Goal: Task Accomplishment & Management: Use online tool/utility

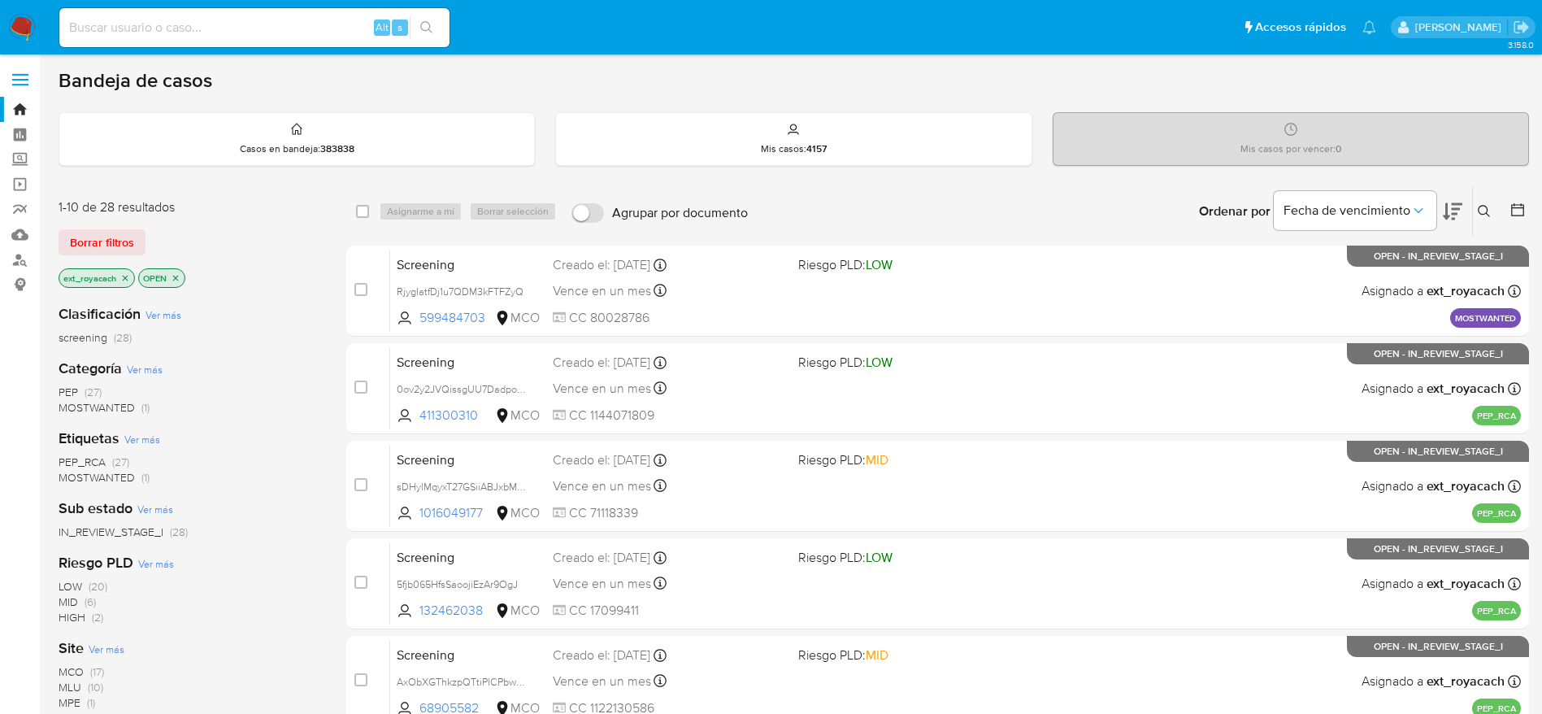
click at [128, 280] on icon "close-filter" at bounding box center [125, 278] width 10 height 10
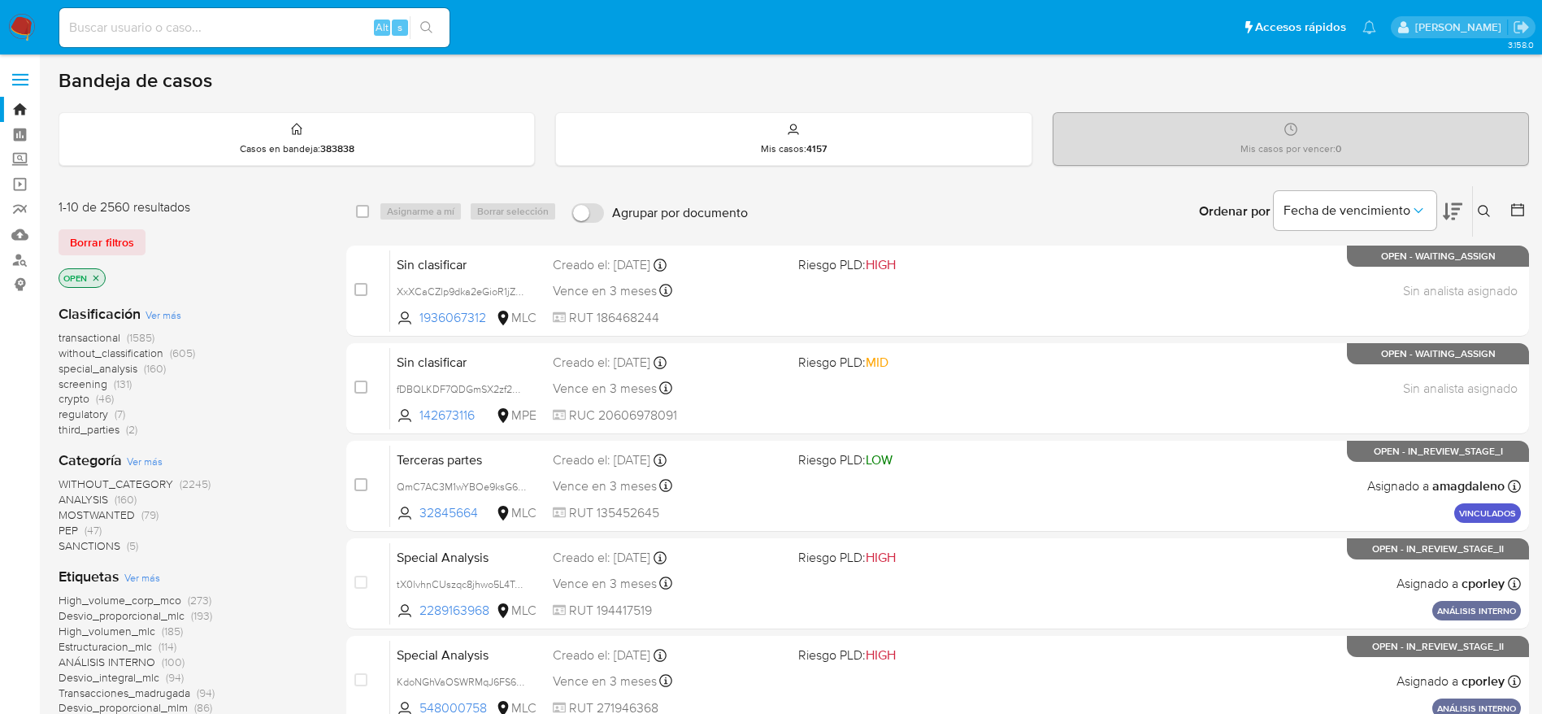
click at [98, 531] on span "(47)" at bounding box center [93, 530] width 17 height 16
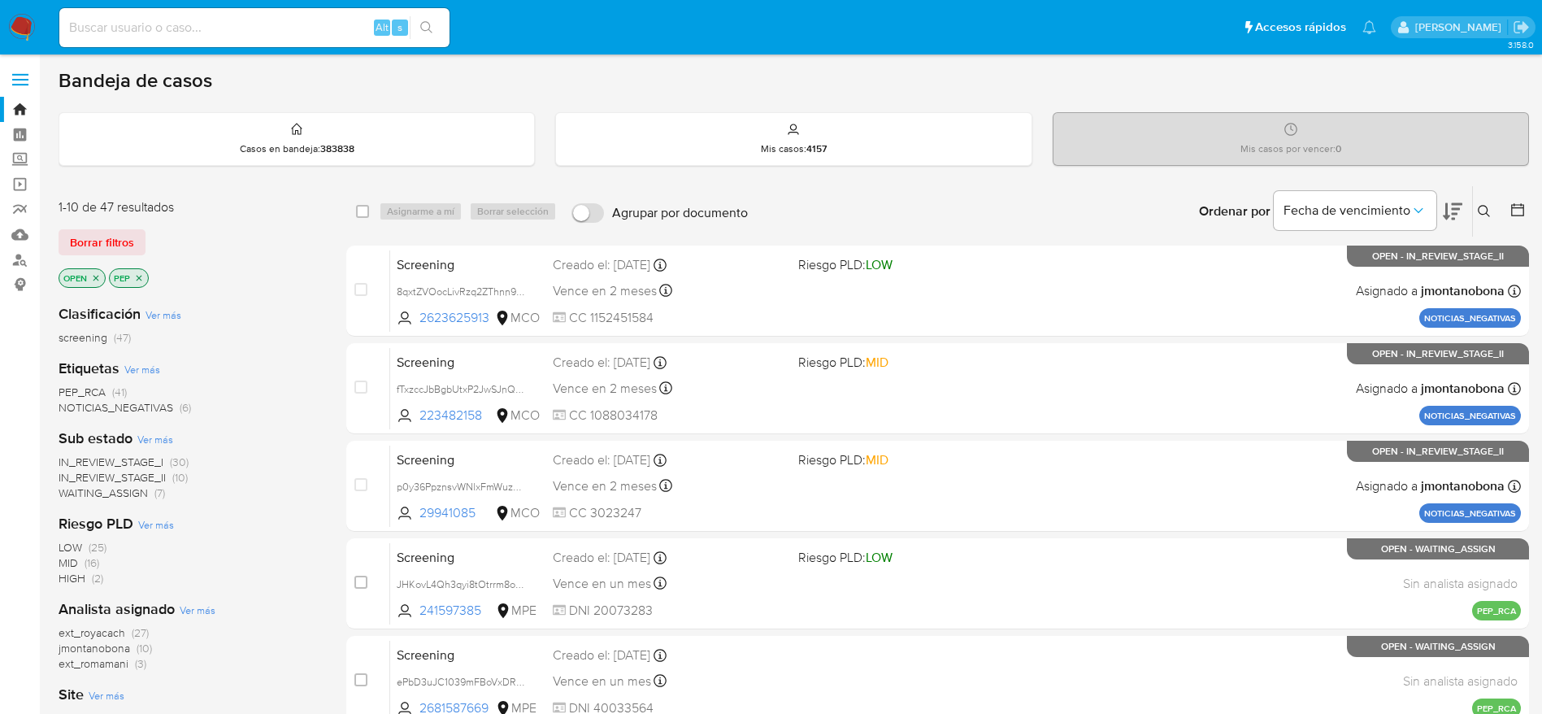
click at [145, 484] on span "WAITING_ASSIGN" at bounding box center [103, 492] width 89 height 16
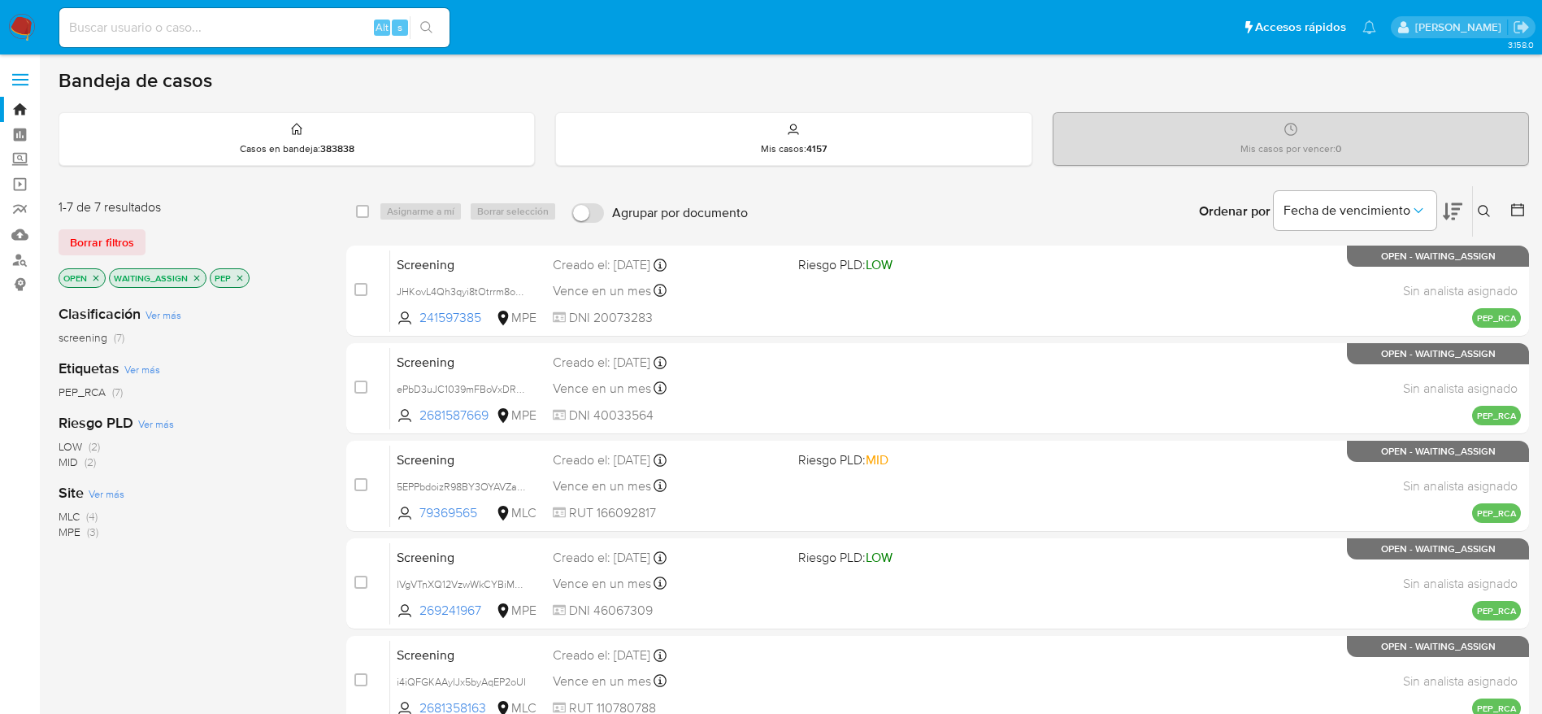
click at [239, 279] on icon "close-filter" at bounding box center [240, 278] width 10 height 10
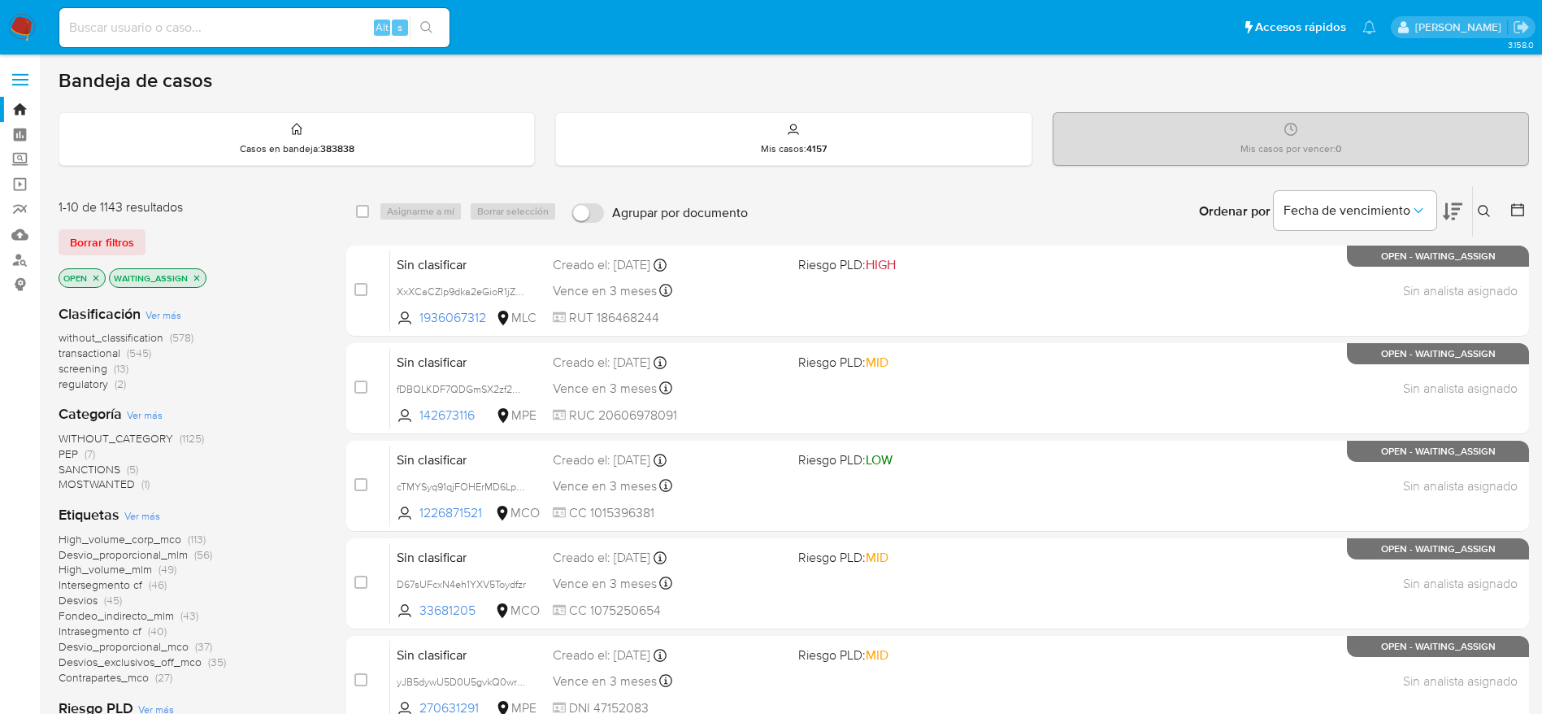
click at [114, 377] on span "regulatory (2)" at bounding box center [92, 383] width 67 height 15
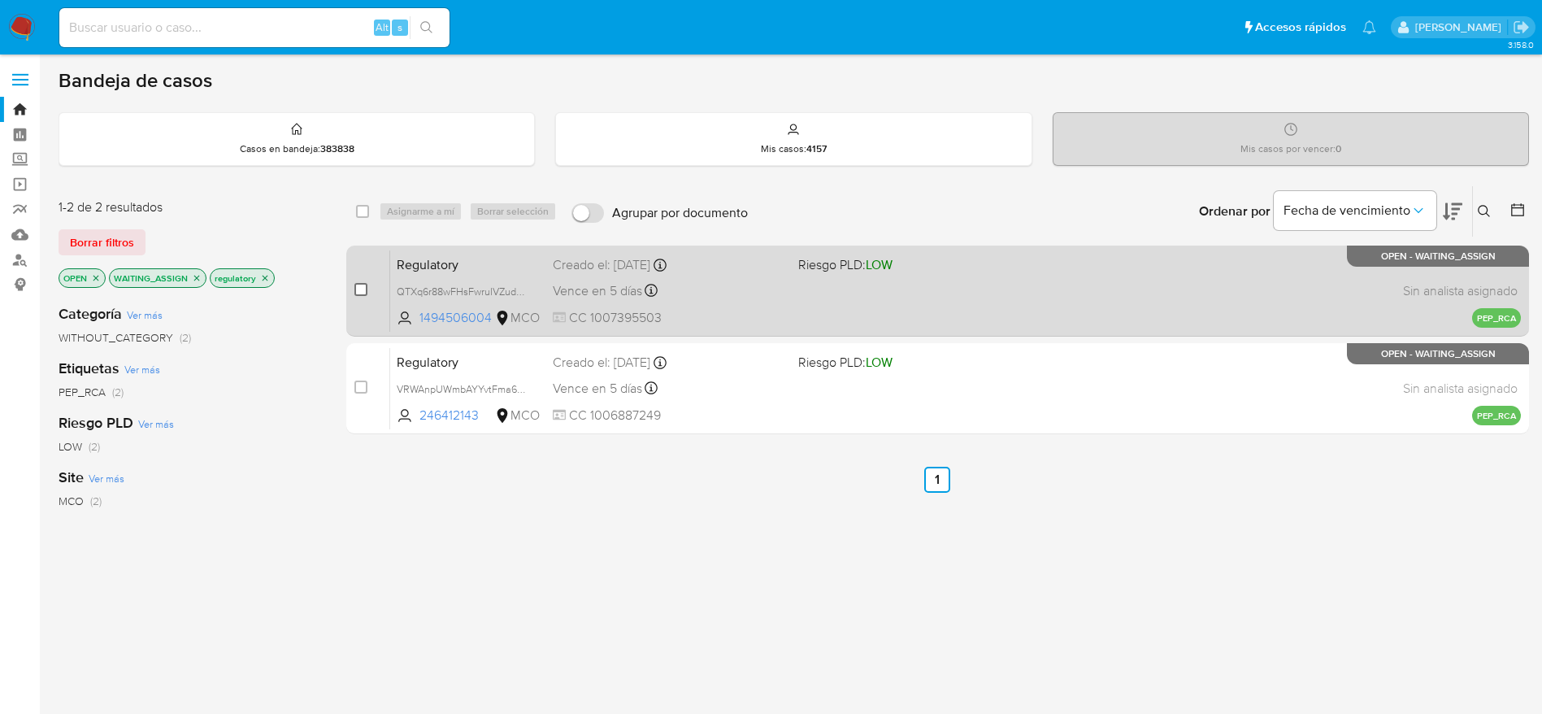
click at [357, 287] on input "checkbox" at bounding box center [360, 289] width 13 height 13
checkbox input "true"
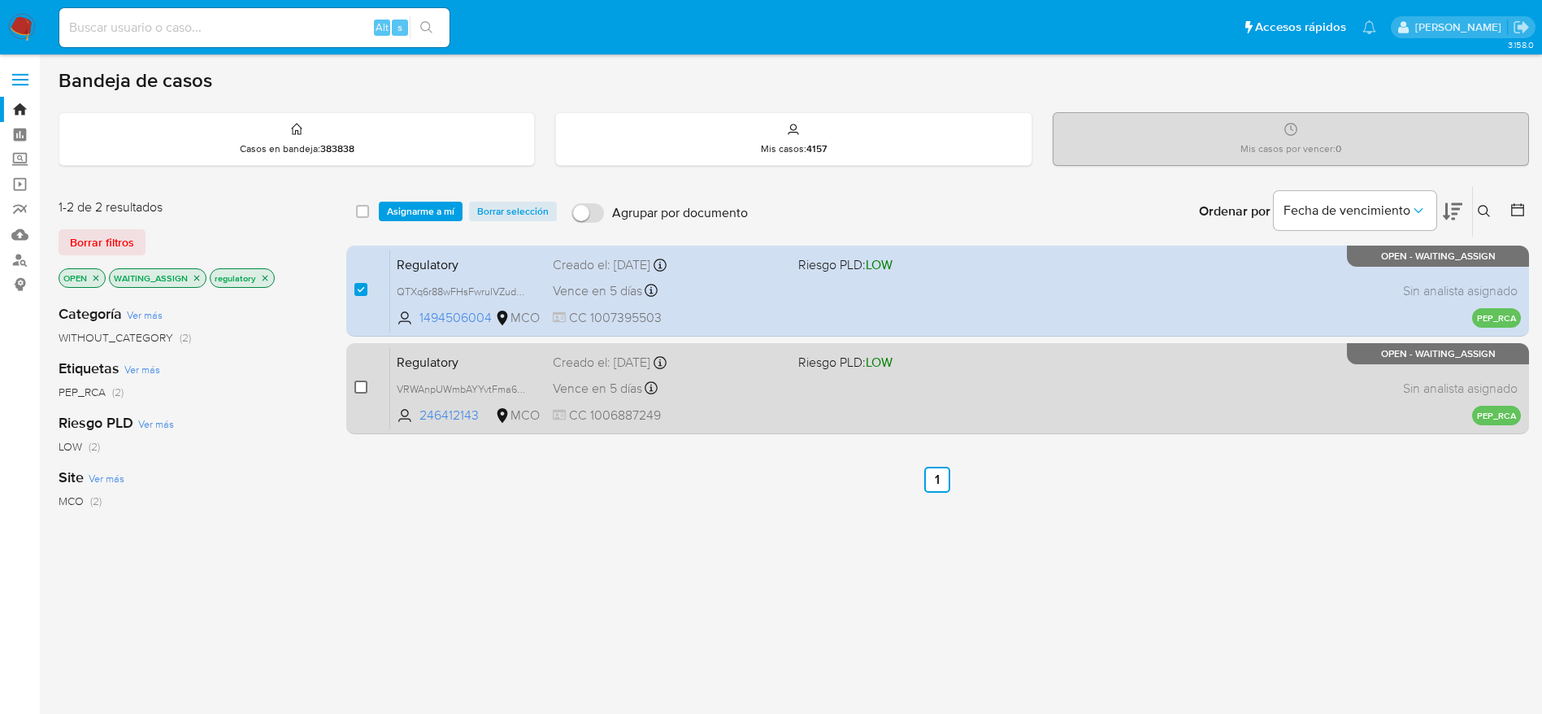
click at [362, 389] on input "checkbox" at bounding box center [360, 386] width 13 height 13
checkbox input "true"
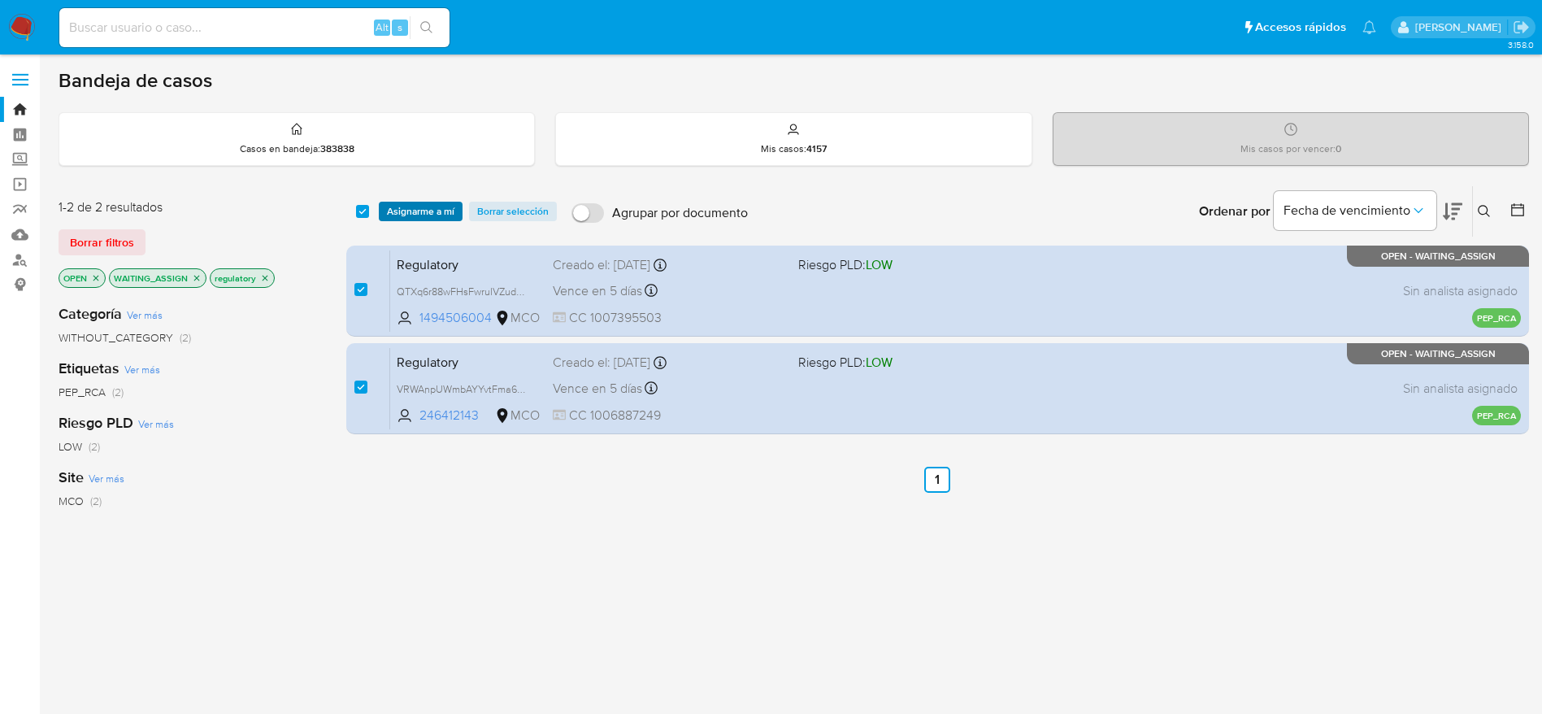
click at [438, 217] on span "Asignarme a mí" at bounding box center [420, 211] width 67 height 16
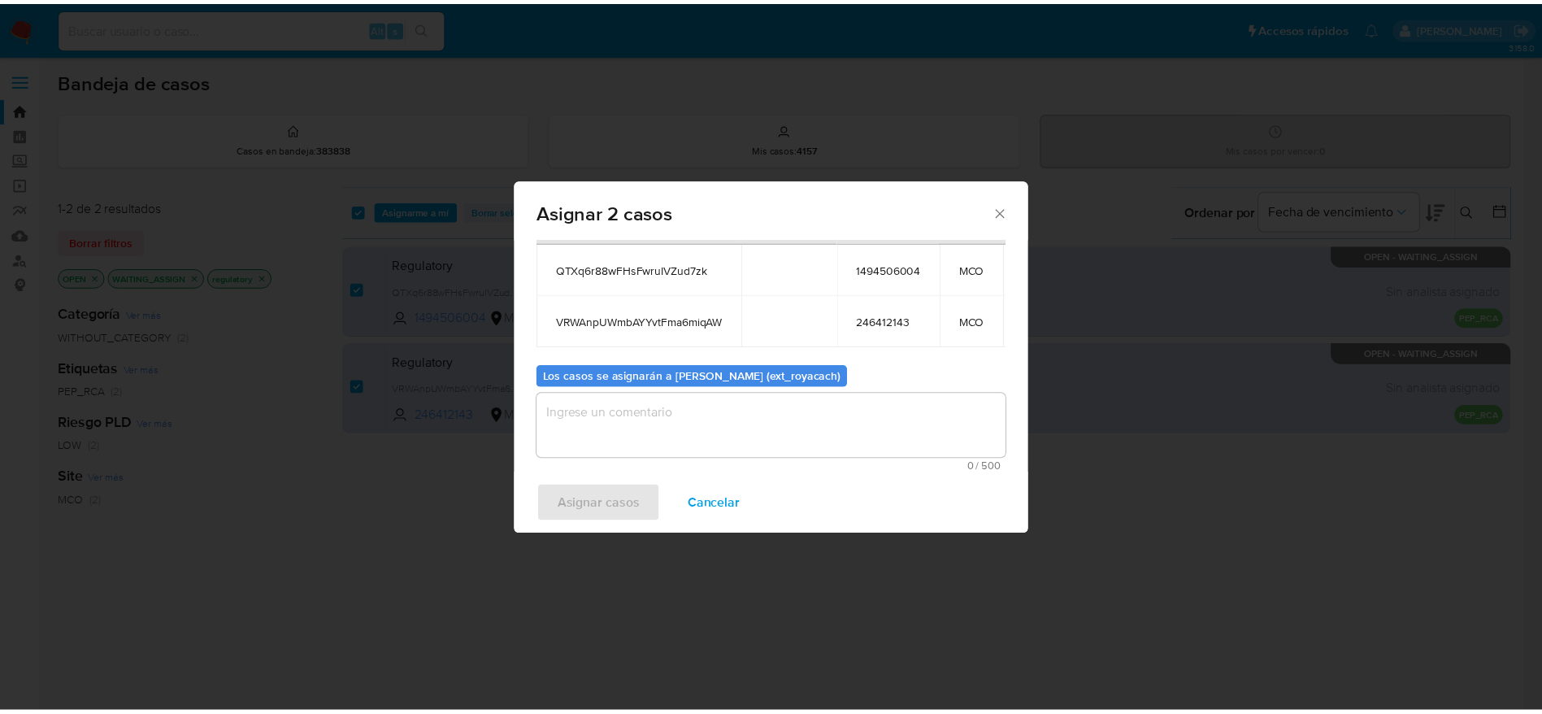
scroll to position [117, 0]
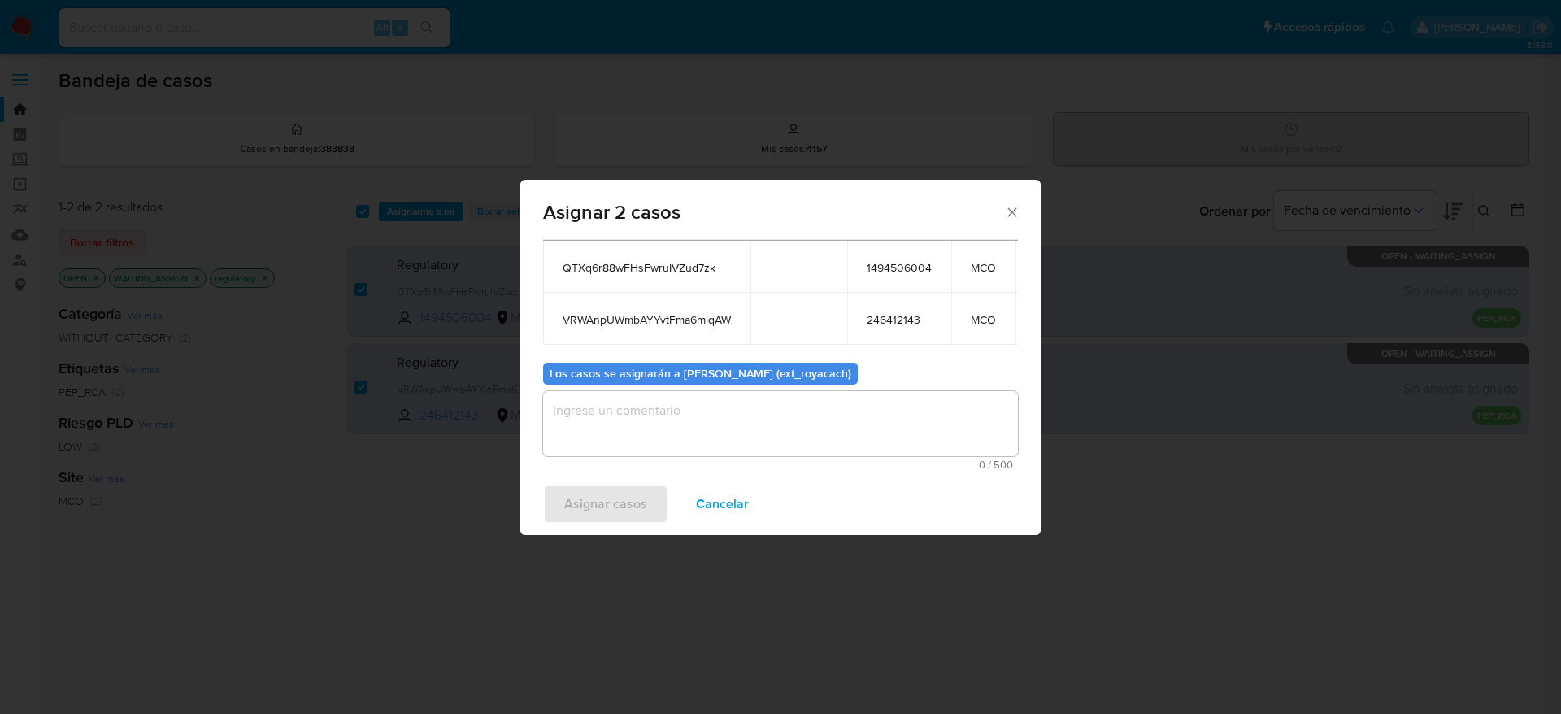
click at [823, 391] on textarea "assign-modal" at bounding box center [780, 423] width 475 height 65
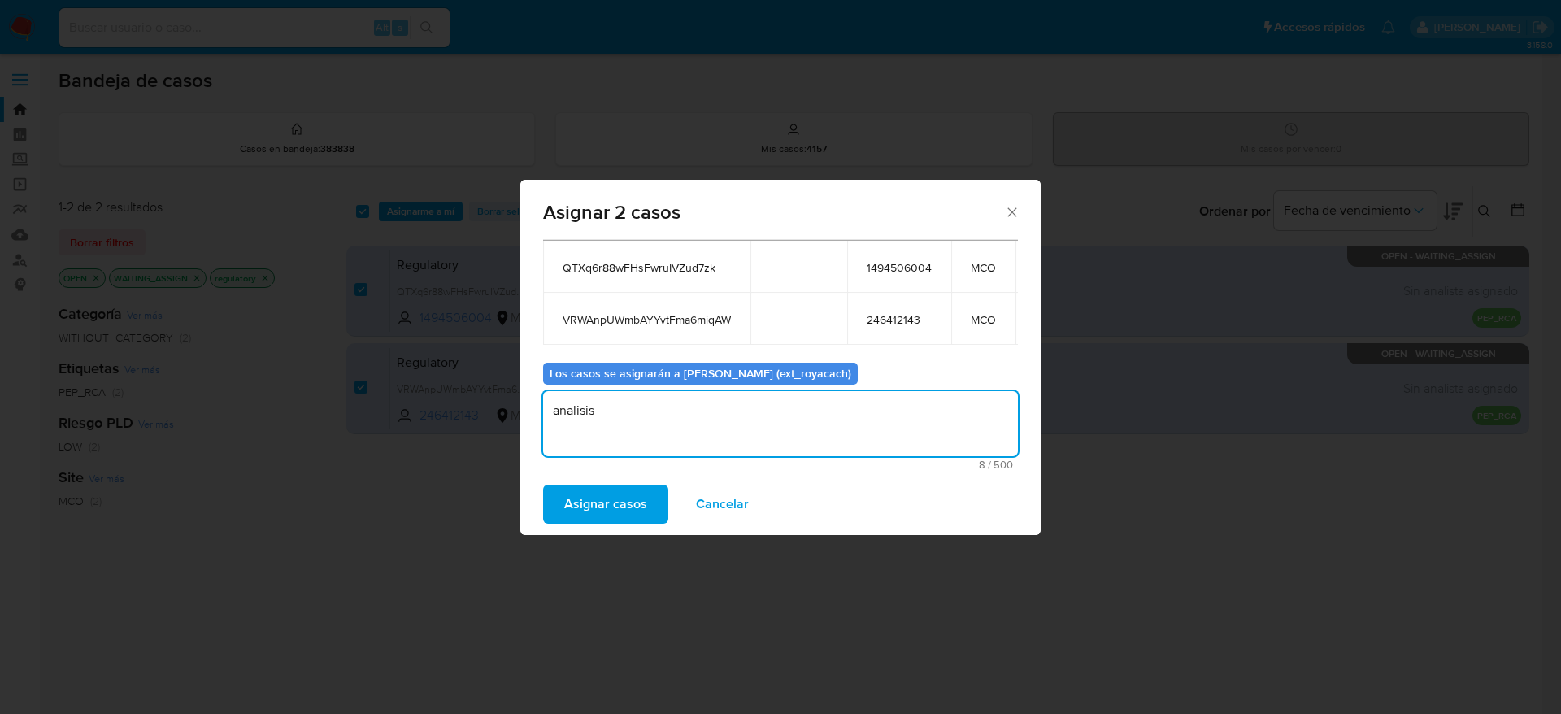
type textarea "analisis"
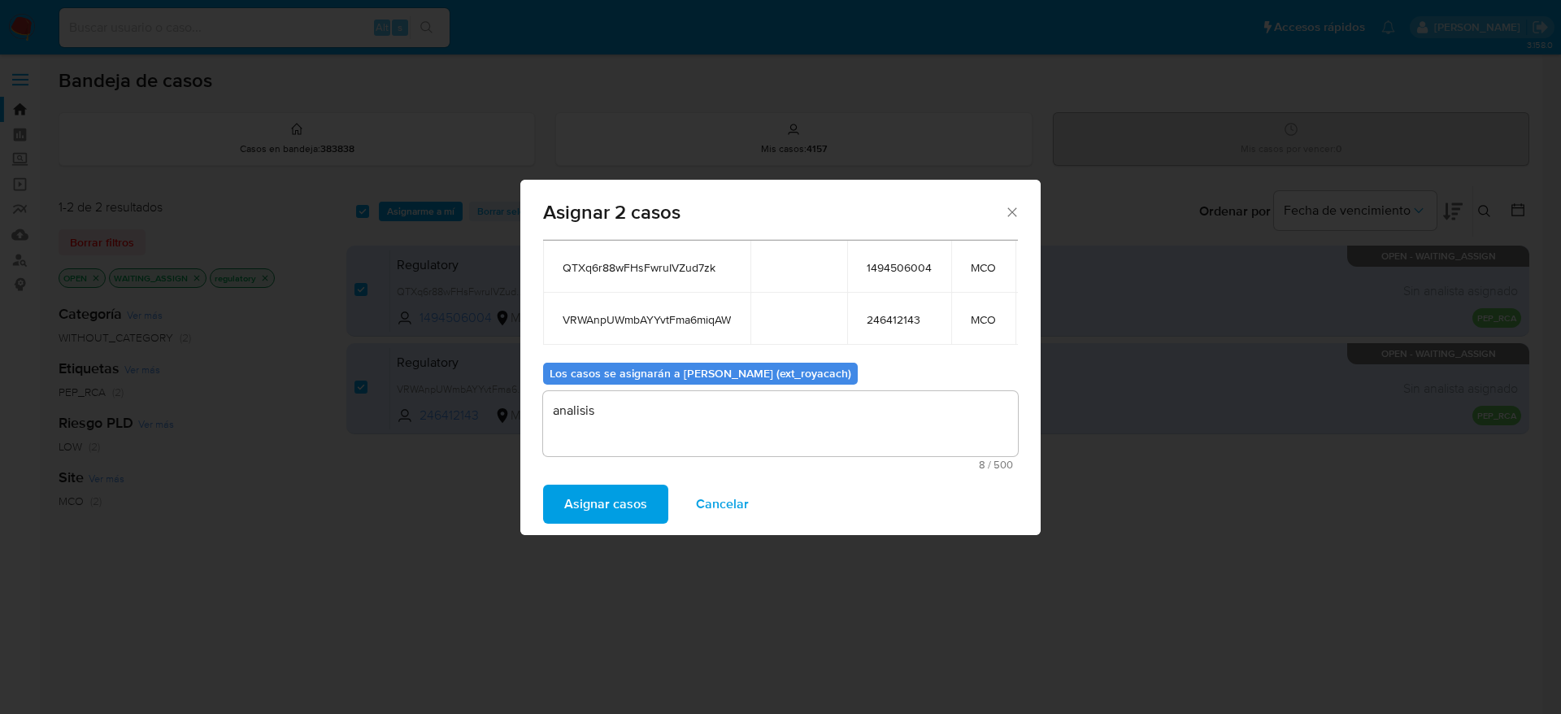
click at [543, 484] on button "Asignar casos" at bounding box center [605, 503] width 125 height 39
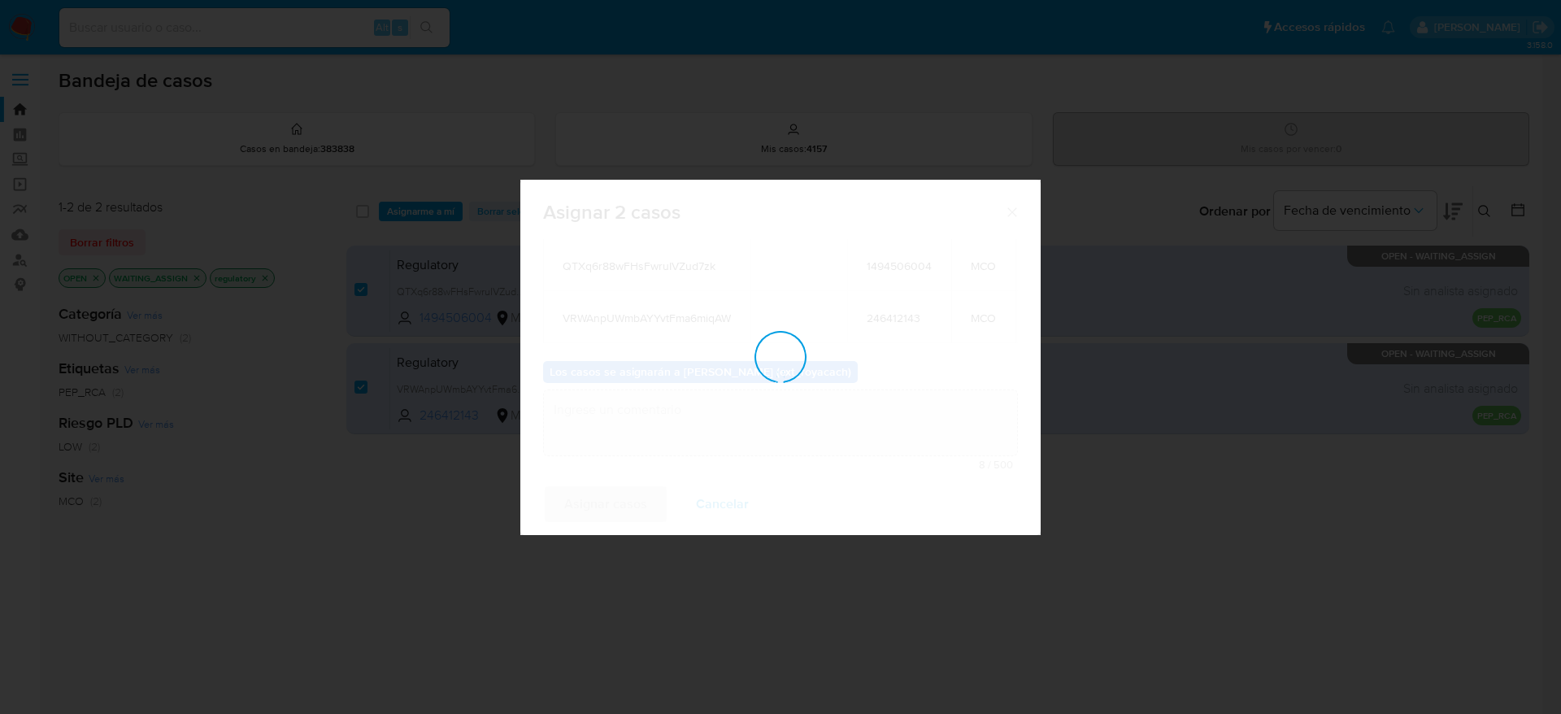
checkbox input "false"
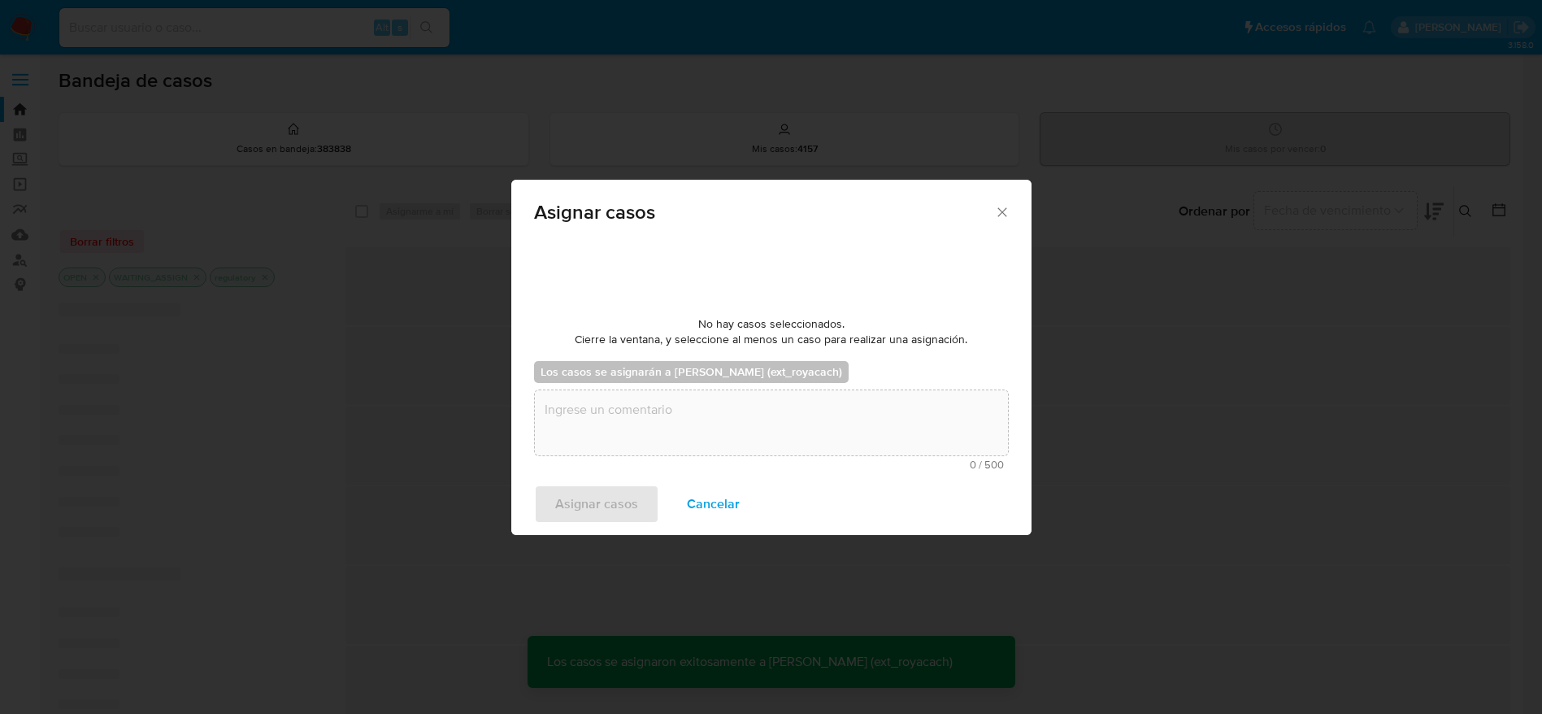
scroll to position [0, 0]
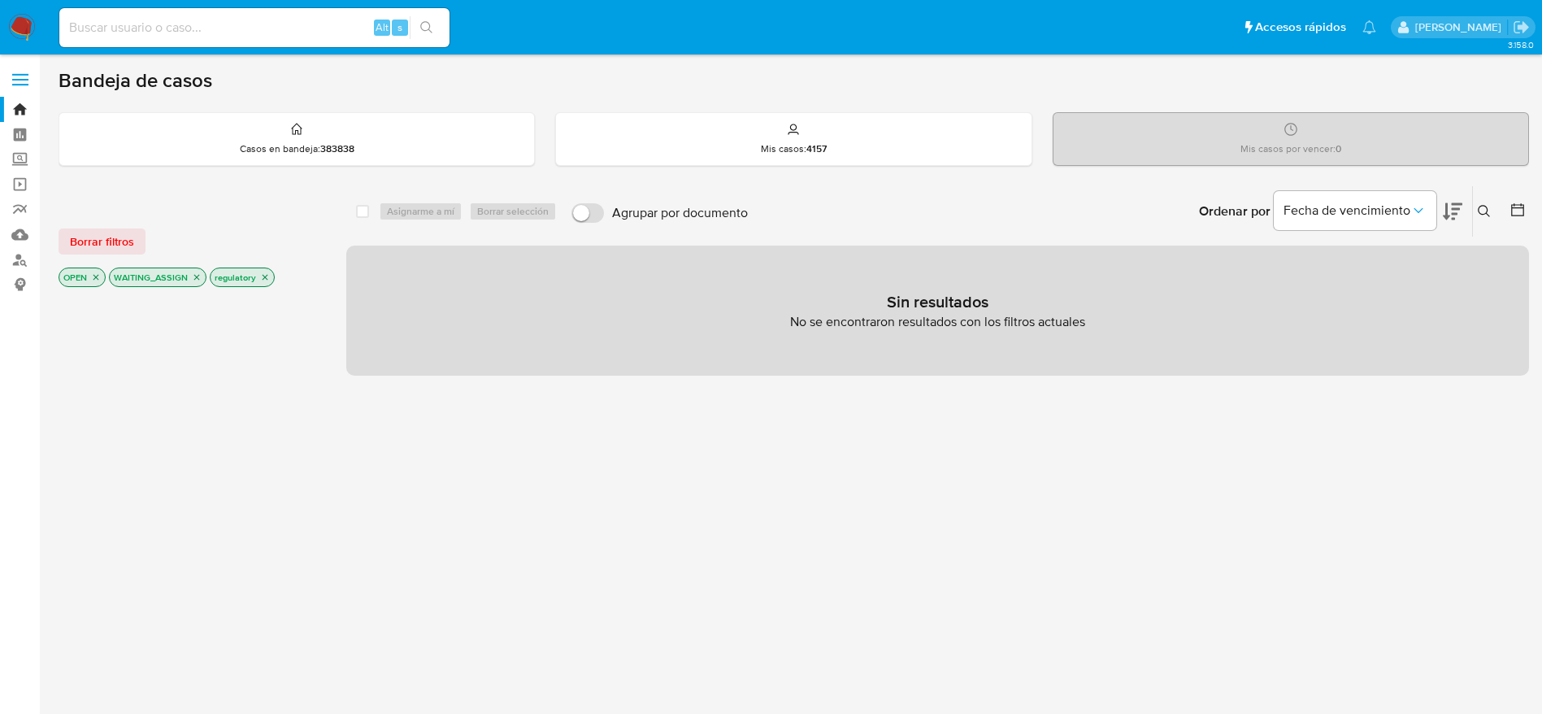
click at [14, 22] on img at bounding box center [22, 28] width 28 height 28
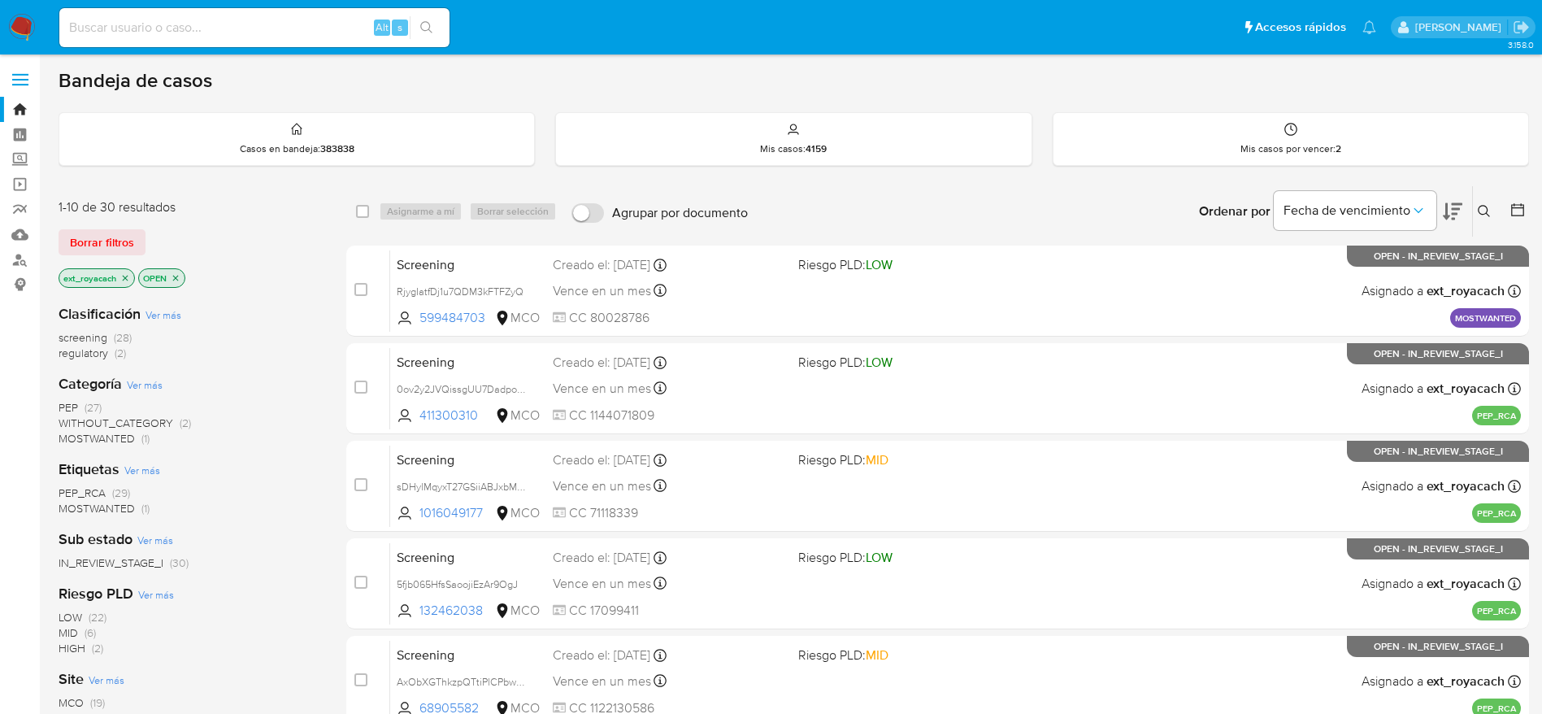
click at [65, 350] on span "regulatory" at bounding box center [84, 353] width 50 height 16
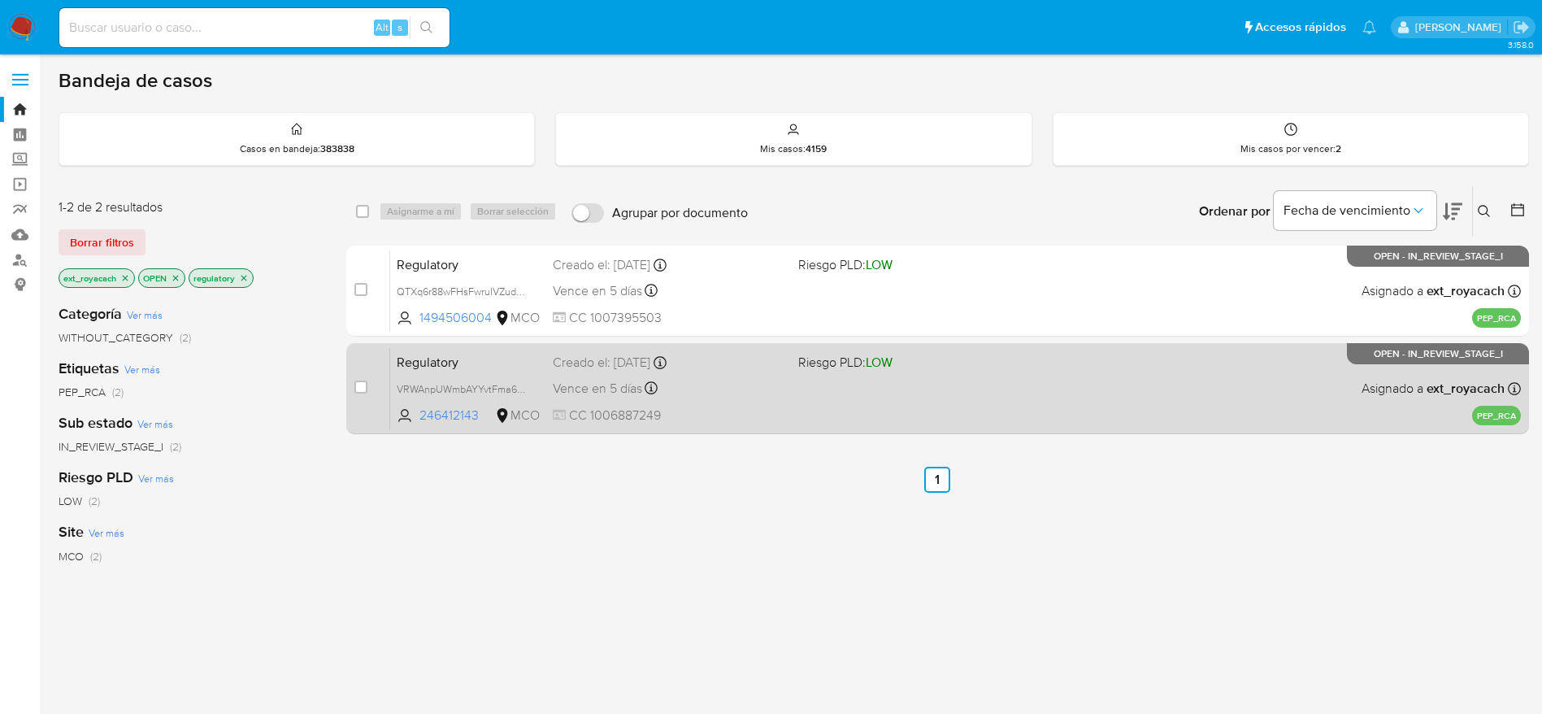
click at [747, 418] on span "CC 1006887249" at bounding box center [669, 415] width 232 height 18
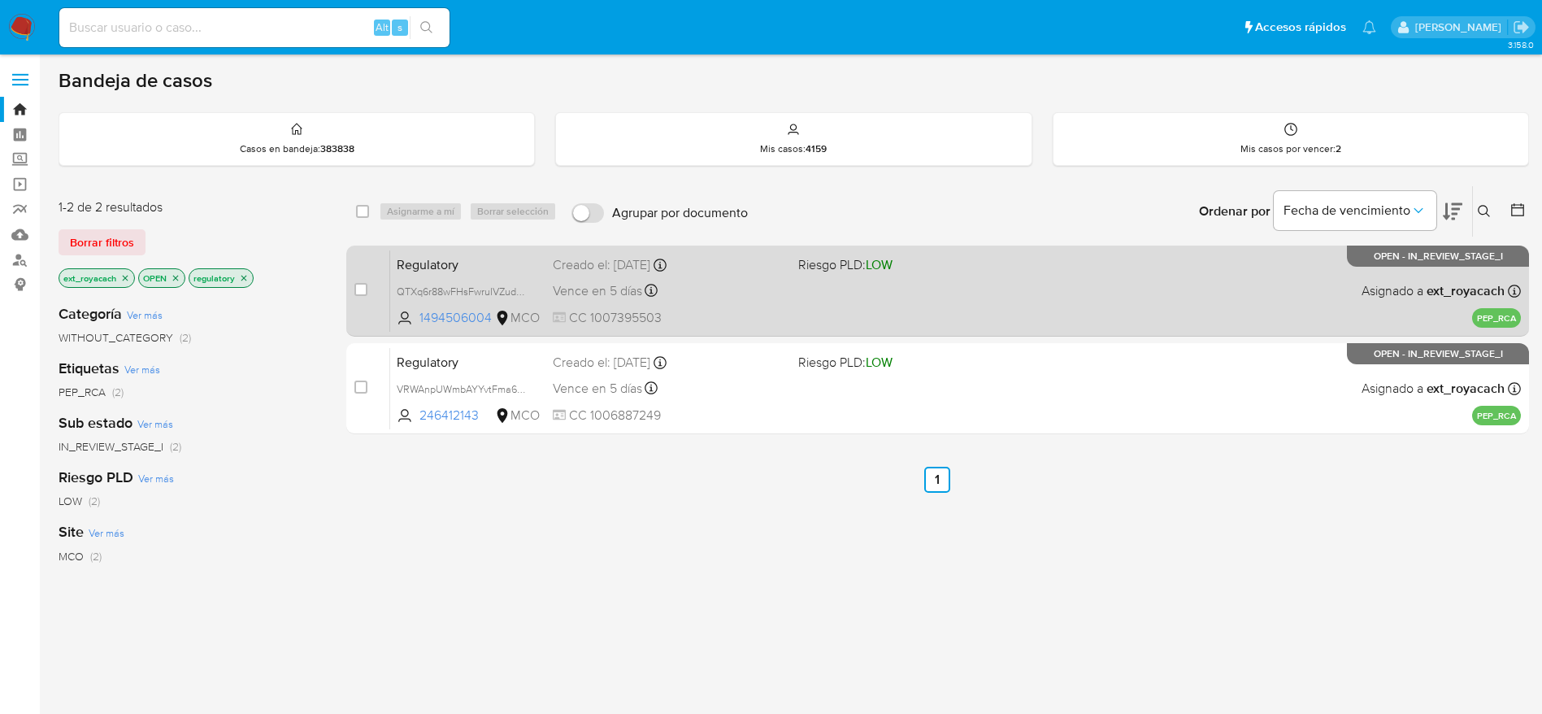
click at [811, 290] on div "Regulatory QTXq6r88wFHsFwruIVZud7zk 1494506004 MCO Riesgo PLD: LOW Creado el: 1…" at bounding box center [955, 291] width 1131 height 82
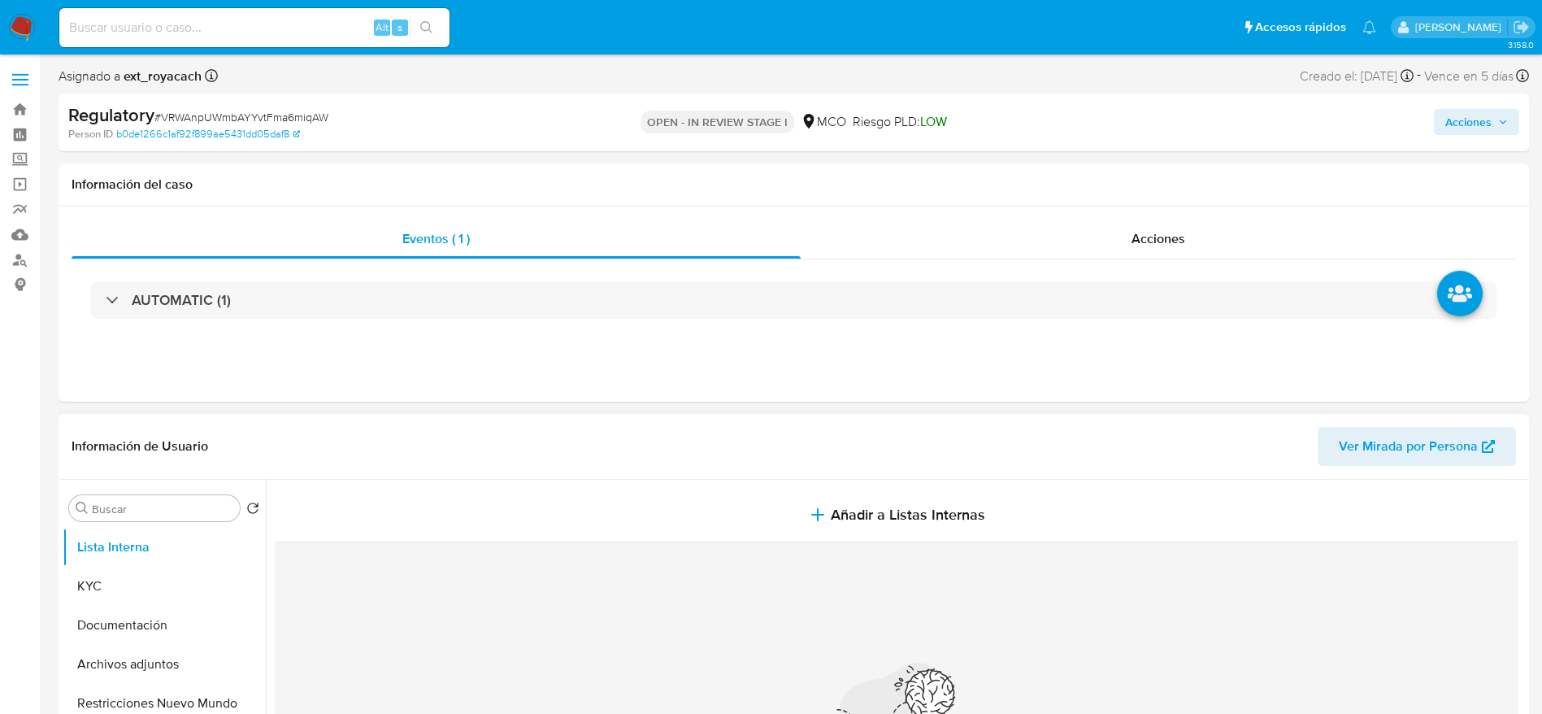
select select "10"
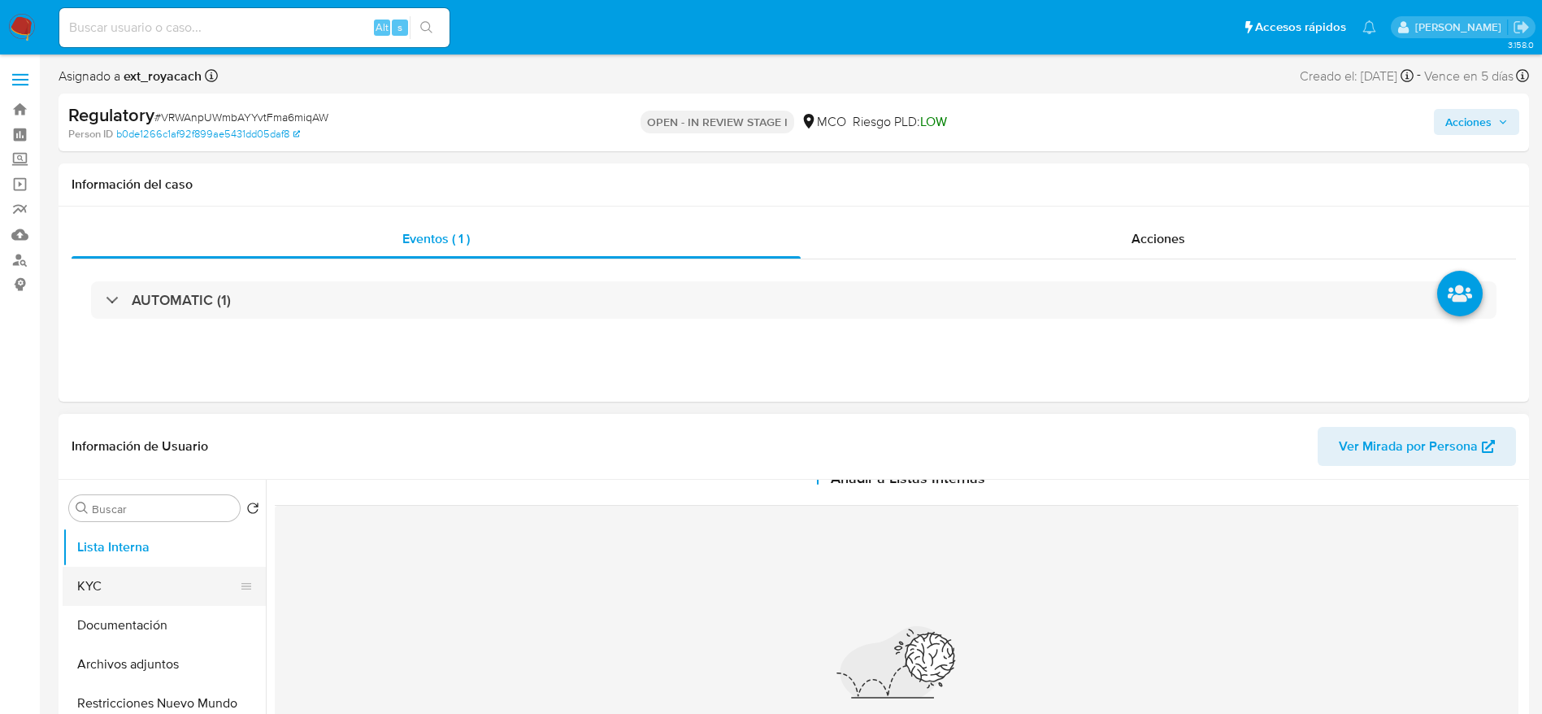
click at [196, 586] on button "KYC" at bounding box center [158, 586] width 190 height 39
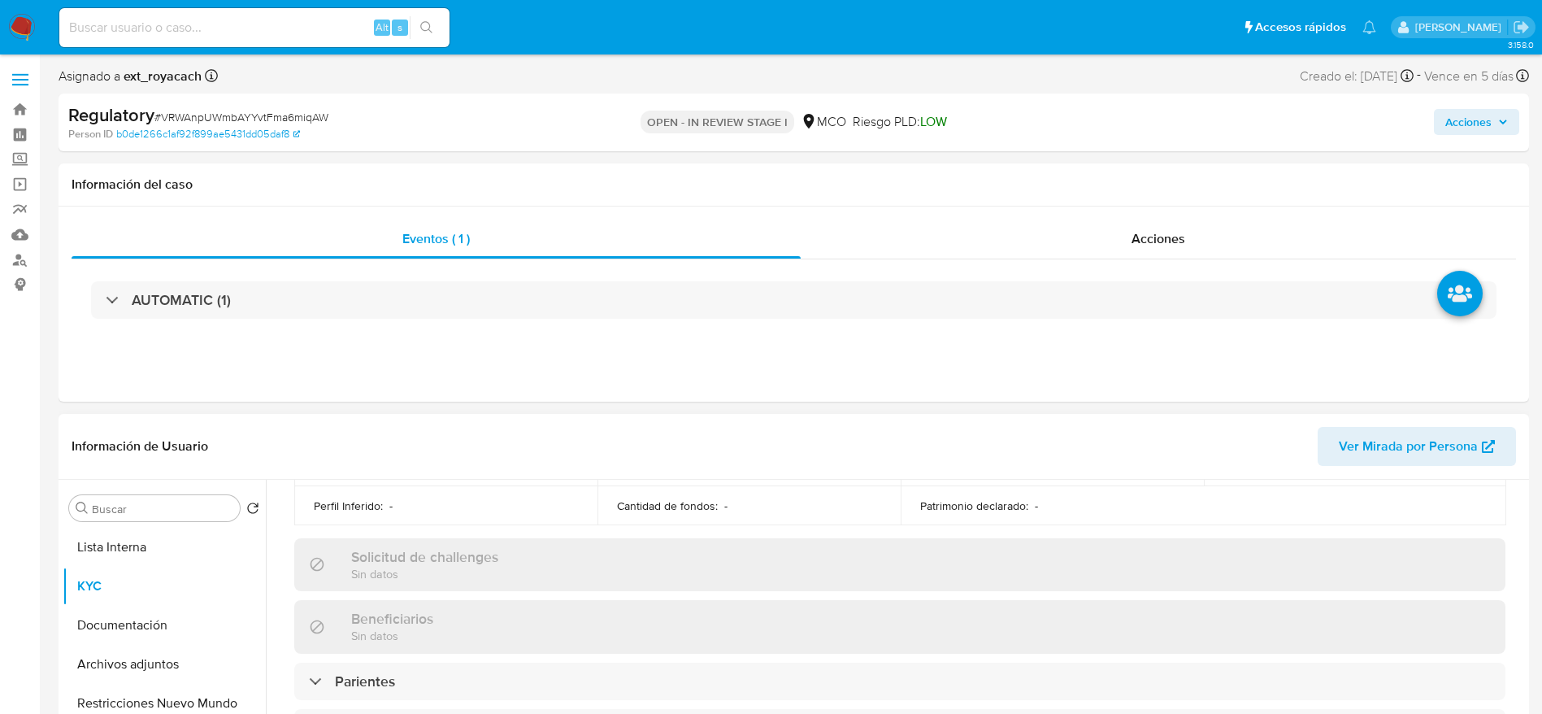
scroll to position [732, 0]
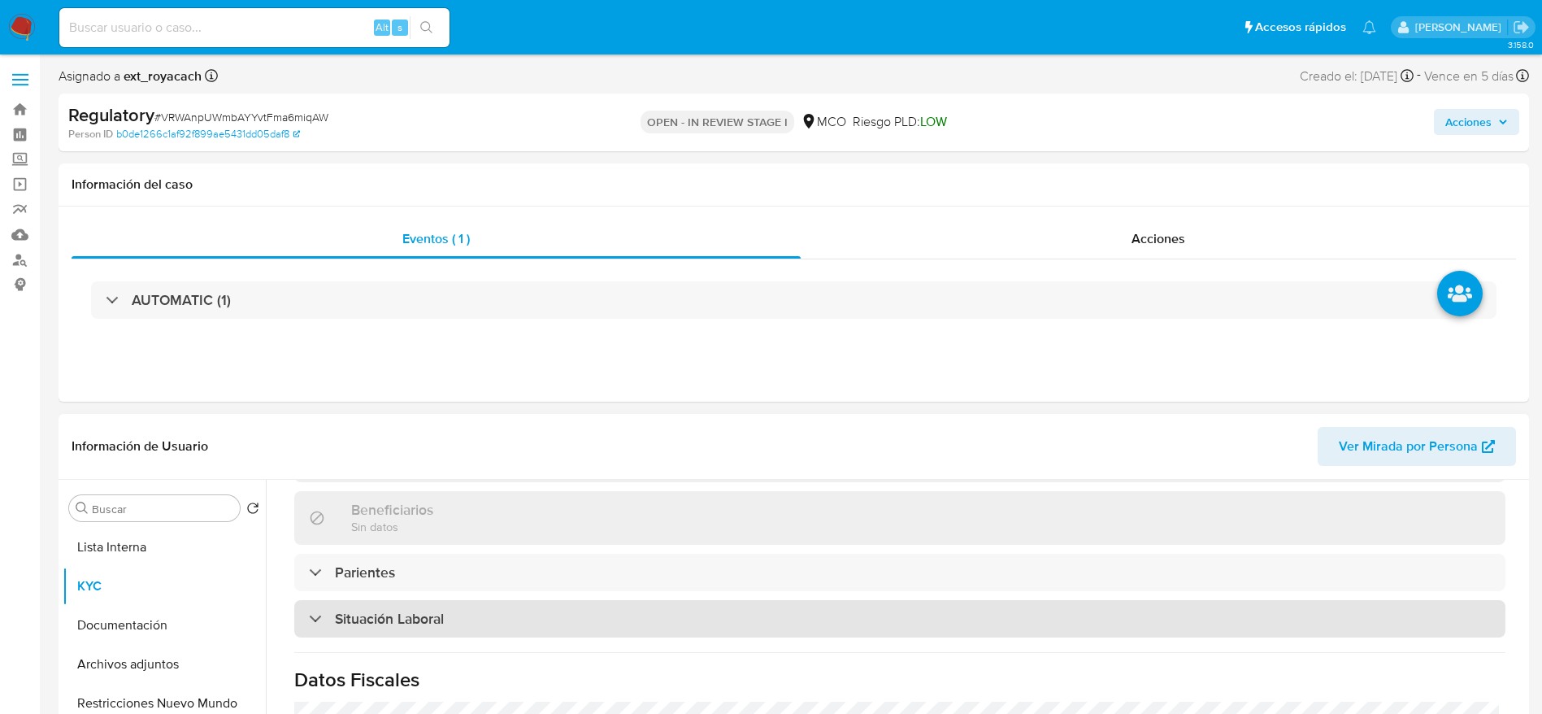
click at [613, 624] on div "Situación Laboral" at bounding box center [899, 618] width 1211 height 37
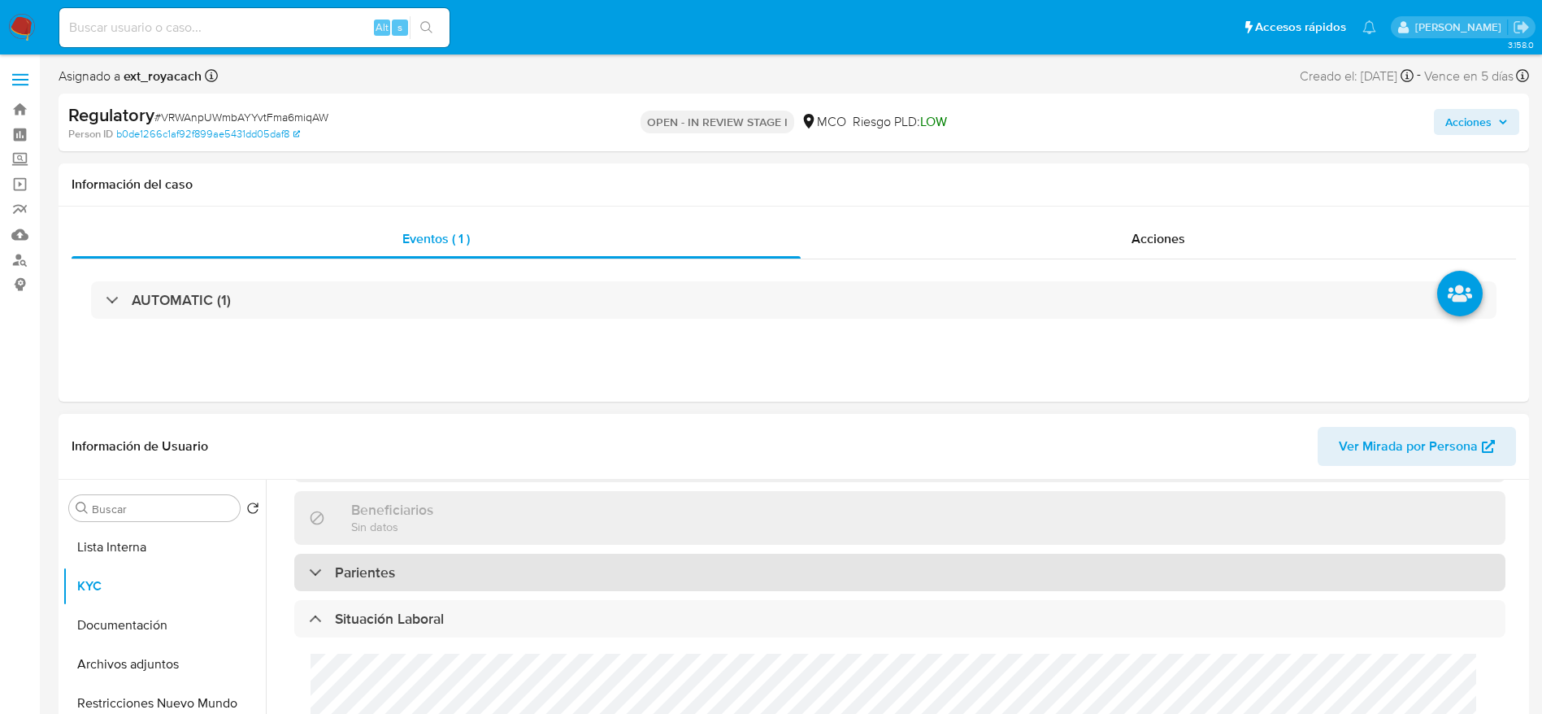
click at [613, 568] on div "Parientes" at bounding box center [899, 572] width 1211 height 37
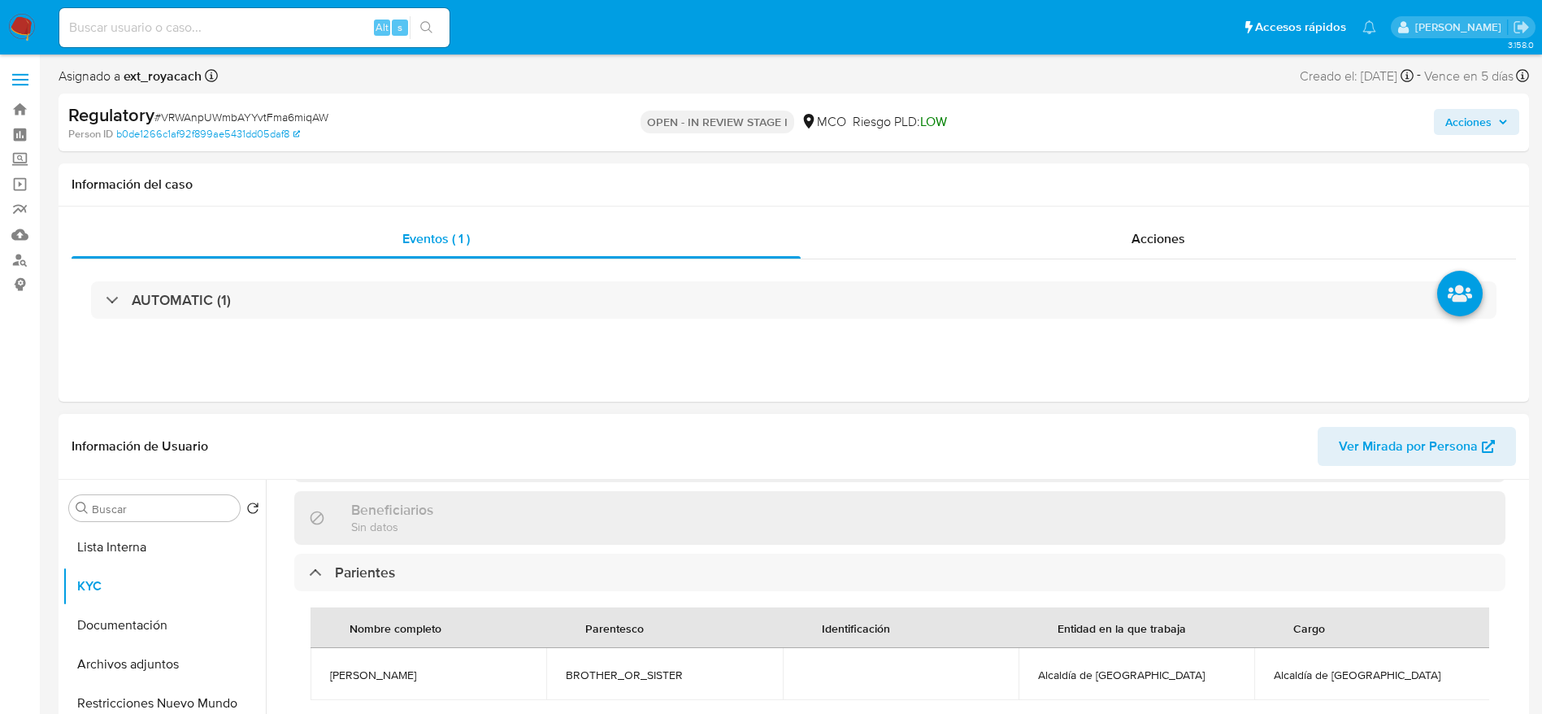
click at [336, 668] on span "Yennifer Iguaran" at bounding box center [428, 674] width 197 height 15
copy span "Yennifer Iguaran"
click at [255, 109] on span "# VRWAnpUWmbAYYvtFma6miqAW" at bounding box center [241, 117] width 174 height 16
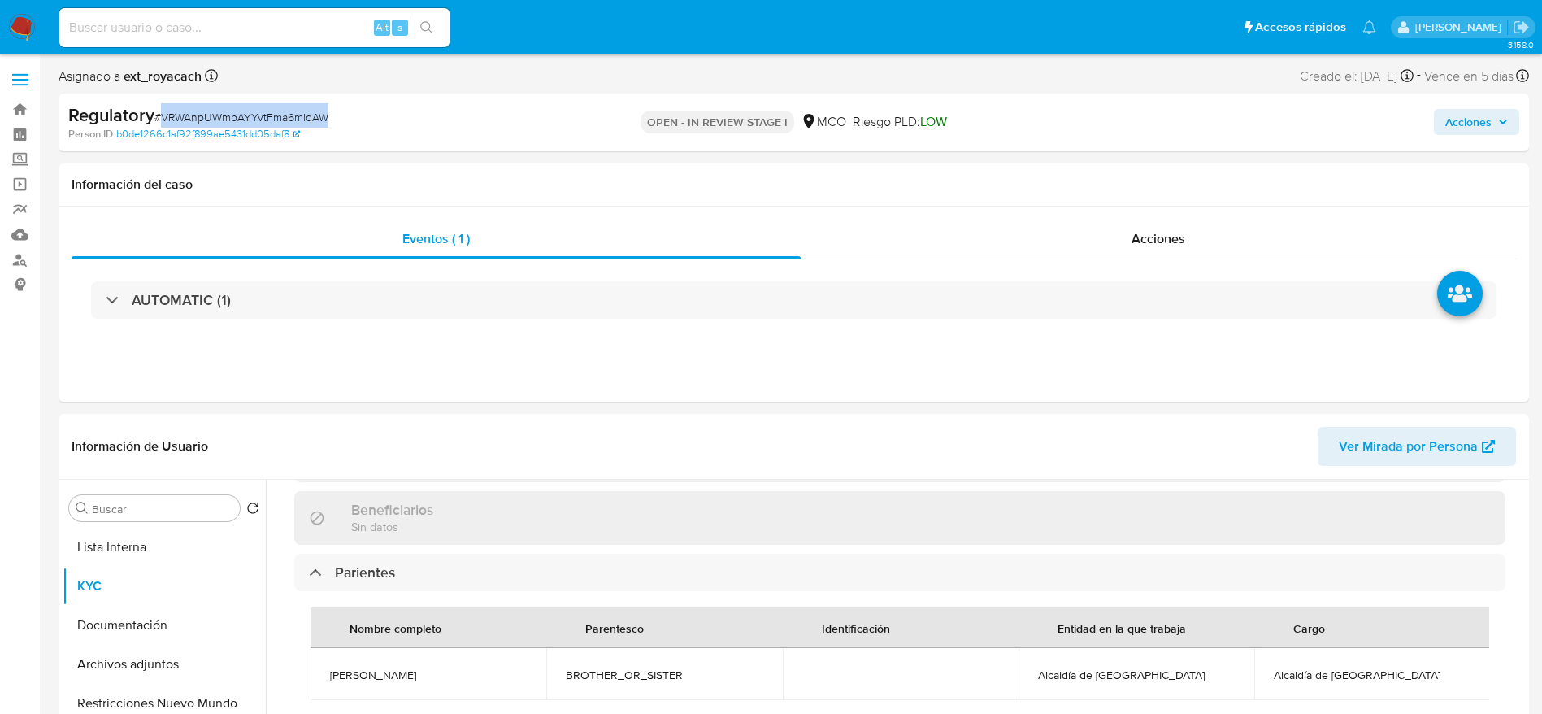
click at [255, 109] on span "# VRWAnpUWmbAYYvtFma6miqAW" at bounding box center [241, 117] width 174 height 16
copy span "VRWAnpUWmbAYYvtFma6miqAW"
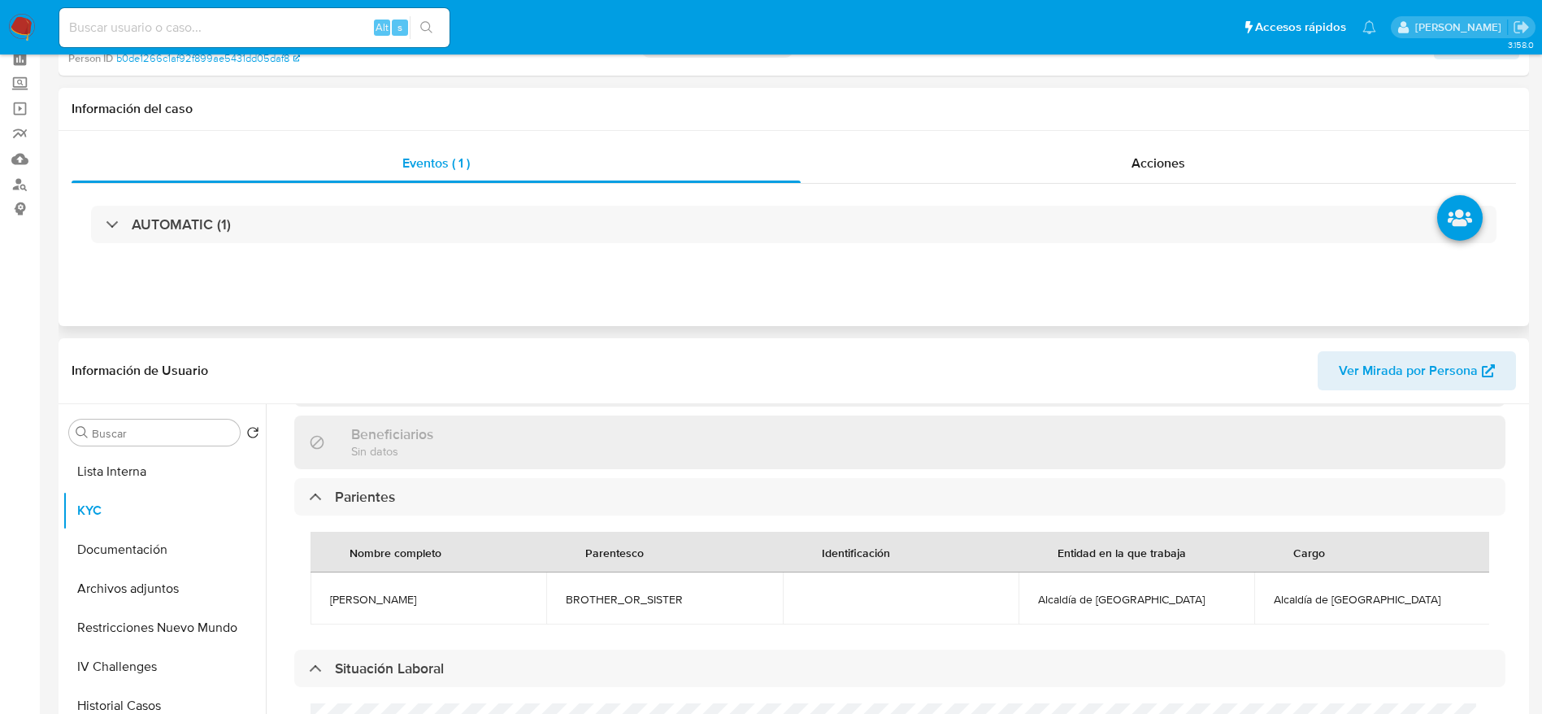
scroll to position [244, 0]
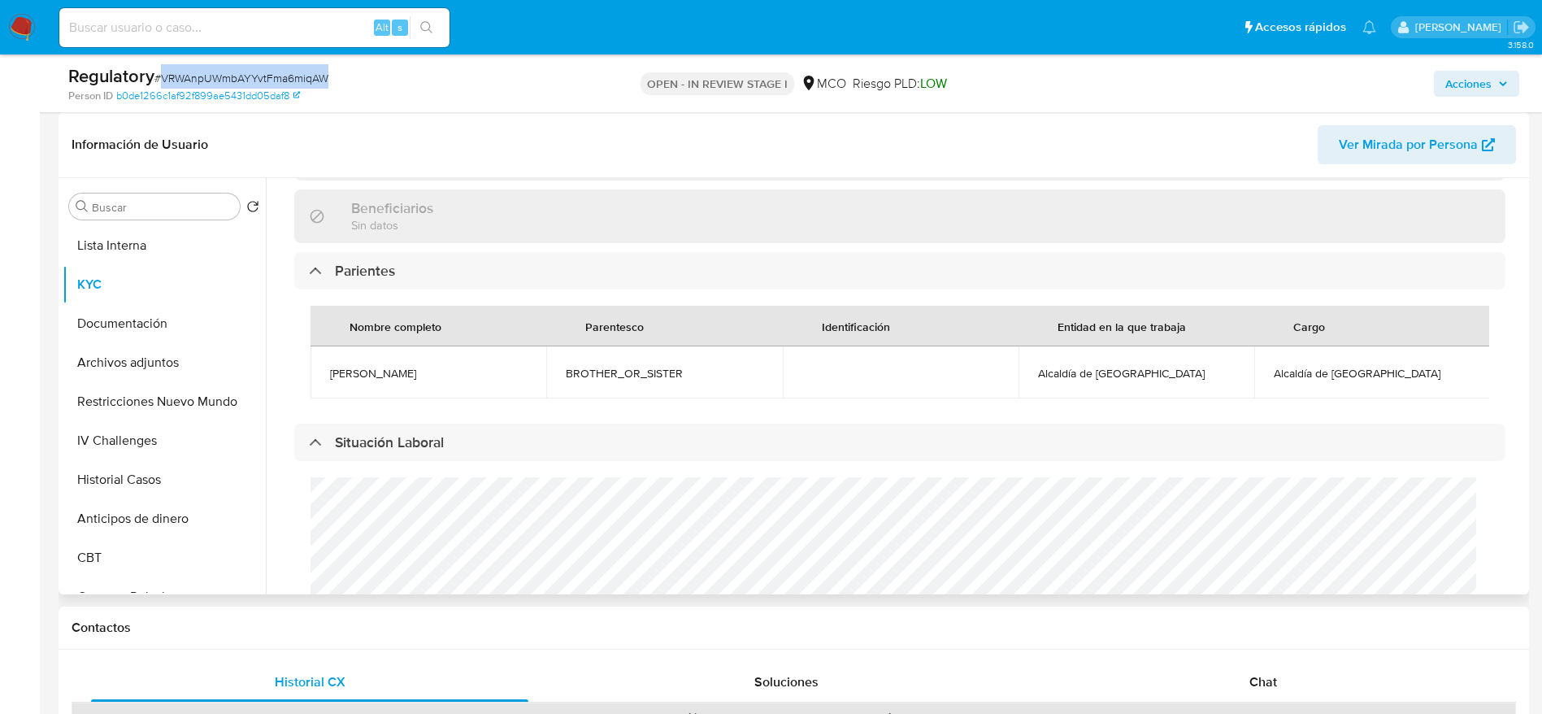
drag, startPoint x: 292, startPoint y: 366, endPoint x: 516, endPoint y: 365, distance: 224.3
click at [516, 365] on div "Actualizado hace 2 horas Creado: 08/10/2021 15:15:26 Actualizado: 11/09/2025 15…" at bounding box center [900, 256] width 1250 height 1541
copy table "Nombre completo Parentesco Identificación Entidad en la que trabaja Cargo Yenni…"
drag, startPoint x: 395, startPoint y: 328, endPoint x: 386, endPoint y: 363, distance: 36.1
click at [395, 329] on div "Nombre completo" at bounding box center [395, 325] width 131 height 39
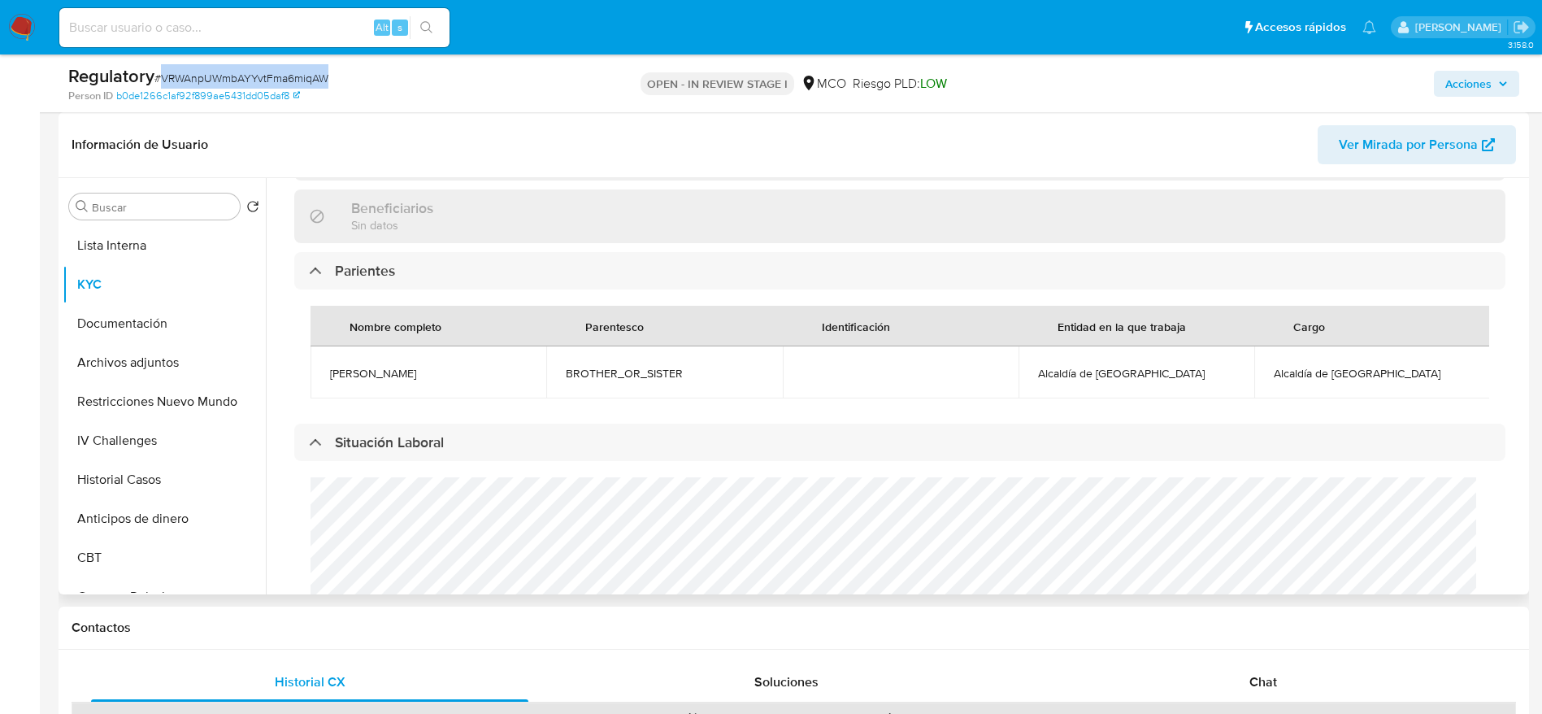
click at [386, 368] on span "Yennifer Iguaran" at bounding box center [428, 373] width 197 height 15
click at [1123, 358] on td "Alcaldía de Maicao" at bounding box center [1136, 372] width 236 height 52
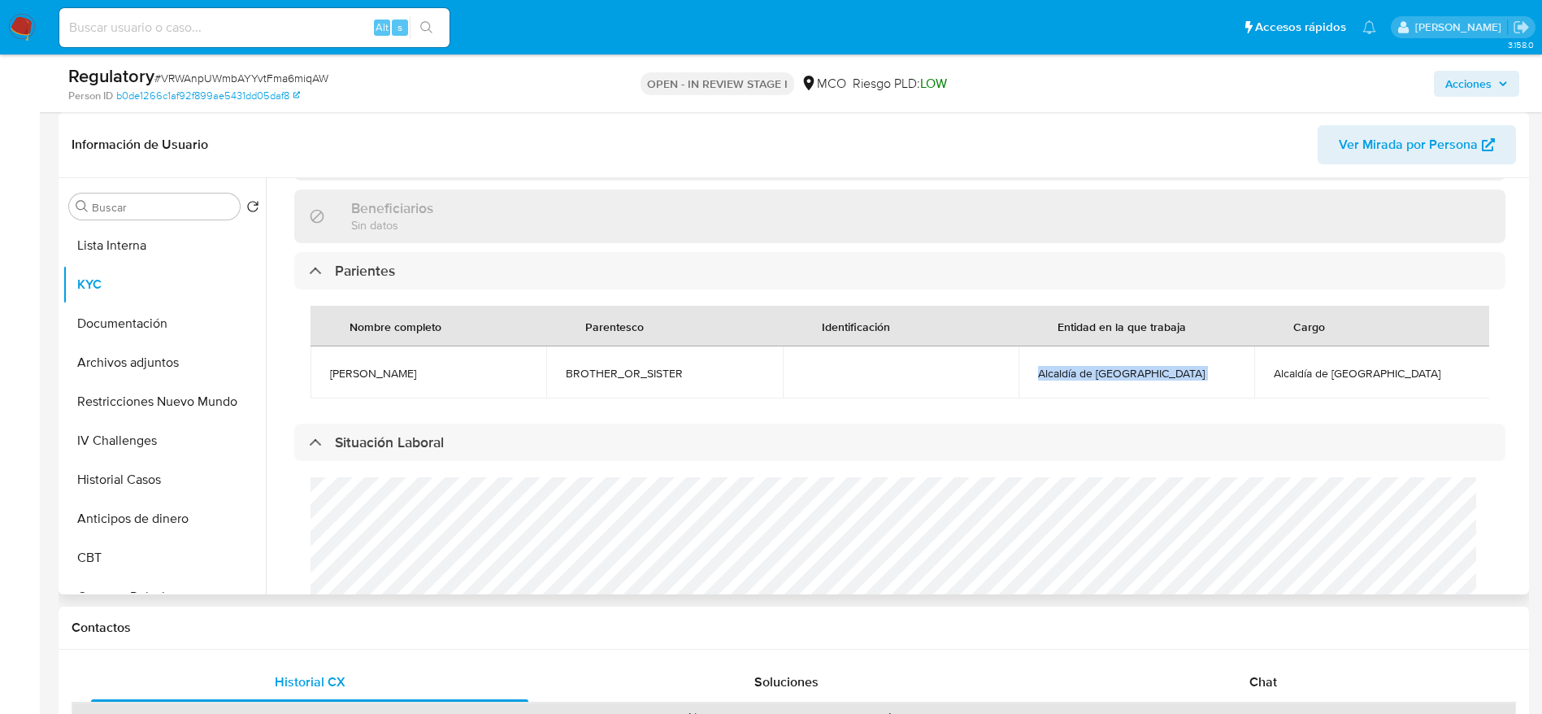
click at [1123, 358] on td "Alcaldía de Maicao" at bounding box center [1136, 372] width 236 height 52
copy span "Alcaldía de Maicao"
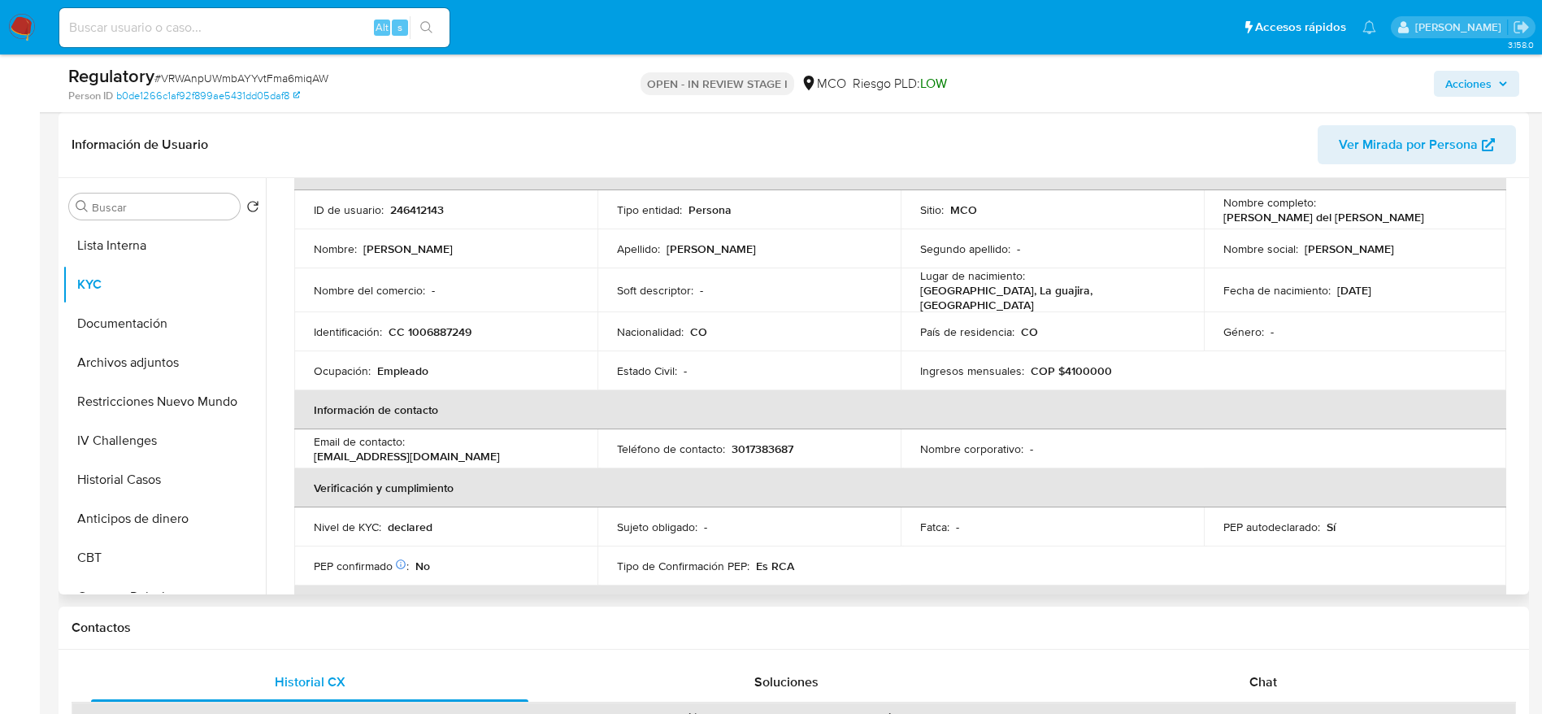
scroll to position [0, 0]
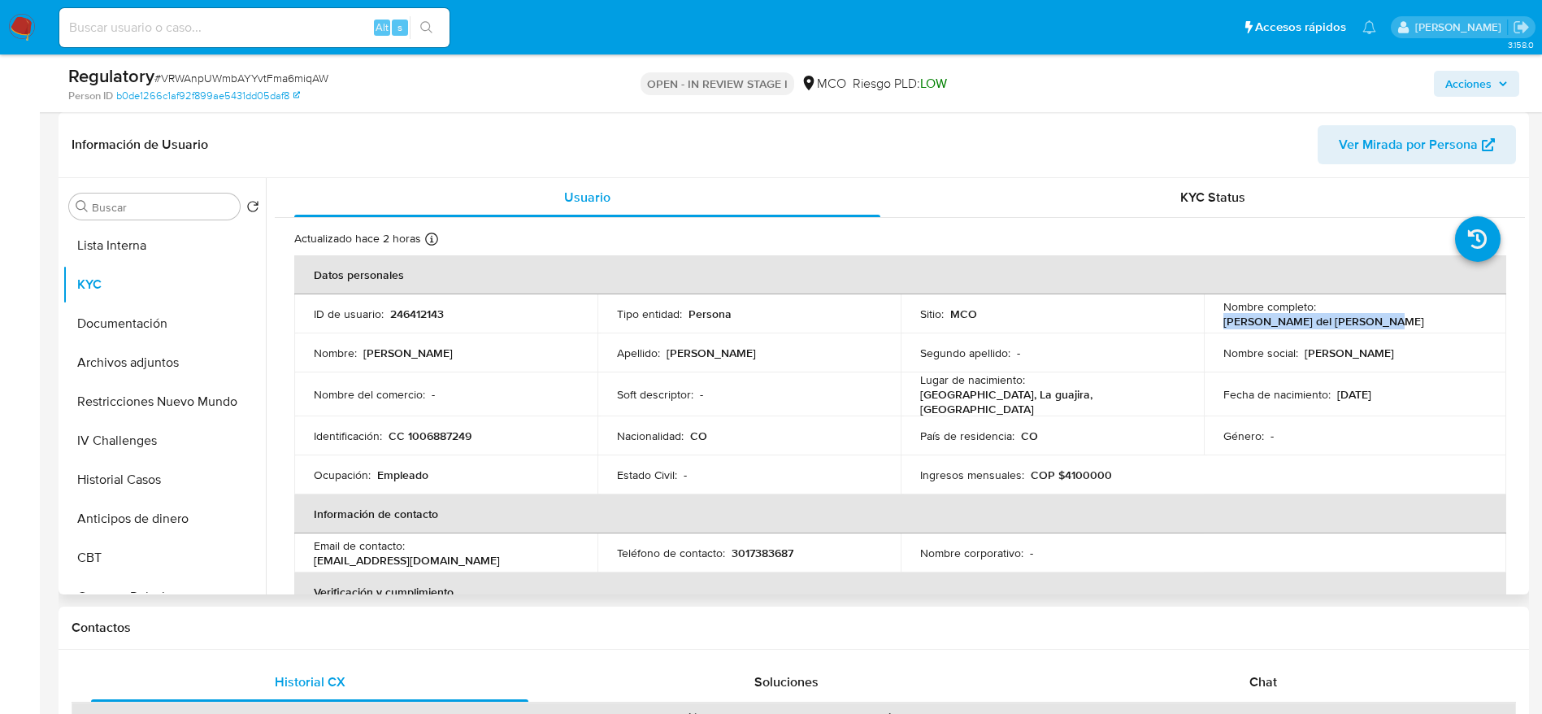
drag, startPoint x: 1442, startPoint y: 315, endPoint x: 1212, endPoint y: 315, distance: 230.0
click at [1212, 315] on td "Nombre completo : Branyelis del Carmen Gonzalez Iguaran" at bounding box center [1355, 313] width 303 height 39
copy p "Branyelis del Carmen Gonzale"
drag, startPoint x: 1452, startPoint y: 325, endPoint x: 1207, endPoint y: 323, distance: 245.5
click at [1207, 323] on td "Nombre completo : Branyelis del Carmen Gonzalez Iguaran" at bounding box center [1355, 313] width 303 height 39
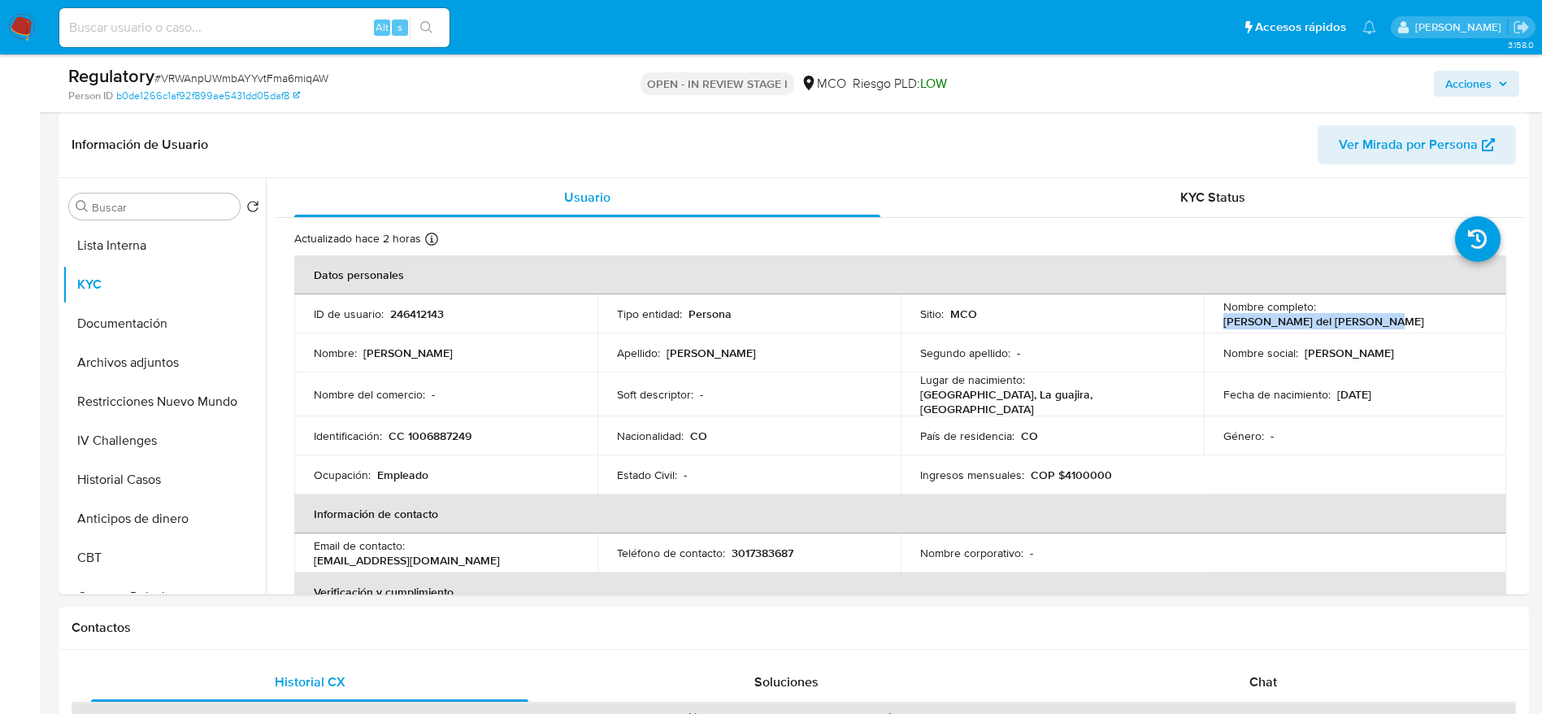
copy p "Branyelis del [PERSON_NAME]"
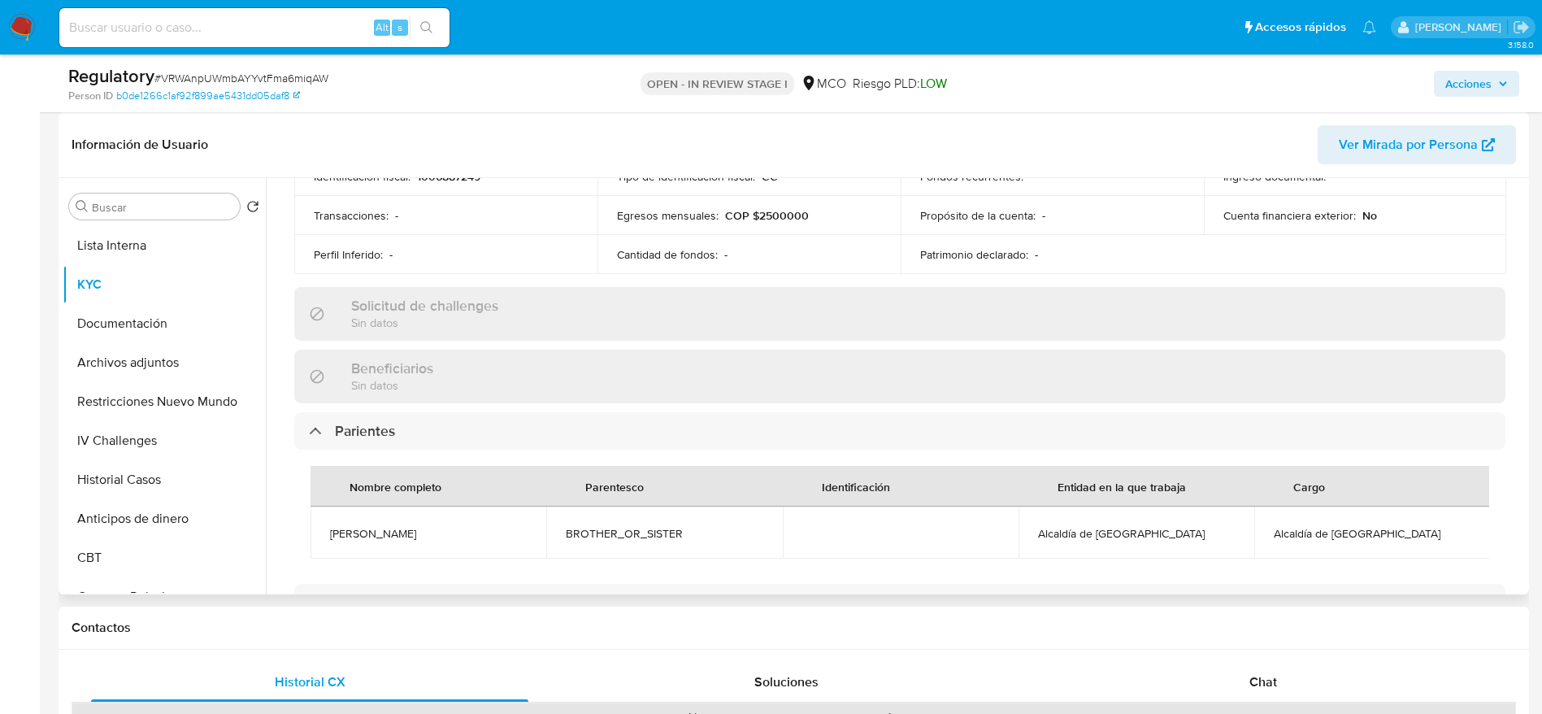
scroll to position [610, 0]
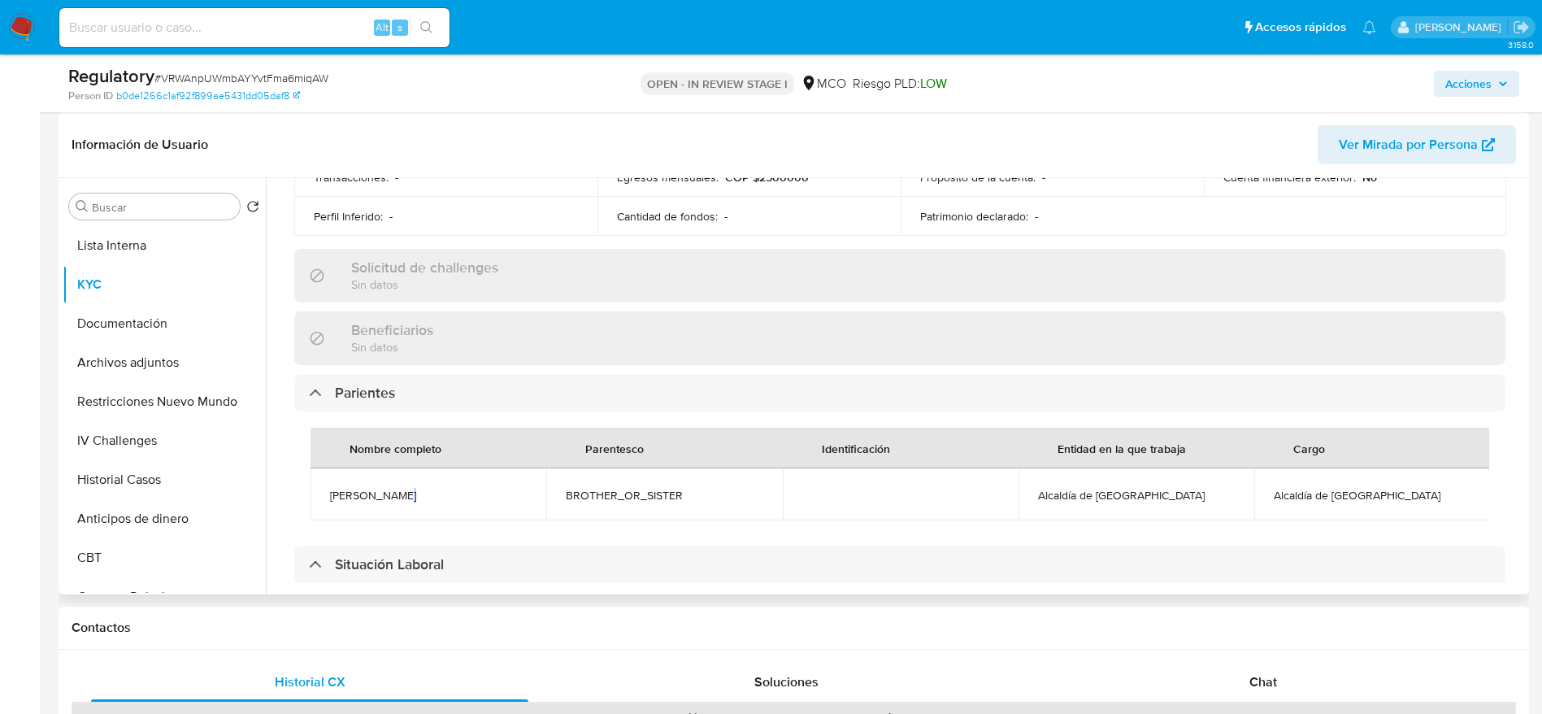
click at [394, 474] on td "Yennifer Iguaran" at bounding box center [428, 494] width 236 height 52
click at [154, 248] on button "Lista Interna" at bounding box center [158, 245] width 190 height 39
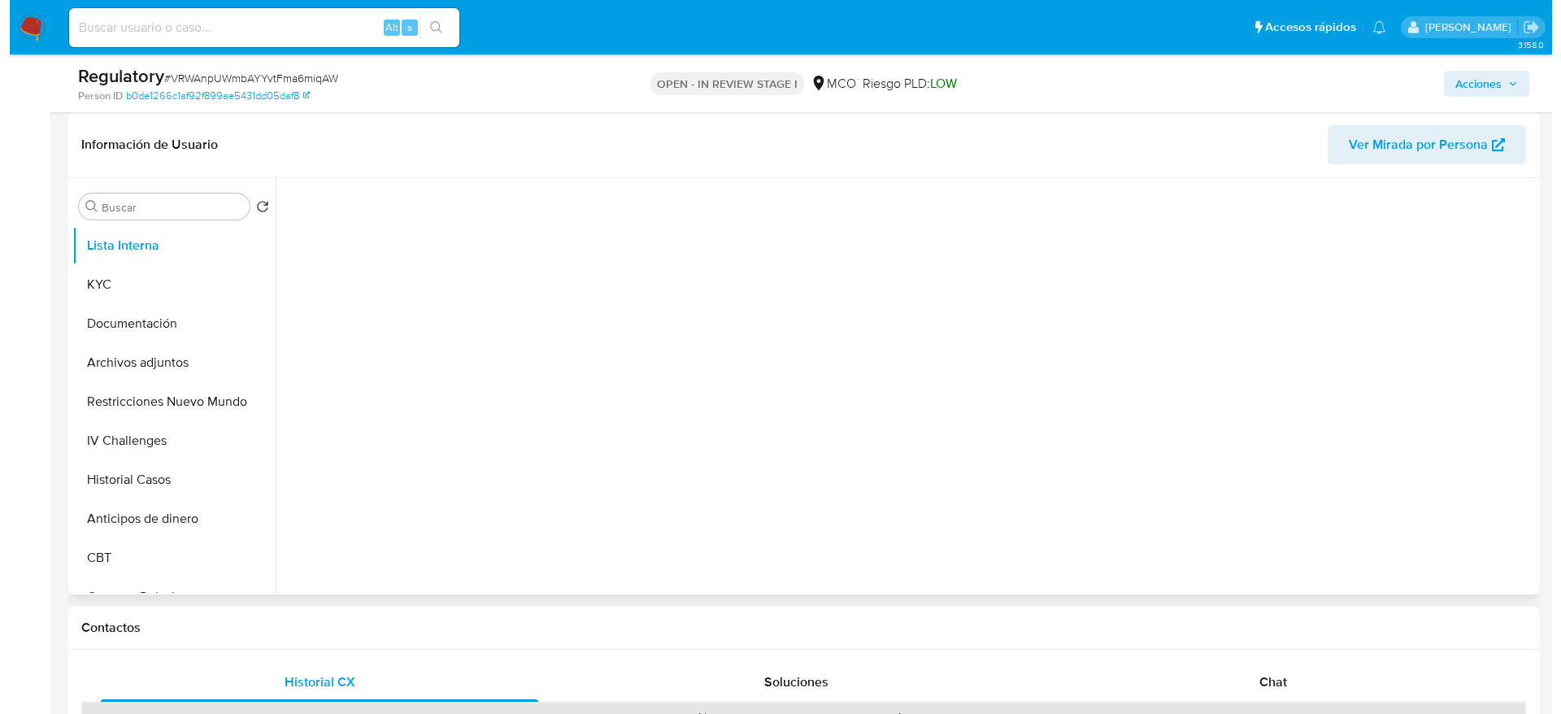
scroll to position [0, 0]
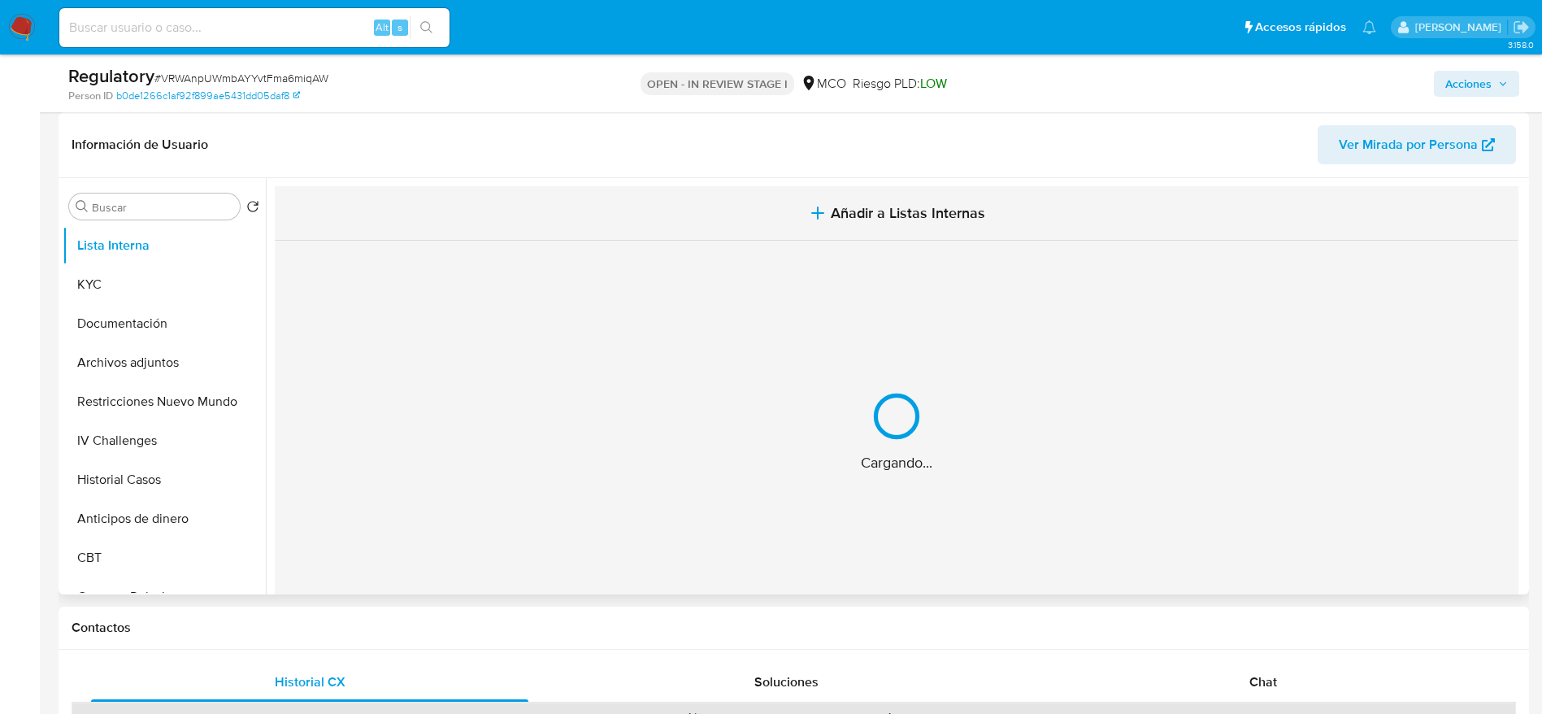
click at [771, 228] on button "Añadir a Listas Internas" at bounding box center [897, 213] width 1244 height 54
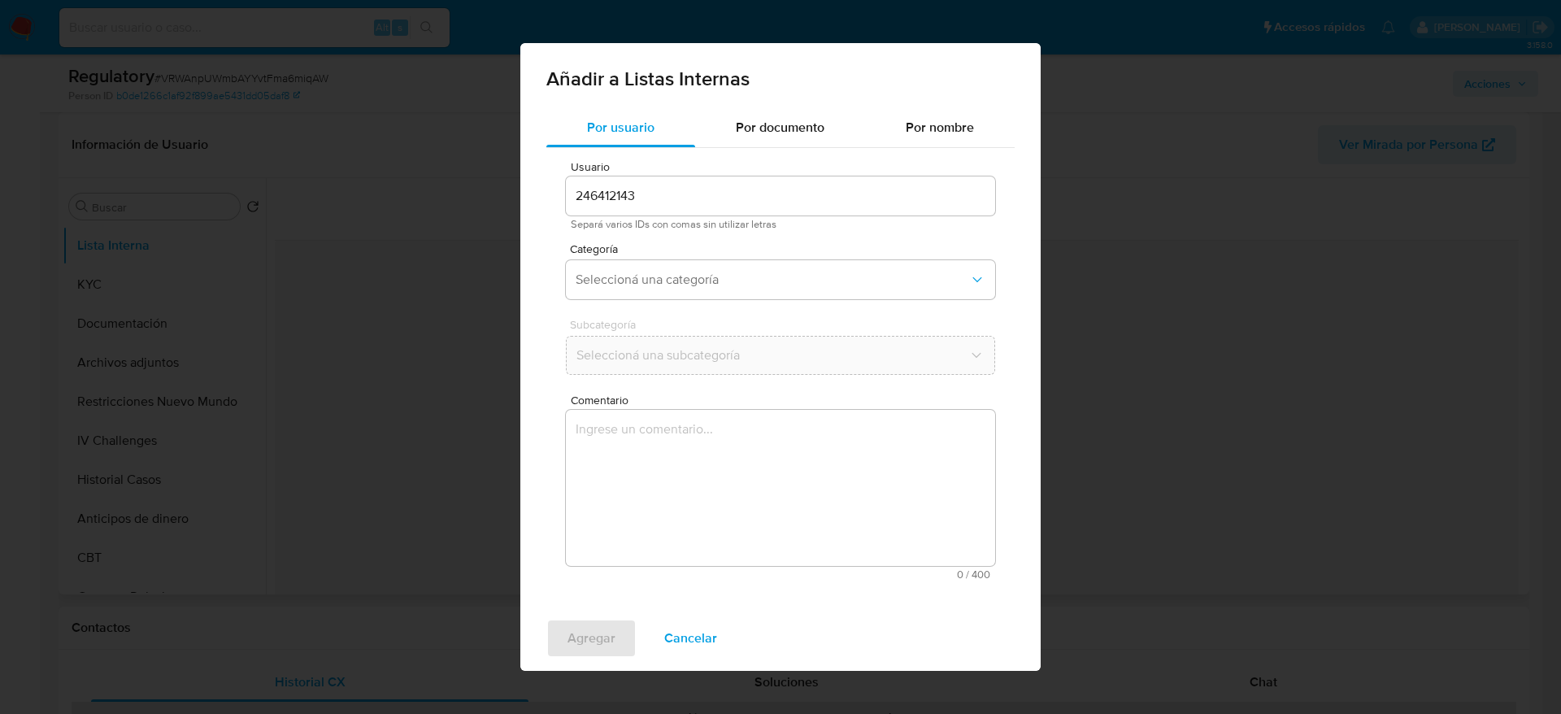
drag, startPoint x: 773, startPoint y: 385, endPoint x: 759, endPoint y: 415, distance: 33.1
click at [773, 387] on div "Usuario 246412143 Separá varios IDs con comas sin utilizar letras Categoría Sel…" at bounding box center [780, 370] width 468 height 445
click at [753, 445] on textarea "Comentario" at bounding box center [780, 488] width 429 height 156
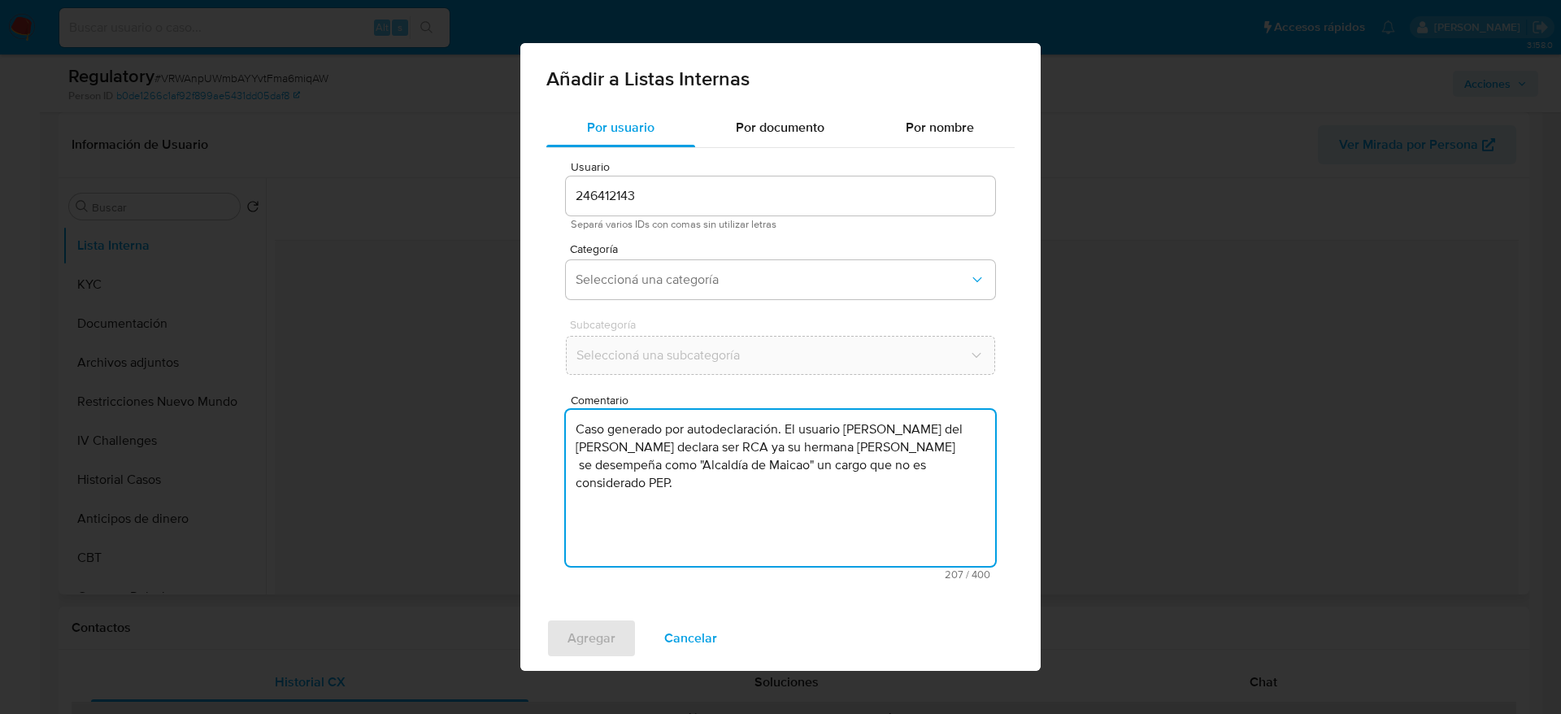
type textarea "Caso generado por autodeclaración. El usuario Branyelis del Carmen Gonzalez Igu…"
click at [735, 309] on div "Usuario 246412143 Separá varios IDs con comas sin utilizar letras Categoría Sel…" at bounding box center [780, 370] width 468 height 445
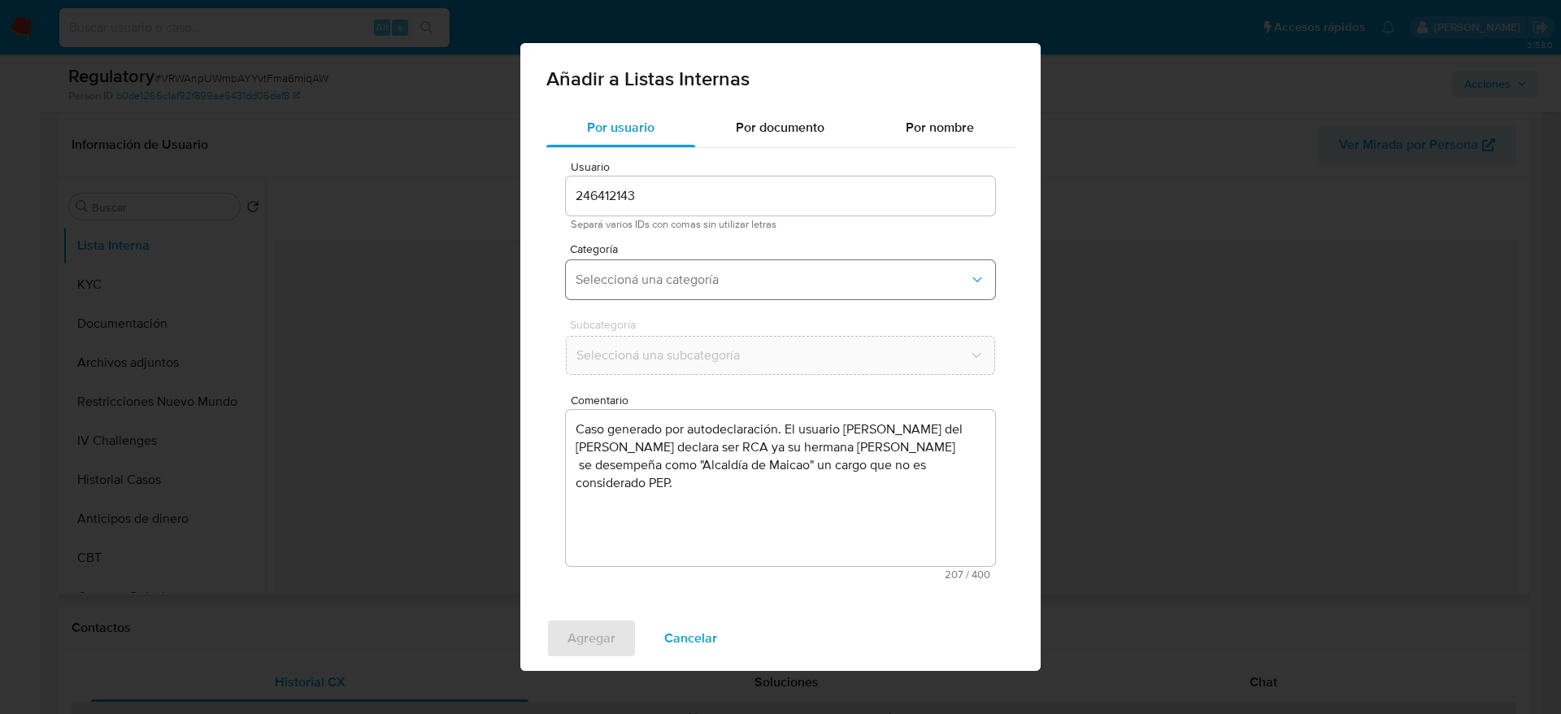
click at [736, 292] on button "Seleccioná una categoría" at bounding box center [780, 279] width 429 height 39
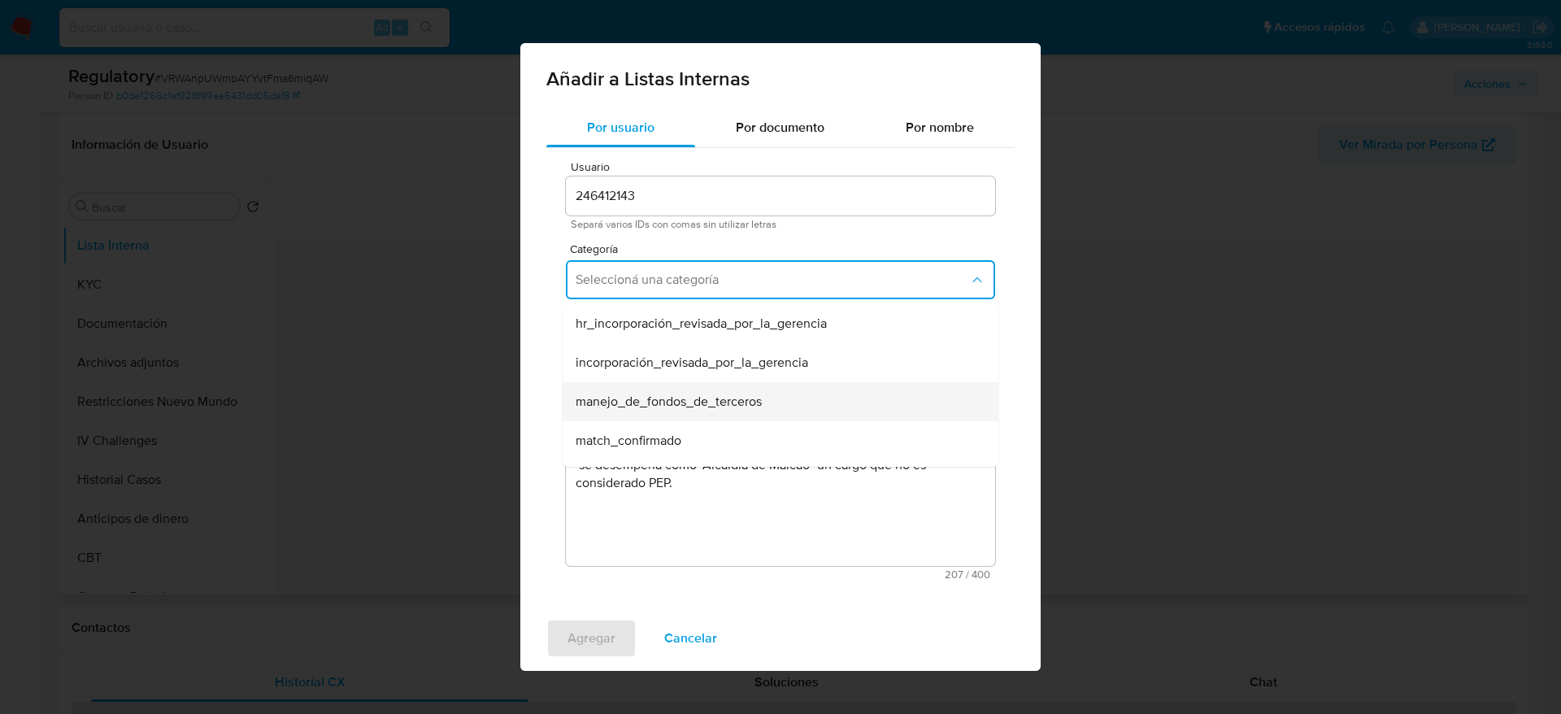
scroll to position [122, 0]
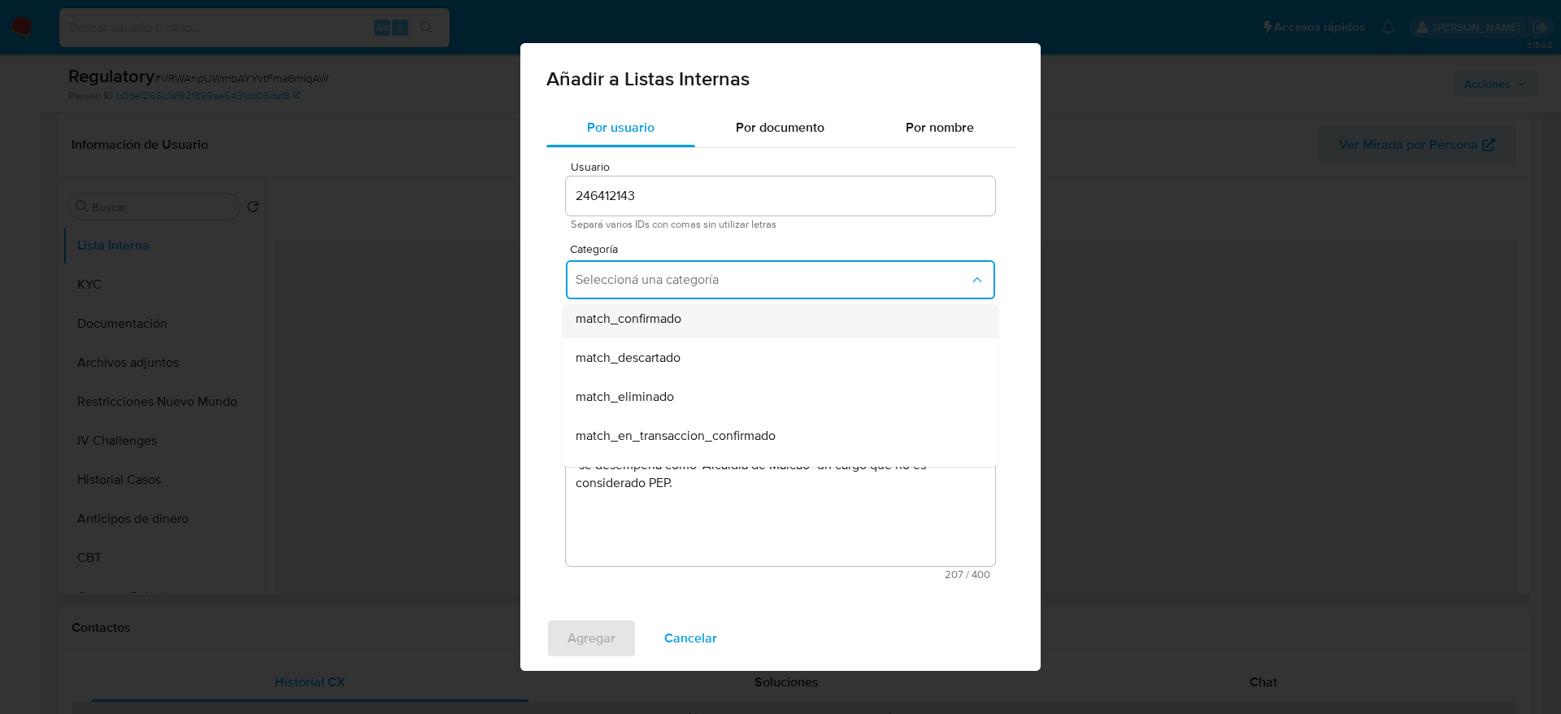
click at [671, 336] on div "match_confirmado" at bounding box center [775, 318] width 400 height 39
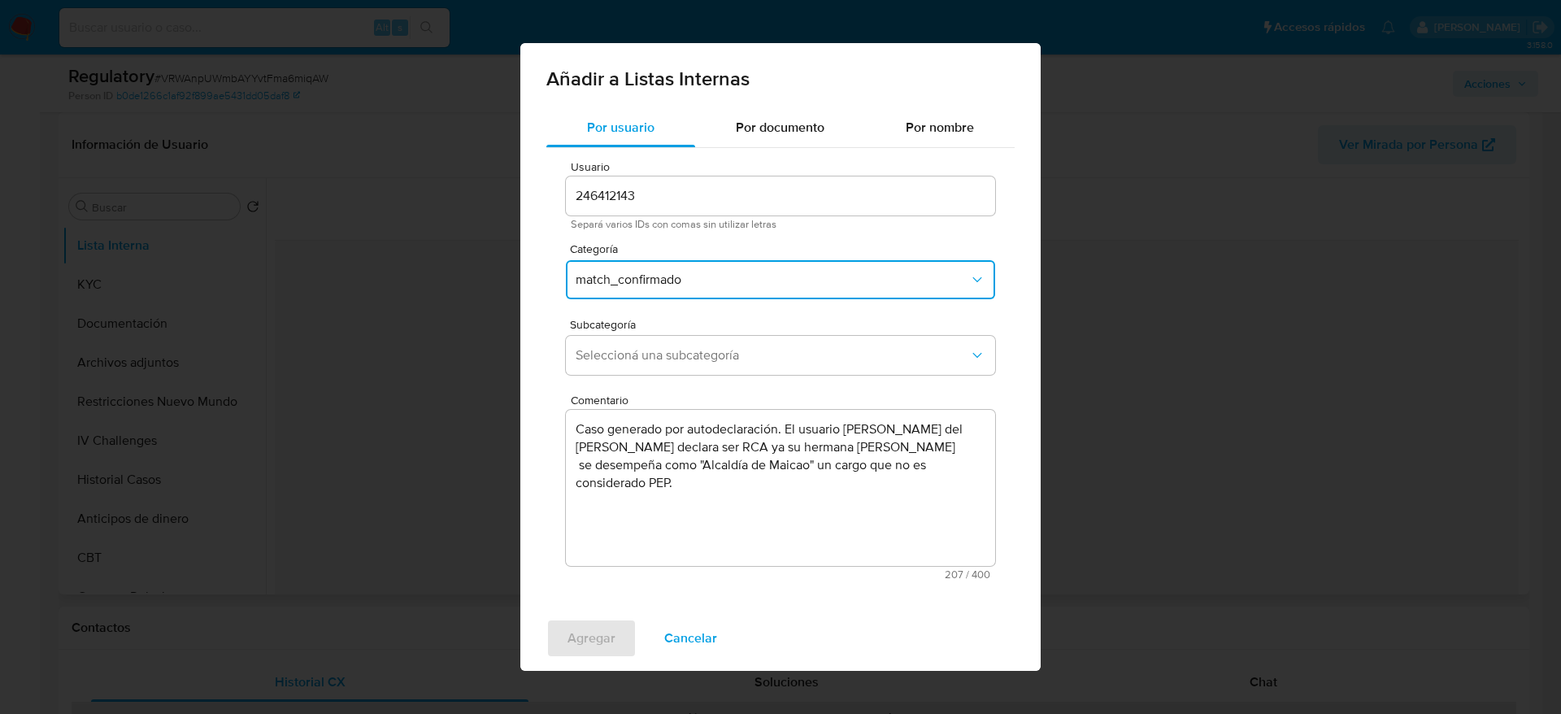
click at [686, 295] on button "match_confirmado" at bounding box center [780, 279] width 429 height 39
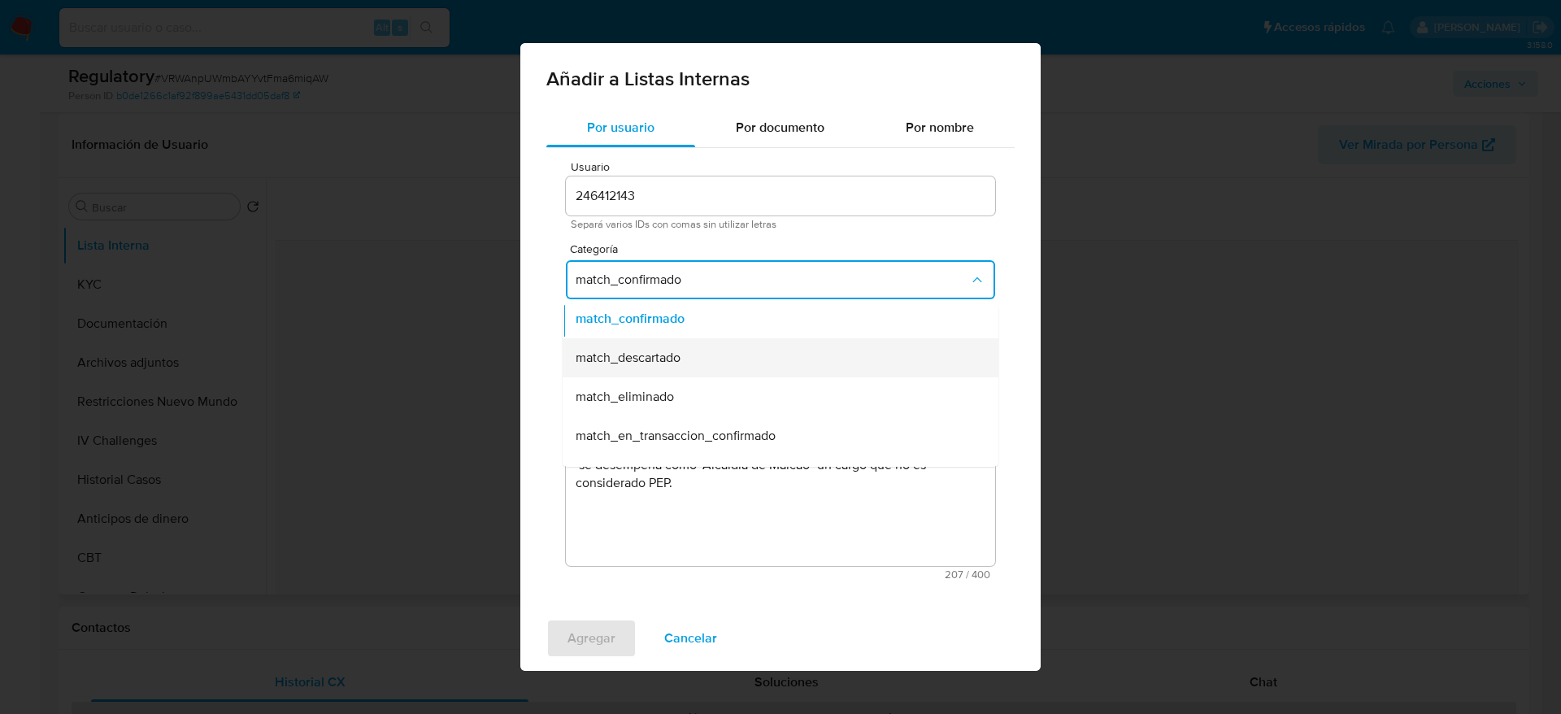
click at [689, 358] on div "match_descartado" at bounding box center [775, 357] width 400 height 39
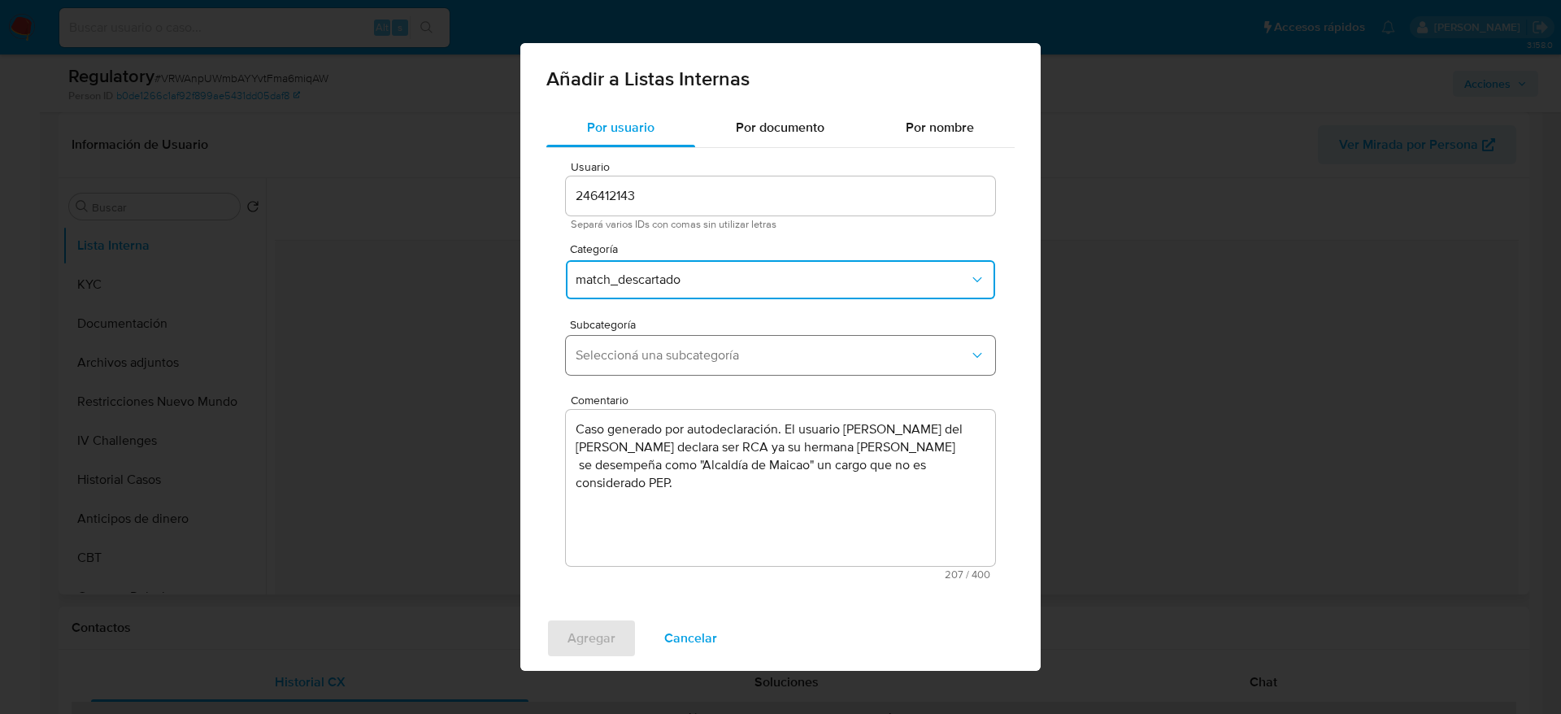
drag, startPoint x: 689, startPoint y: 358, endPoint x: 689, endPoint y: 372, distance: 13.8
click at [689, 361] on span "Seleccioná una subcategoría" at bounding box center [771, 355] width 393 height 16
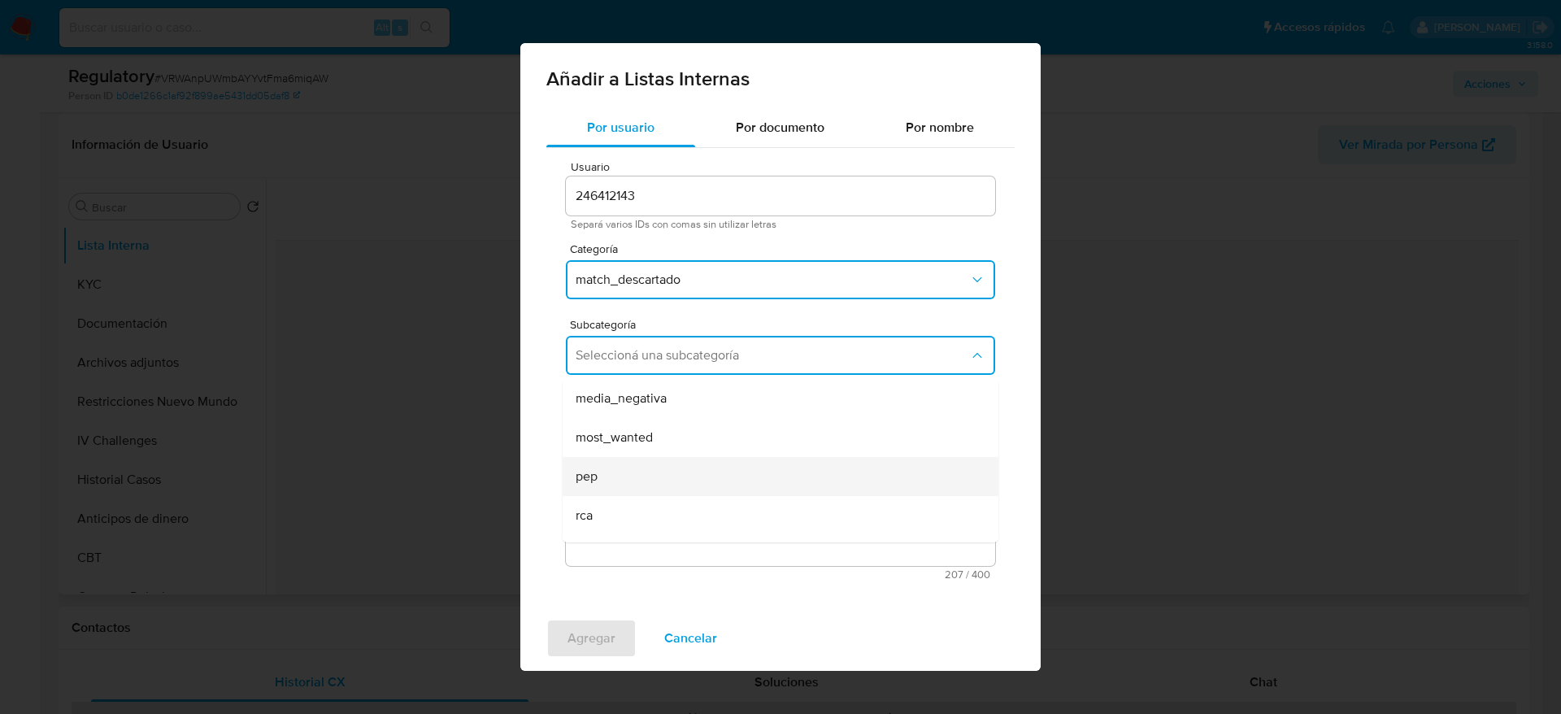
scroll to position [111, 0]
drag, startPoint x: 664, startPoint y: 480, endPoint x: 649, endPoint y: 510, distance: 33.4
click at [664, 481] on div "rca" at bounding box center [775, 483] width 400 height 39
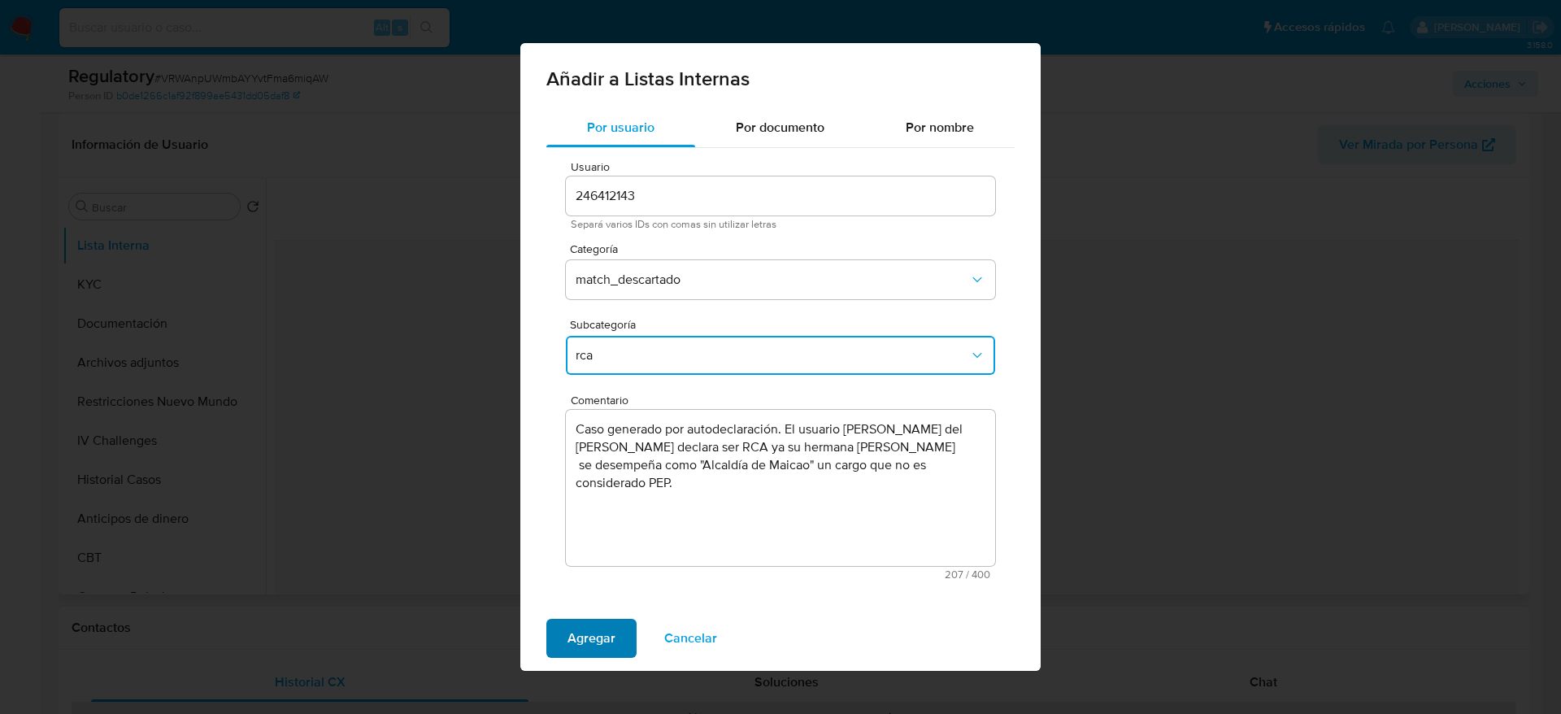
click at [608, 652] on span "Agregar" at bounding box center [591, 638] width 48 height 36
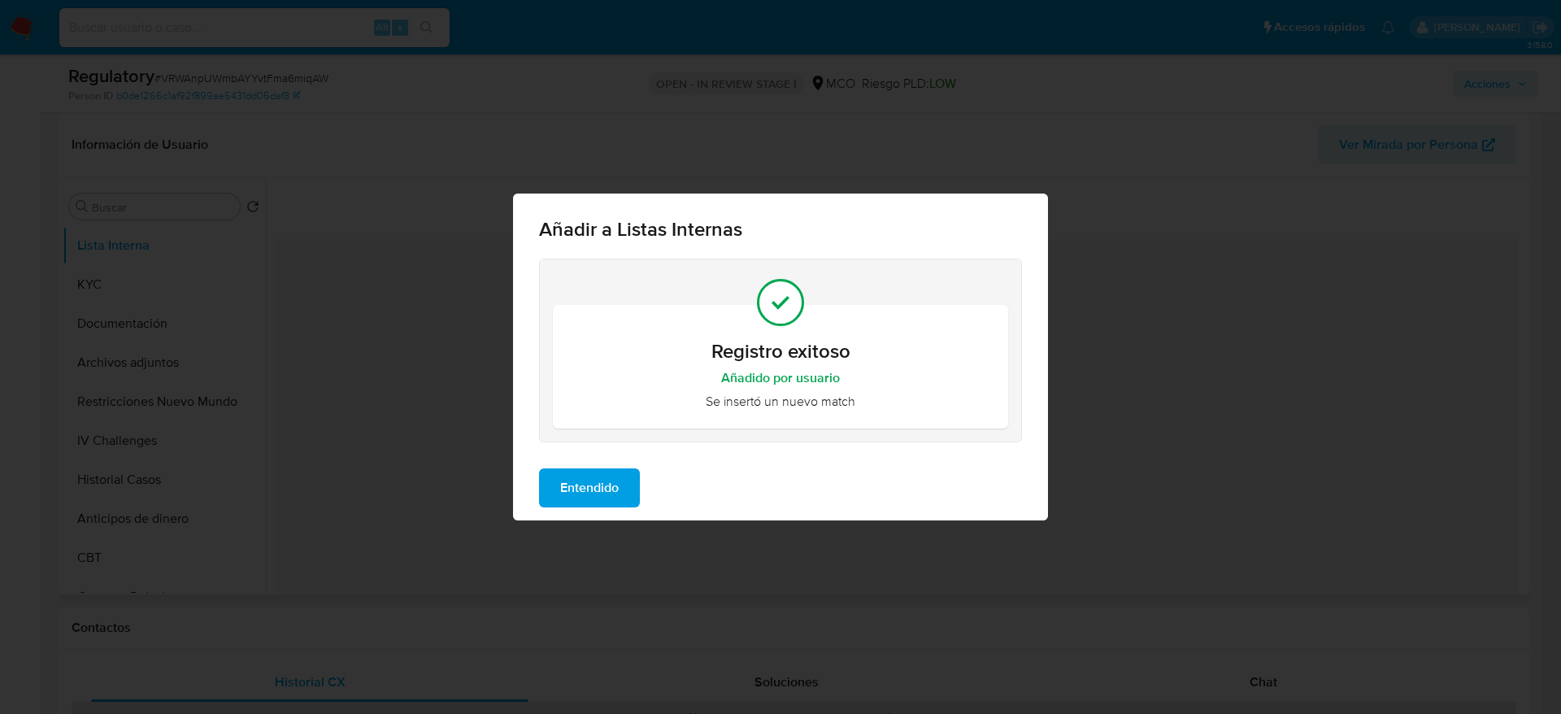
click at [622, 500] on button "Entendido" at bounding box center [589, 487] width 101 height 39
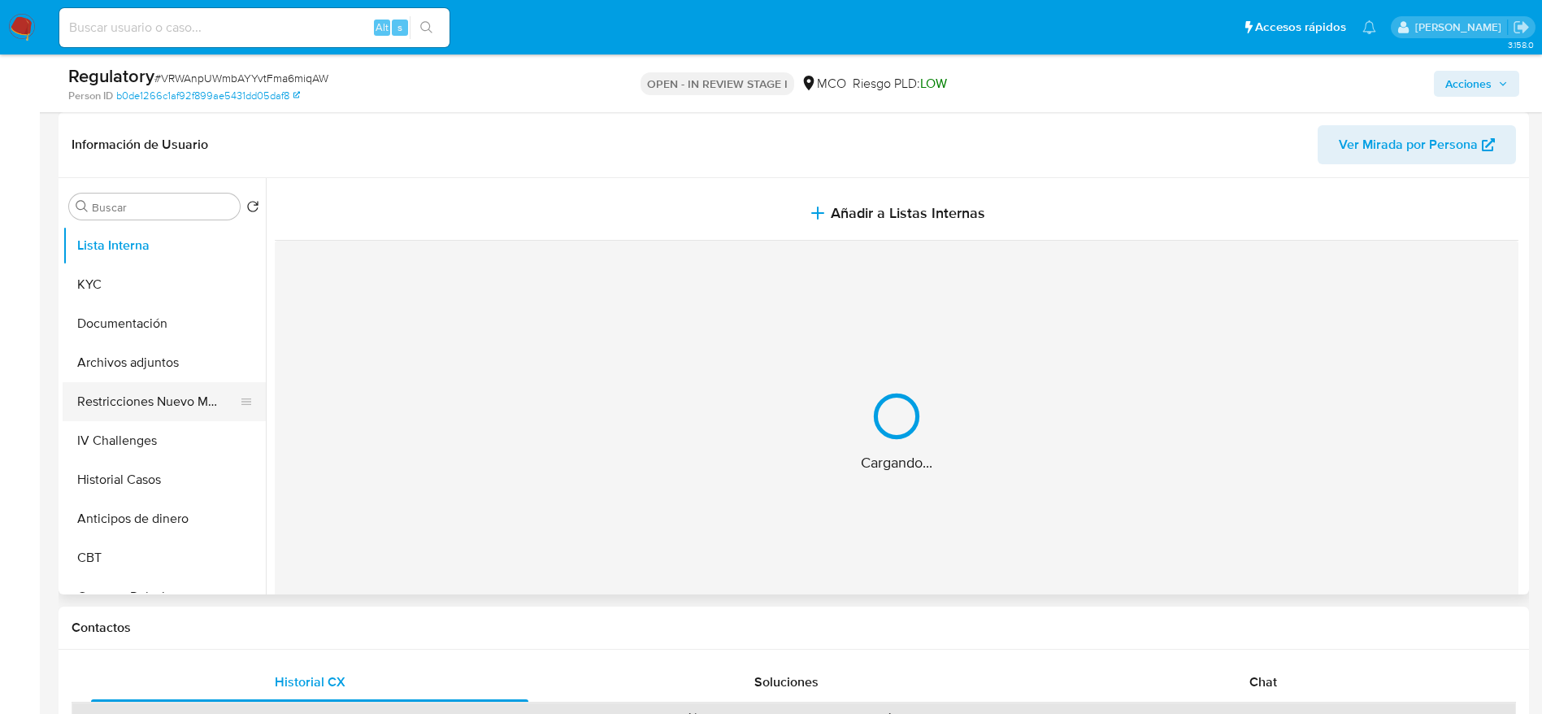
click at [165, 410] on button "Restricciones Nuevo Mundo" at bounding box center [158, 401] width 190 height 39
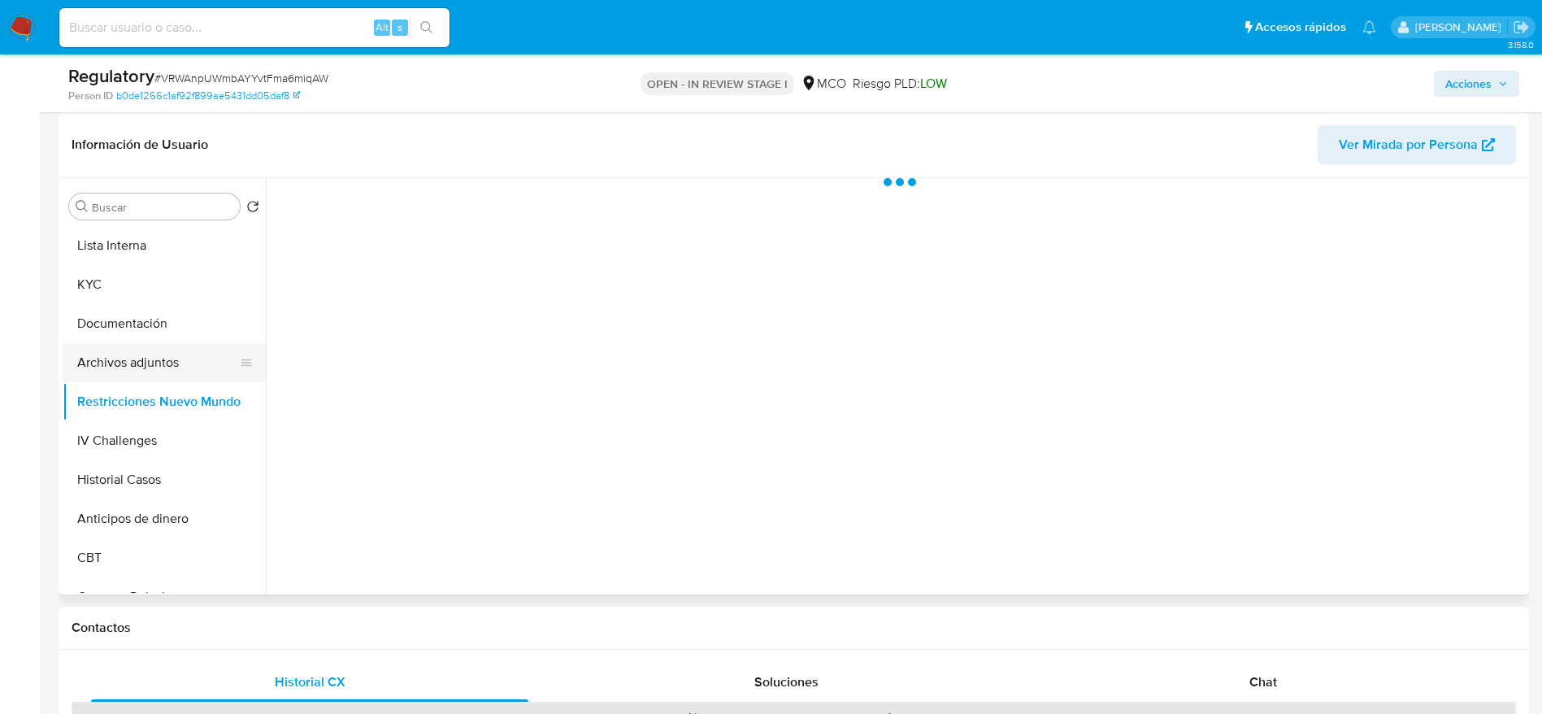
click at [167, 359] on button "Archivos adjuntos" at bounding box center [158, 362] width 190 height 39
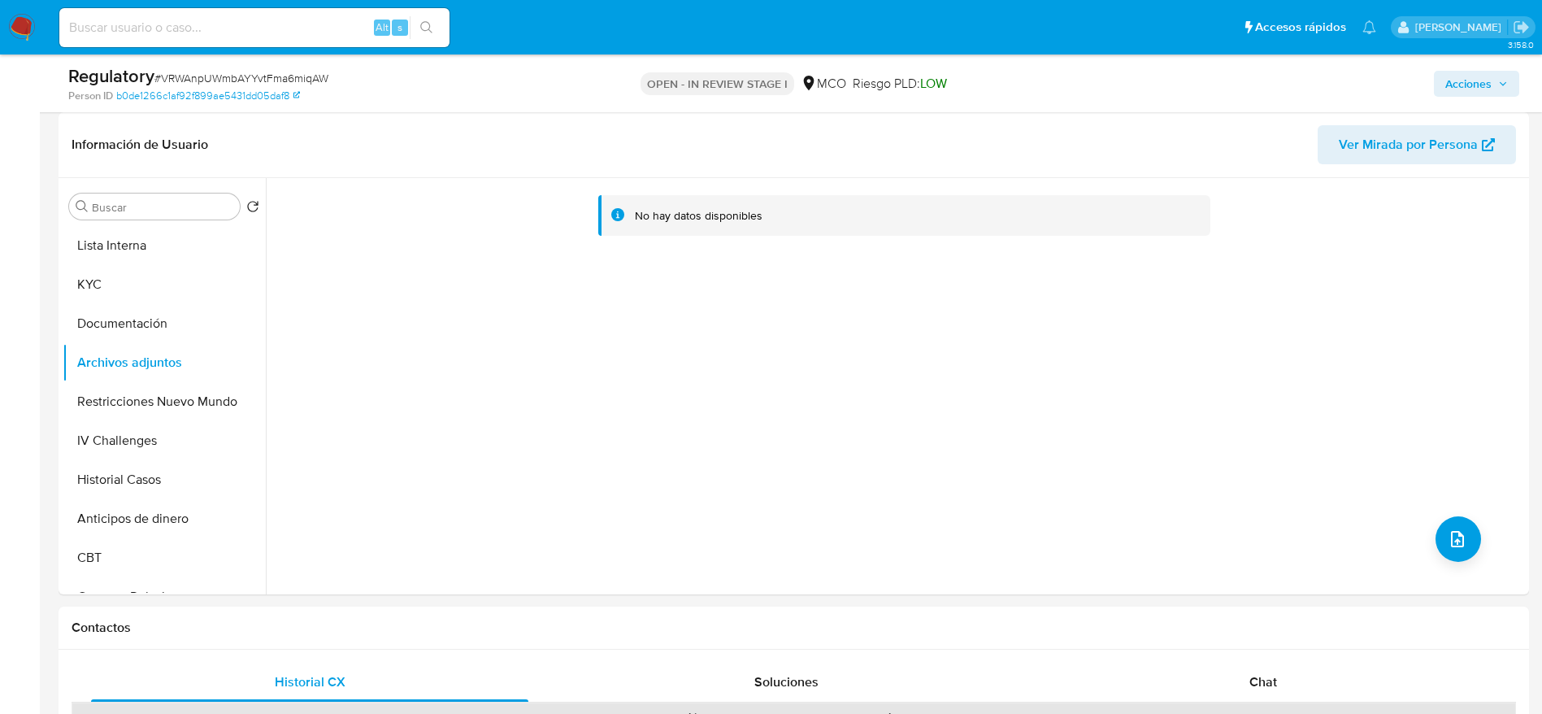
click at [1474, 503] on div "No hay datos disponibles" at bounding box center [895, 386] width 1259 height 416
click at [1460, 537] on icon "upload-file" at bounding box center [1458, 539] width 20 height 20
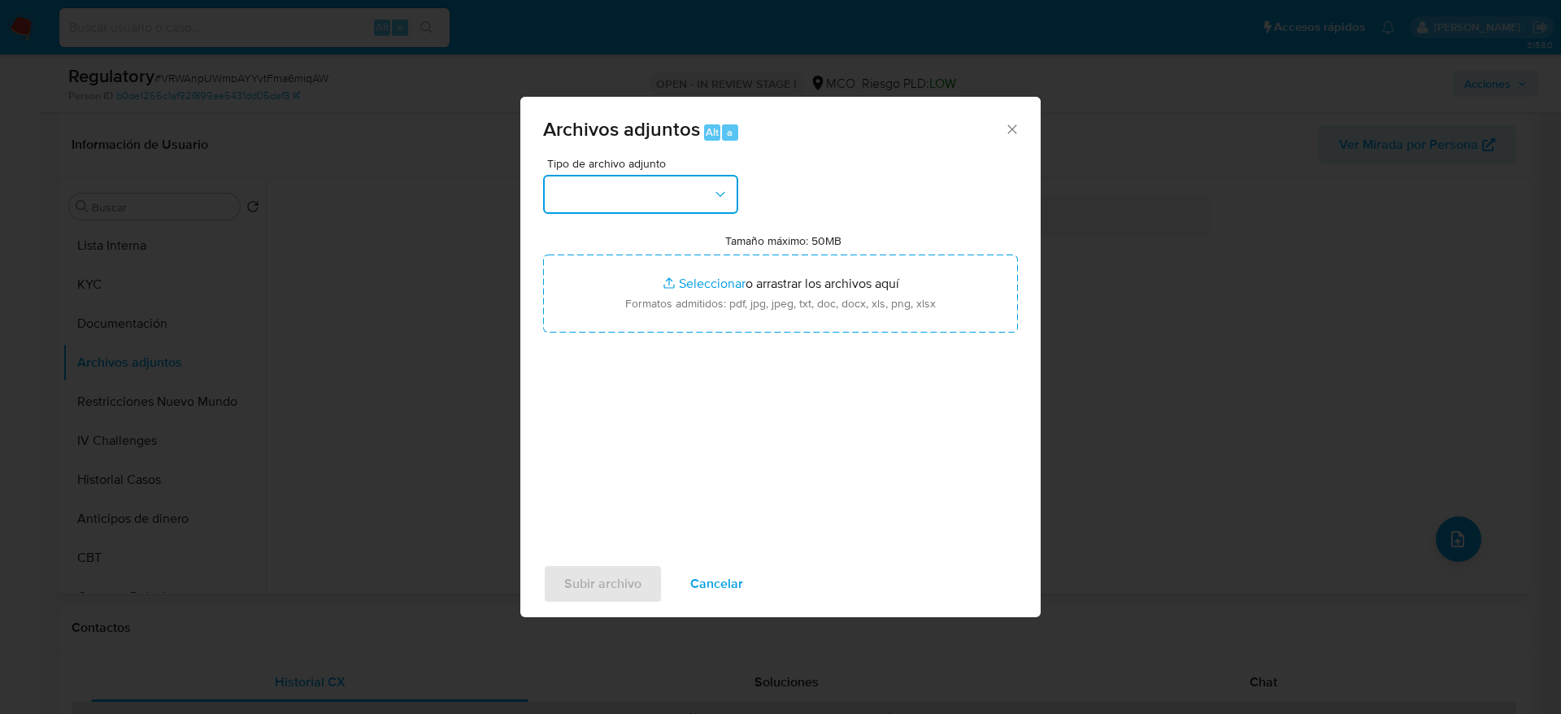
drag, startPoint x: 687, startPoint y: 178, endPoint x: 677, endPoint y: 204, distance: 27.8
click at [685, 176] on button "button" at bounding box center [640, 194] width 195 height 39
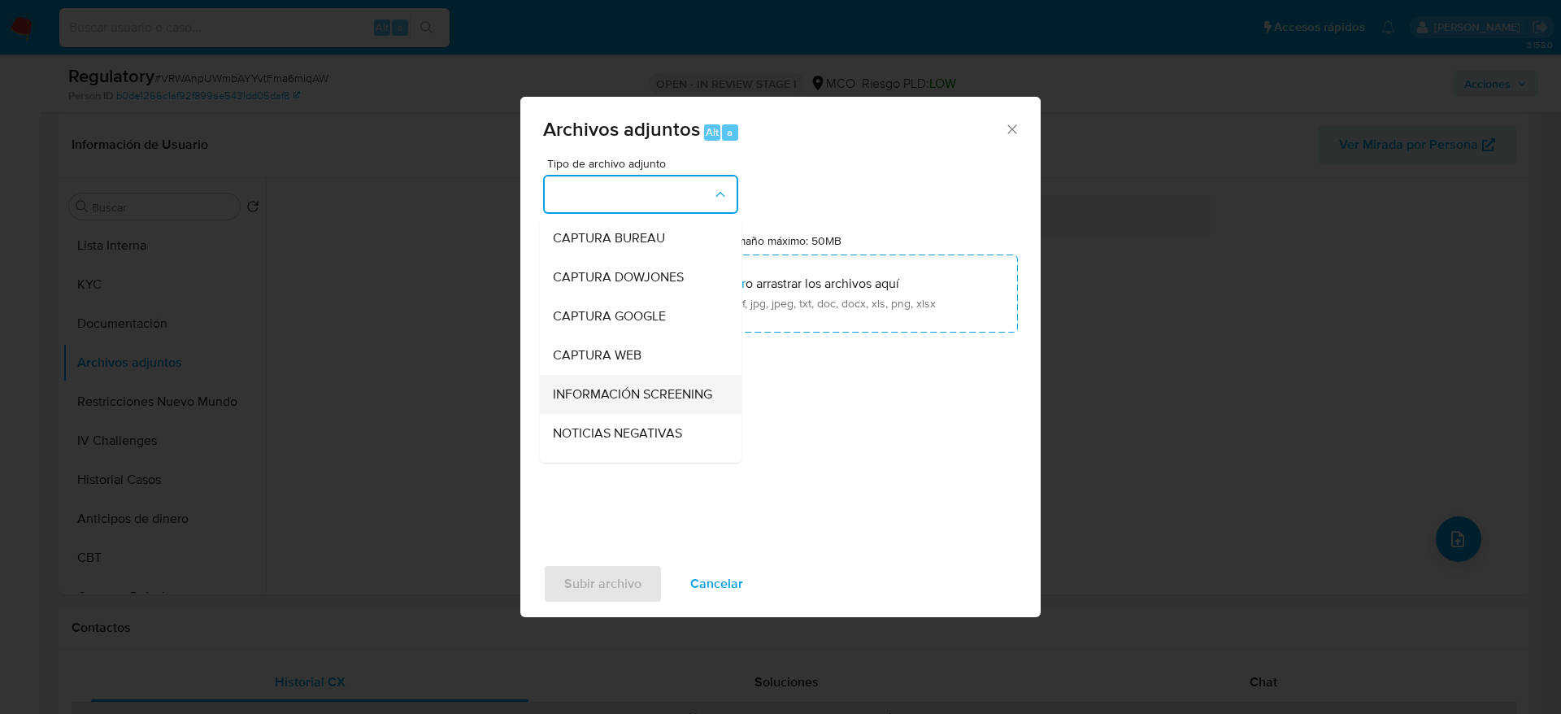
click at [612, 402] on span "INFORMACIÓN SCREENING" at bounding box center [632, 394] width 159 height 16
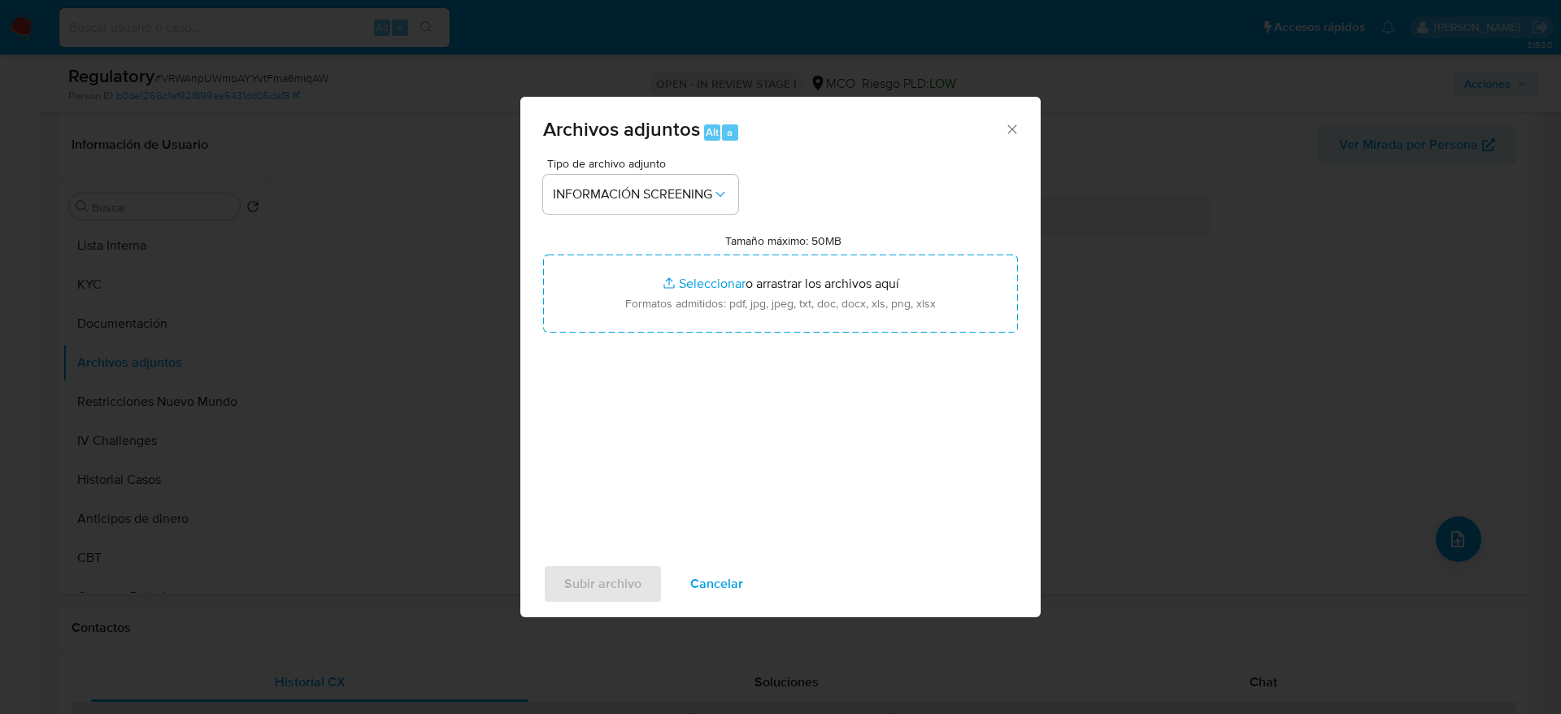
click at [632, 341] on div "Tipo de archivo adjunto INFORMACIÓN SCREENING Tamaño máximo: 50MB Seleccionar a…" at bounding box center [780, 350] width 475 height 384
click at [635, 332] on div "Tipo de archivo adjunto INFORMACIÓN SCREENING Tamaño máximo: 50MB Seleccionar a…" at bounding box center [780, 350] width 475 height 384
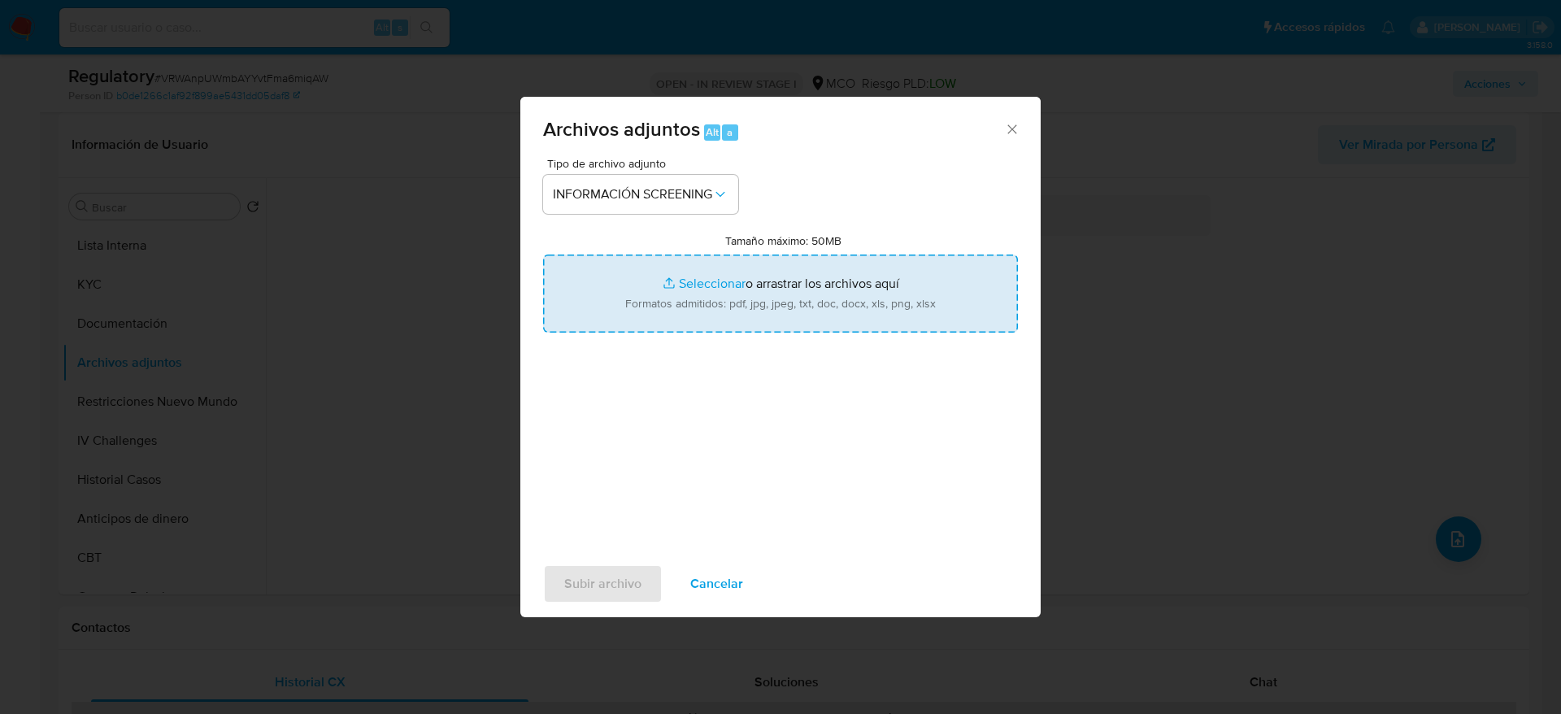
click at [660, 299] on input "Tamaño máximo: 50MB Seleccionar archivos" at bounding box center [780, 293] width 475 height 78
type input "C:\fakepath\_Branyelis del Carmen Gonzalez Iguaran_ - Buscar con Google.pdf"
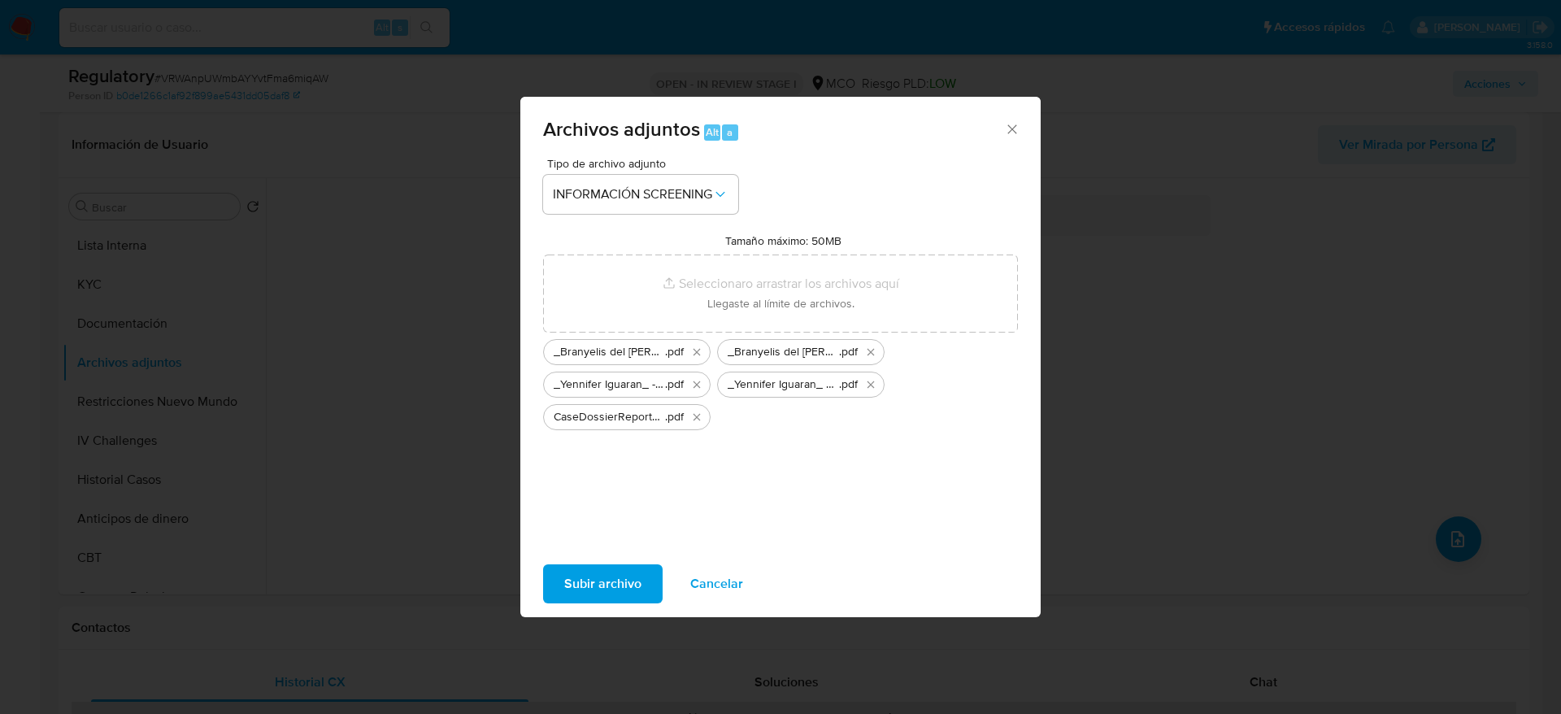
click at [571, 567] on span "Subir archivo" at bounding box center [602, 584] width 77 height 36
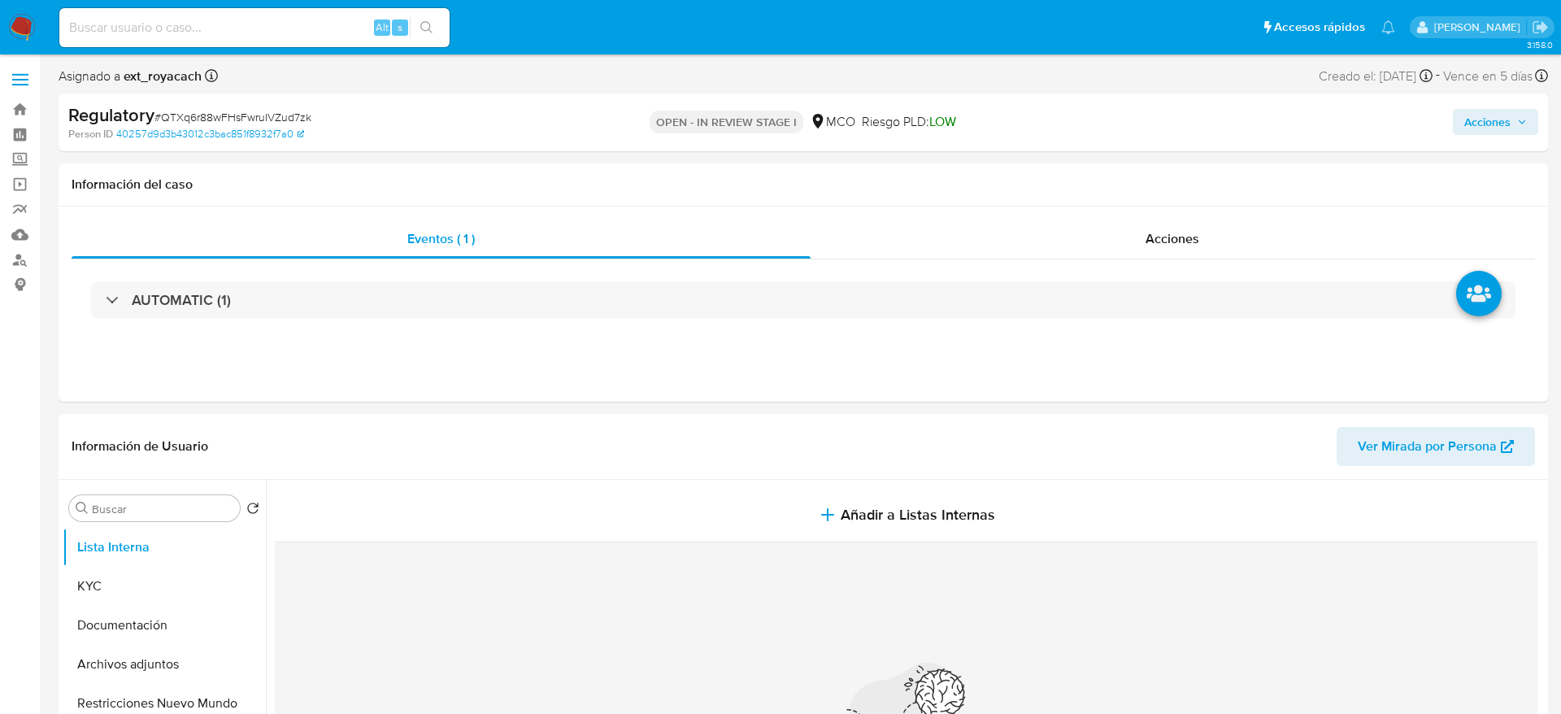
select select "10"
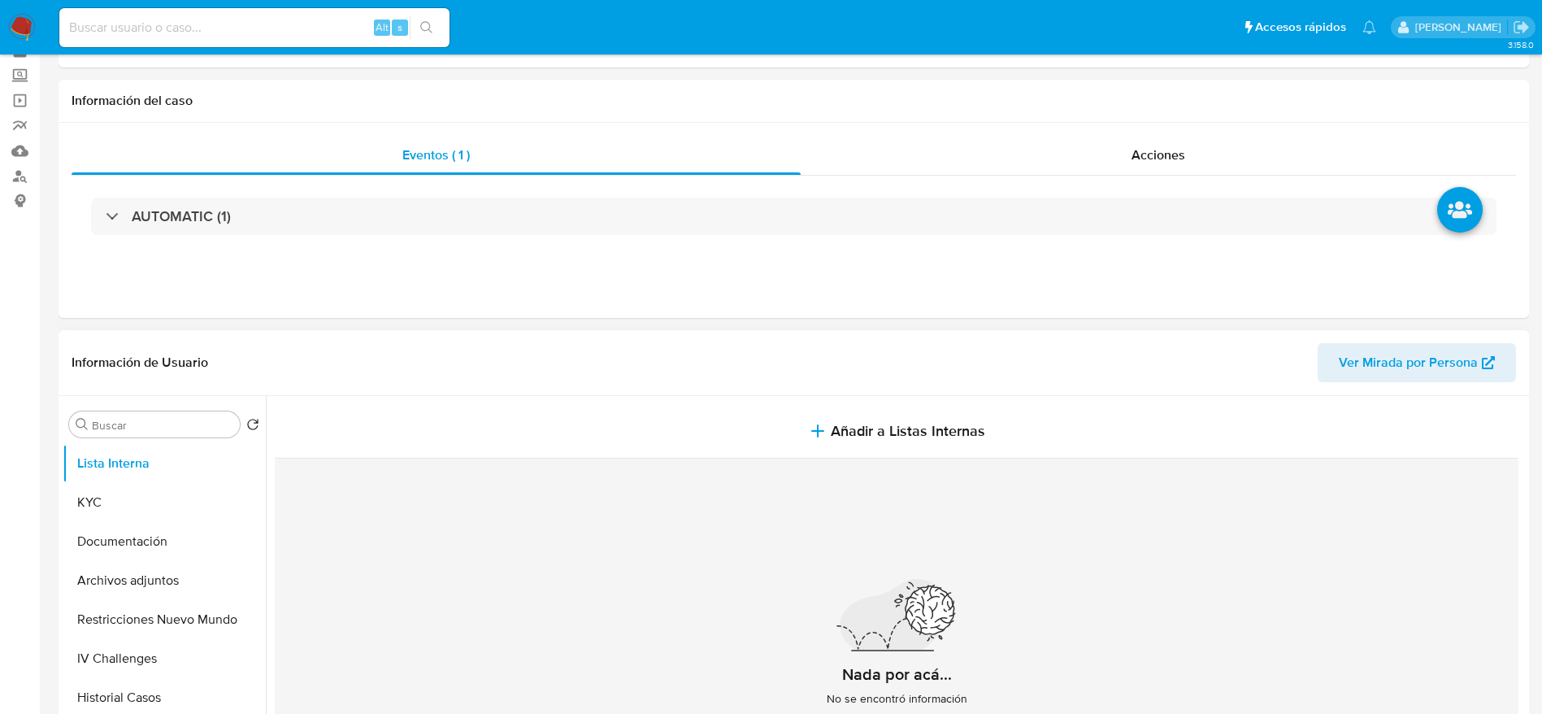
scroll to position [122, 0]
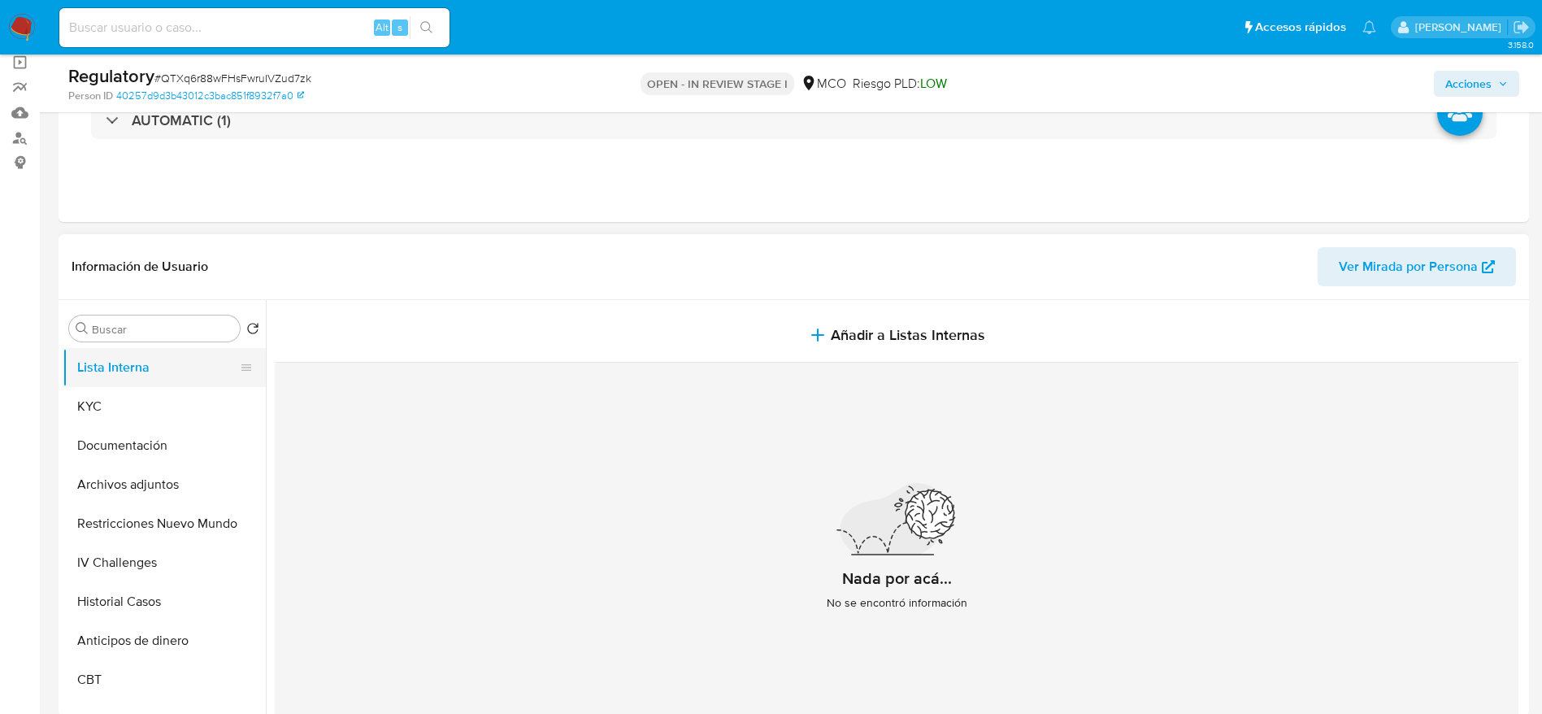
drag, startPoint x: 143, startPoint y: 359, endPoint x: 143, endPoint y: 371, distance: 11.4
click at [143, 358] on button "Lista Interna" at bounding box center [158, 367] width 190 height 39
click at [137, 410] on button "KYC" at bounding box center [158, 406] width 190 height 39
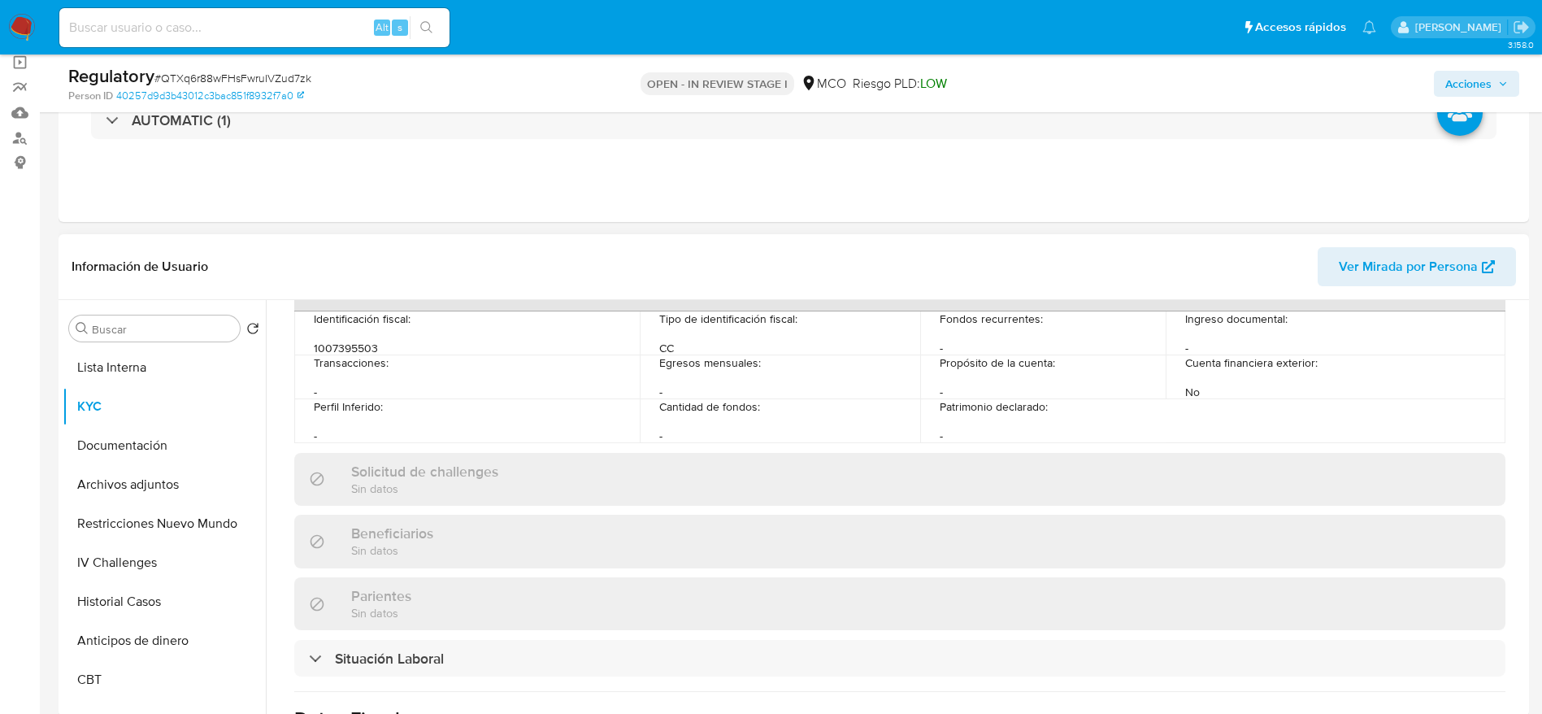
scroll to position [732, 0]
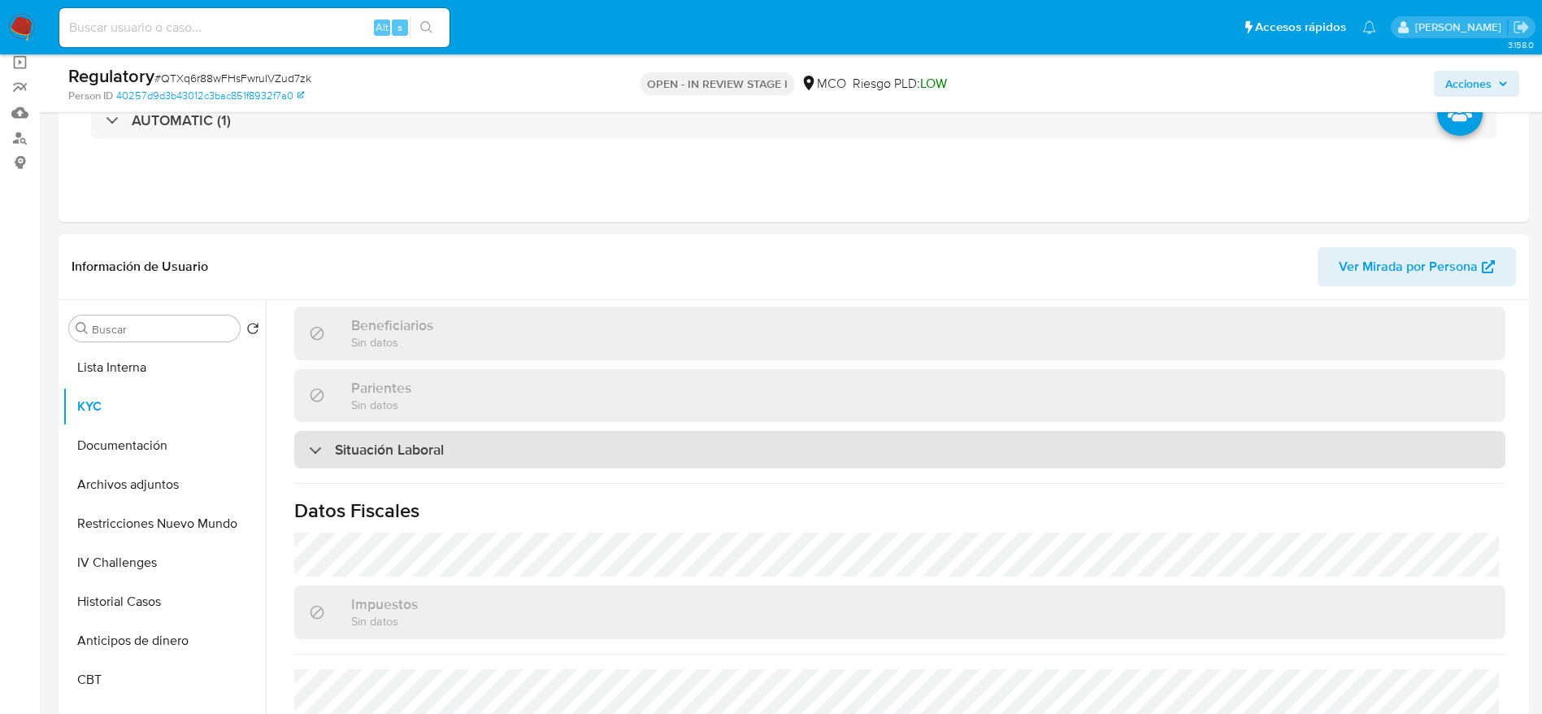
click at [450, 464] on div "Situación Laboral" at bounding box center [899, 449] width 1211 height 37
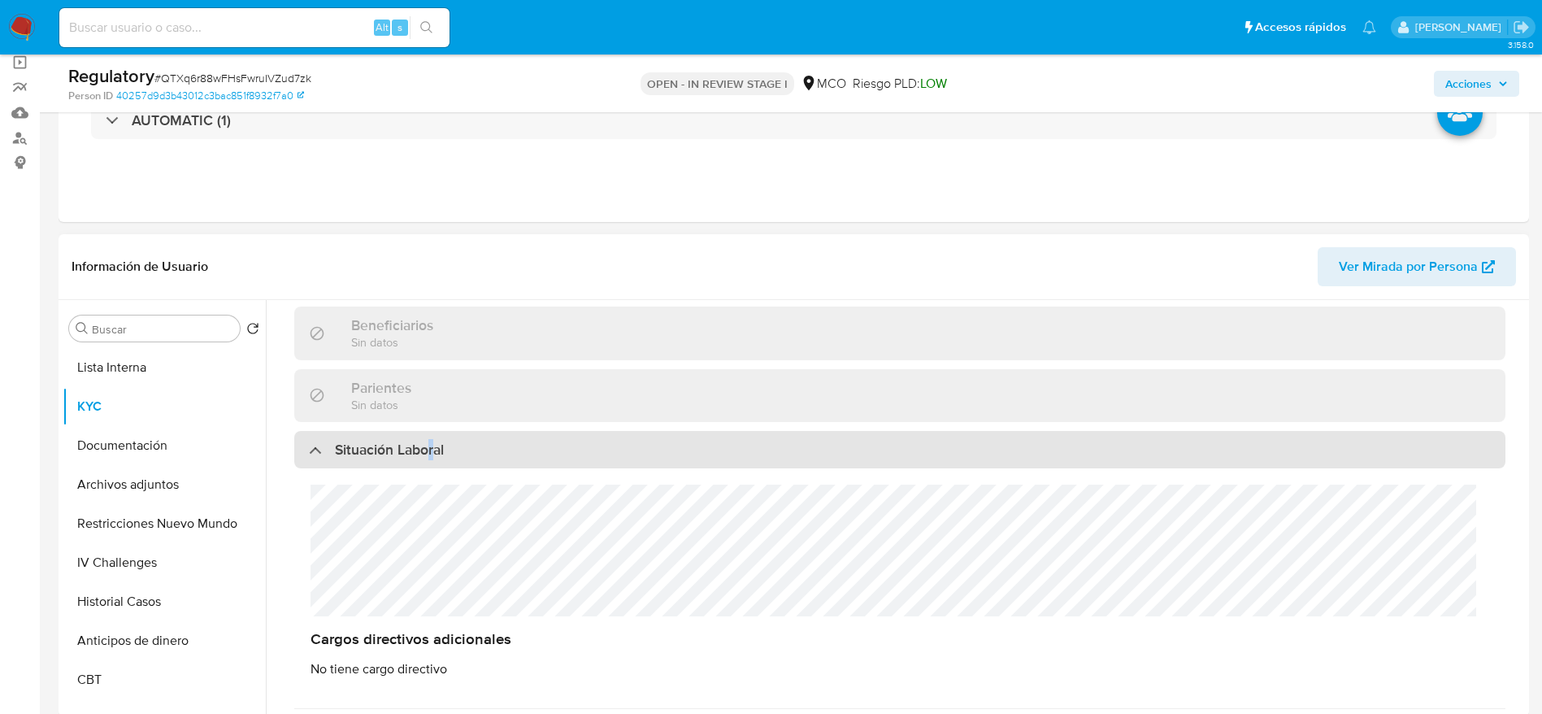
drag, startPoint x: 432, startPoint y: 436, endPoint x: 436, endPoint y: 445, distance: 9.1
click at [436, 445] on div "Situación Laboral" at bounding box center [899, 449] width 1211 height 37
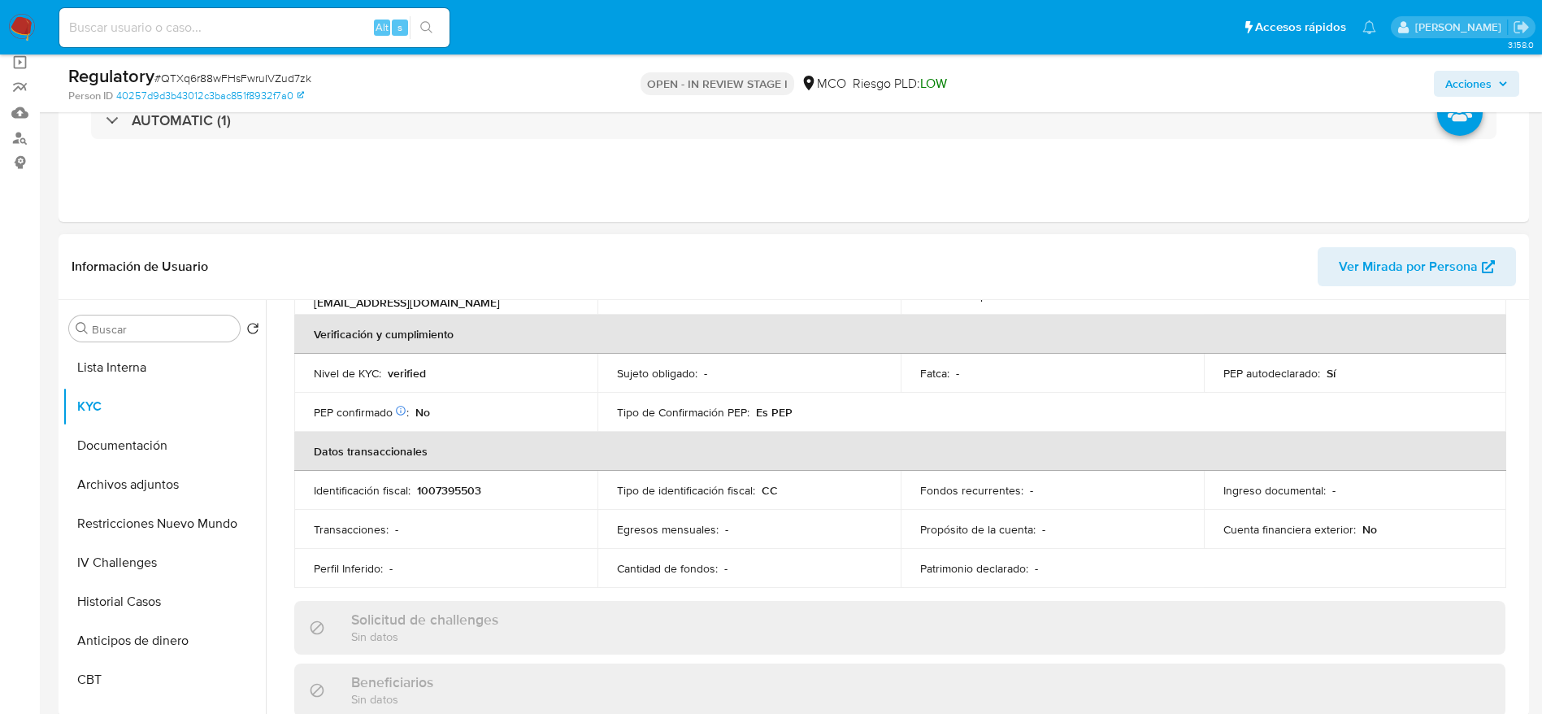
scroll to position [337, 0]
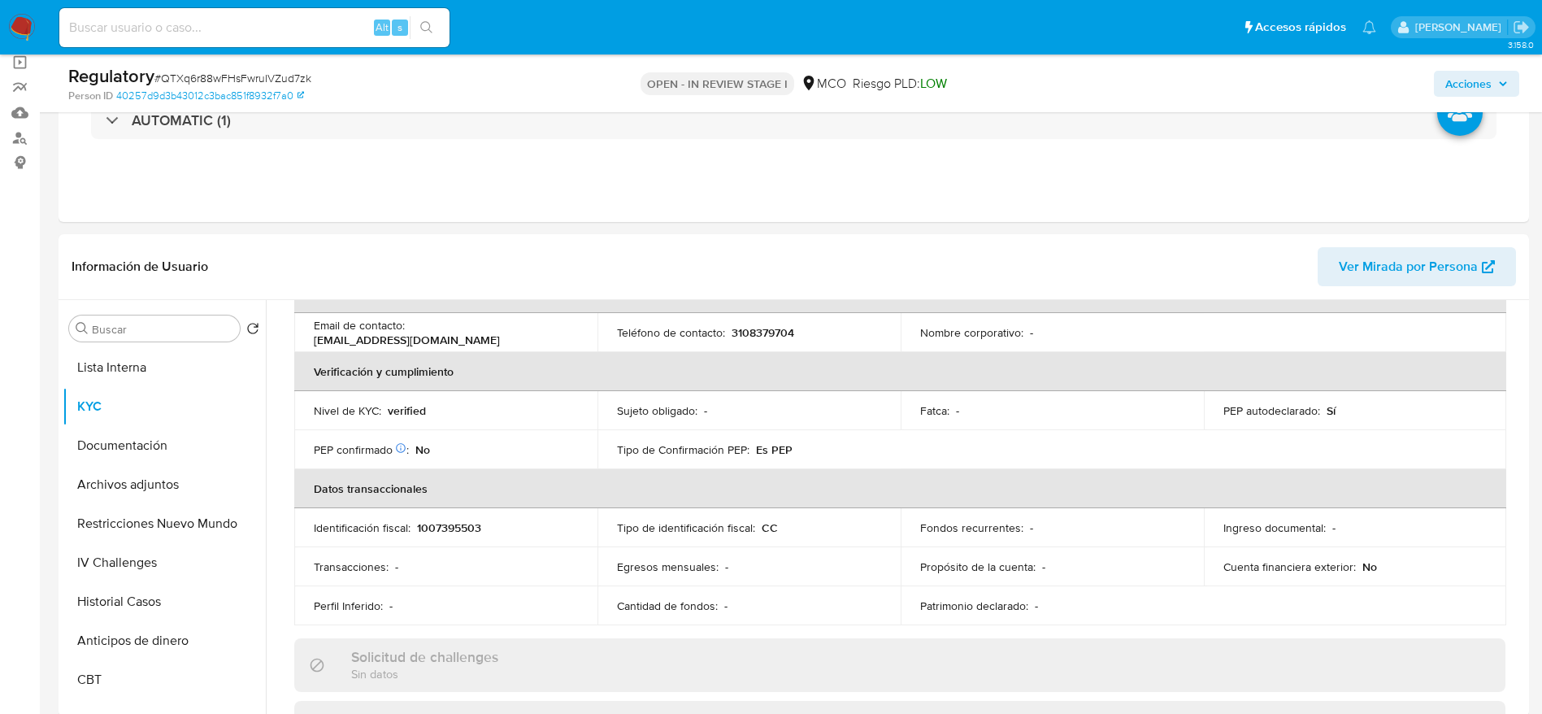
click at [272, 79] on span "# QTXq6r88wFHsFwruIVZud7zk" at bounding box center [232, 78] width 157 height 16
click at [272, 78] on span "# QTXq6r88wFHsFwruIVZud7zk" at bounding box center [232, 78] width 157 height 16
copy span "QTXq6r88wFHsFwruIVZud7zk"
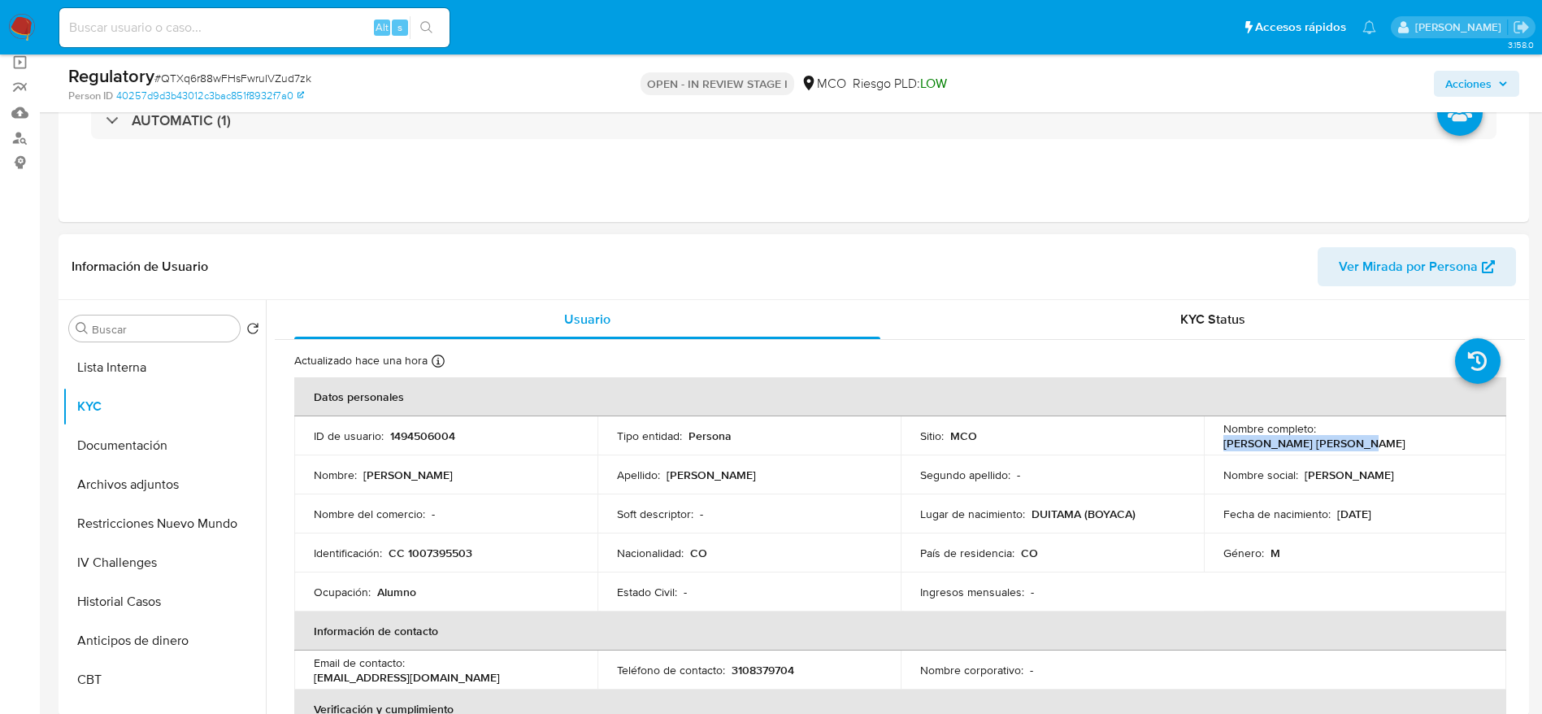
drag, startPoint x: 1448, startPoint y: 444, endPoint x: 1321, endPoint y: 430, distance: 128.4
click at [1321, 430] on td "Nombre completo : Miguel Angel Perez Cruz" at bounding box center [1355, 435] width 303 height 39
copy p "Miguel Angel Perez Cruz"
click at [415, 560] on p "CC 1007395503" at bounding box center [431, 552] width 84 height 15
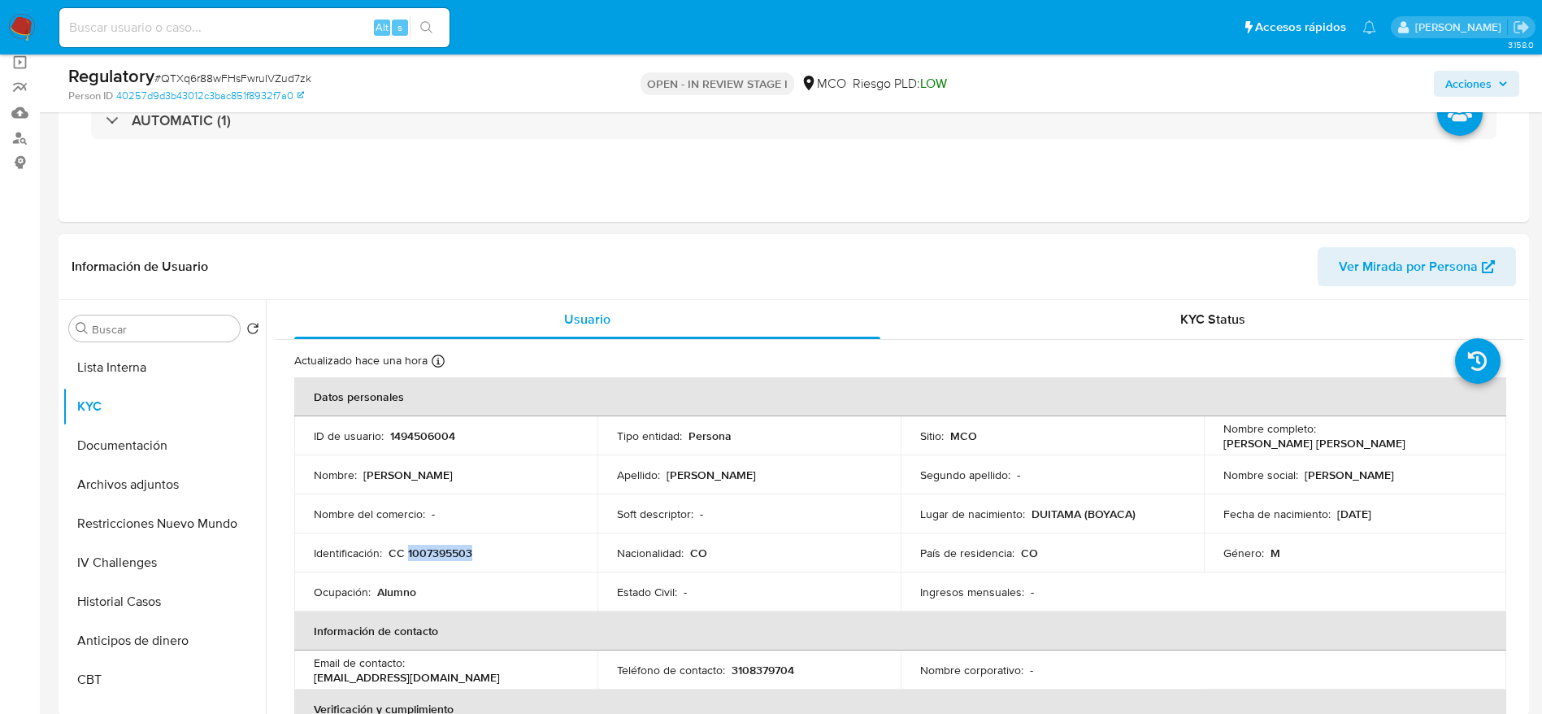
click at [415, 560] on p "CC 1007395503" at bounding box center [431, 552] width 84 height 15
copy div "Identificación : CC 1007395503"
click at [432, 556] on p "CC 1007395503" at bounding box center [431, 552] width 84 height 15
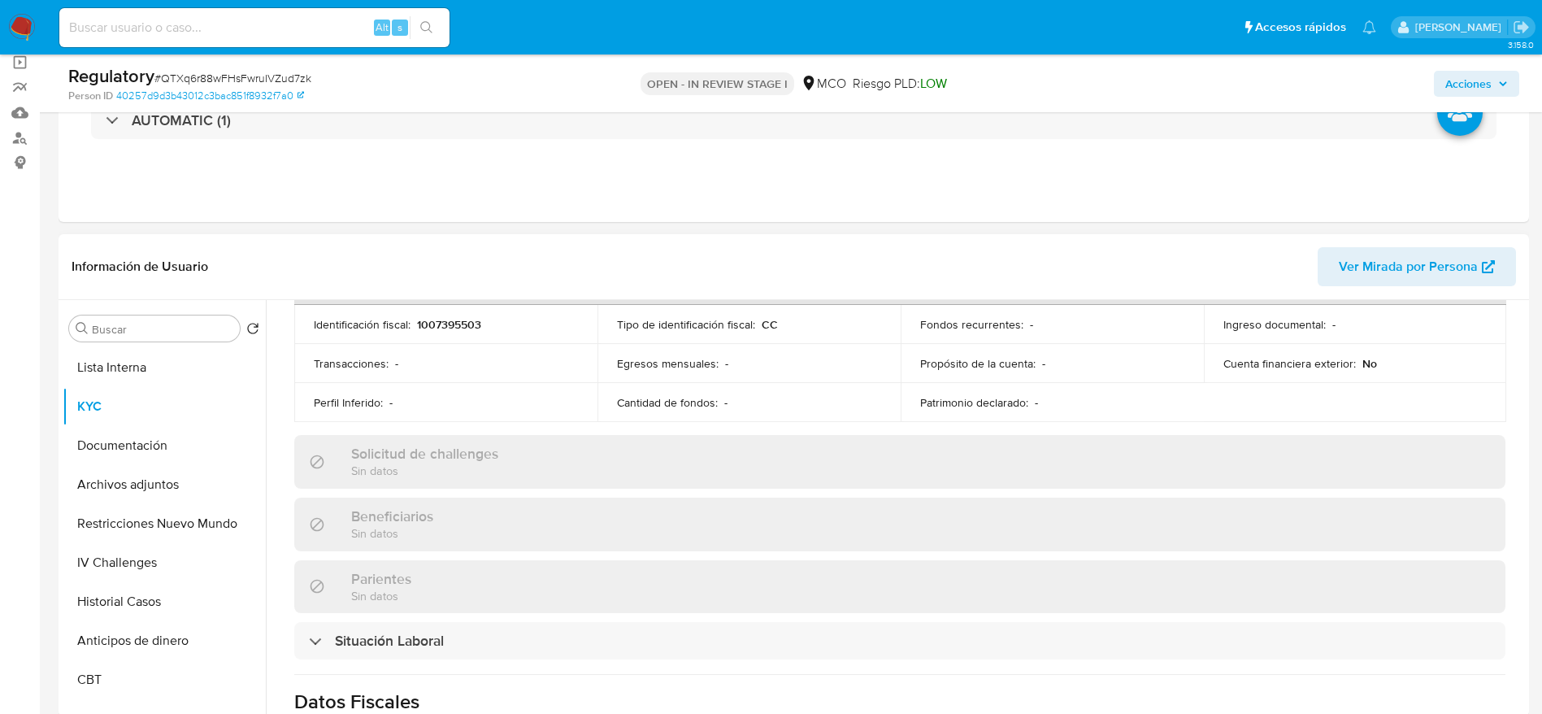
scroll to position [610, 0]
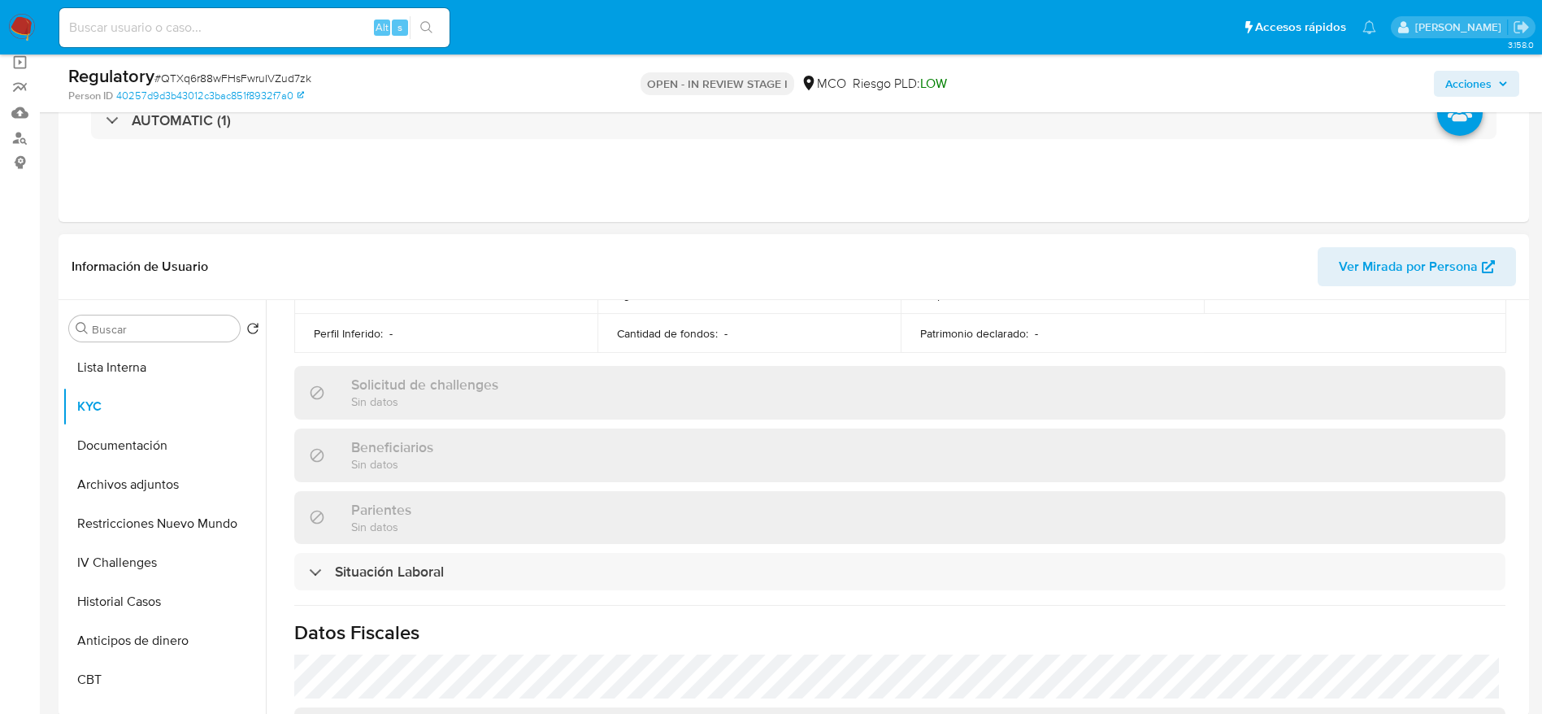
click at [423, 542] on div "Parientes Sin datos" at bounding box center [899, 517] width 1211 height 53
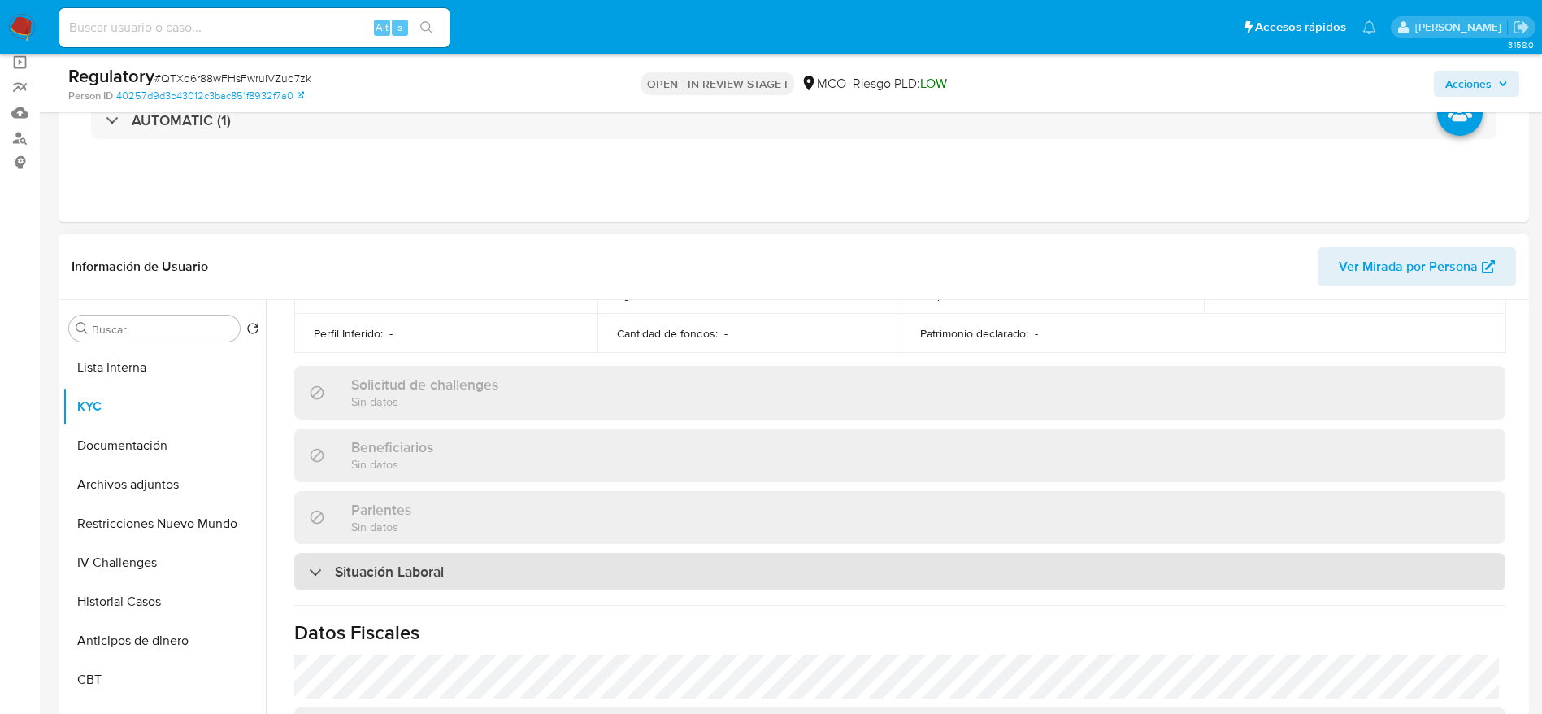
click at [423, 553] on div "Situación Laboral" at bounding box center [899, 571] width 1211 height 37
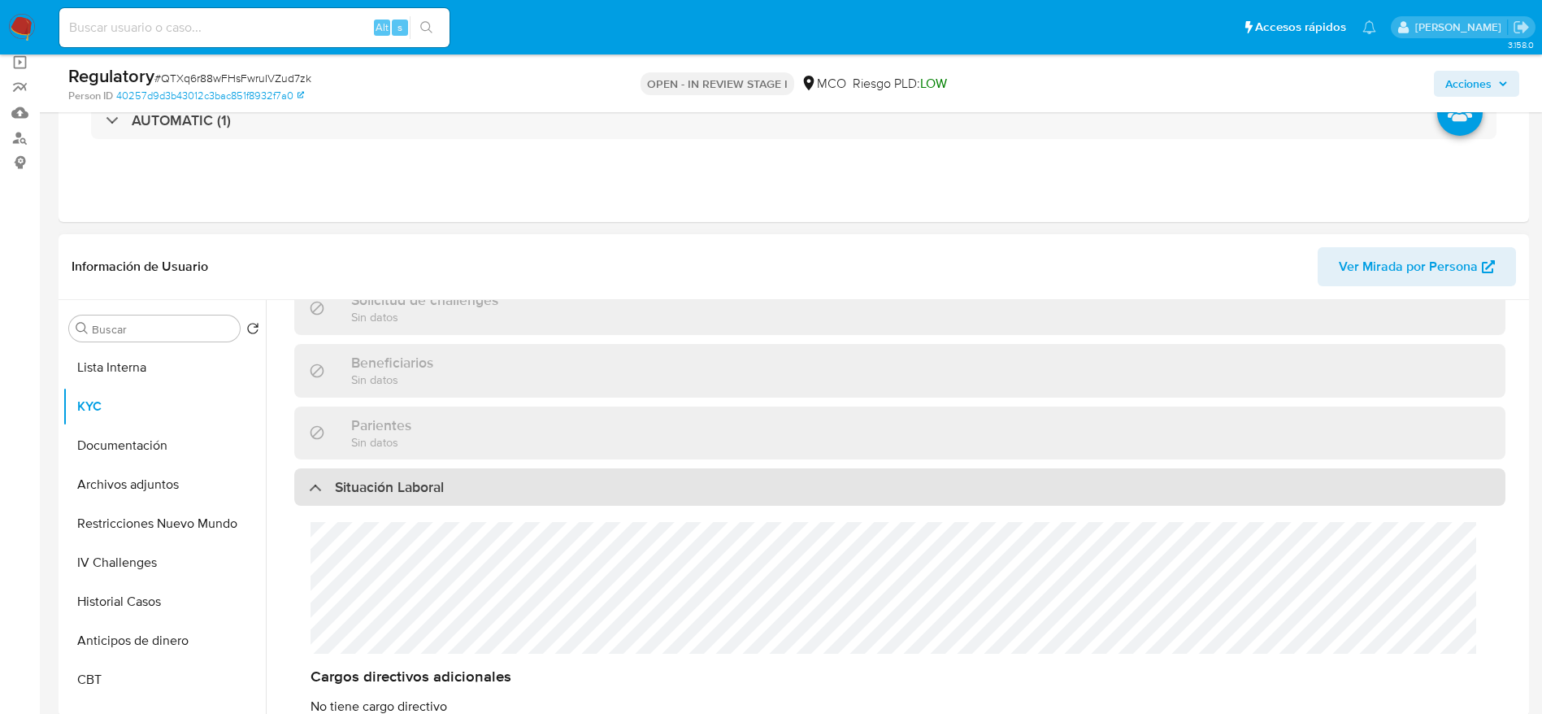
scroll to position [732, 0]
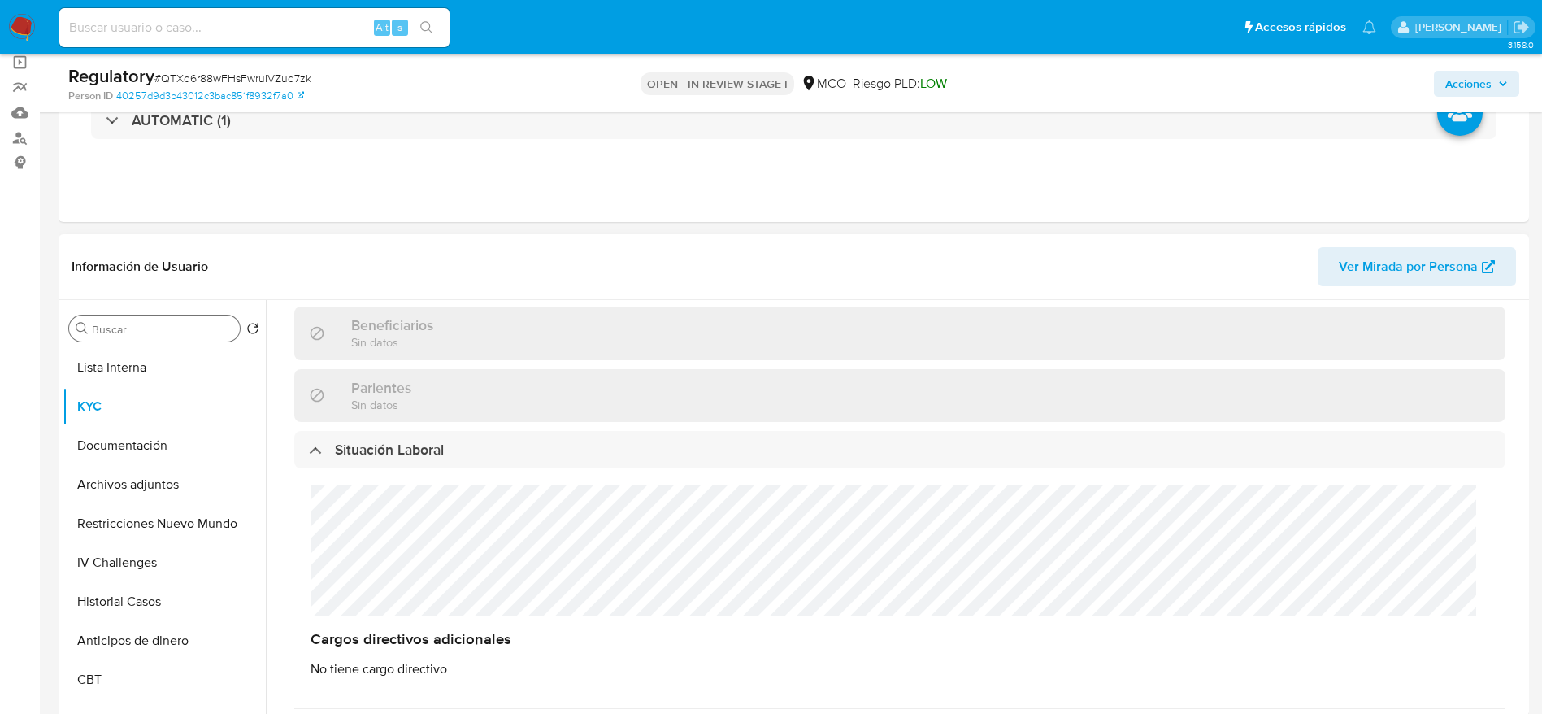
click at [142, 355] on button "Lista Interna" at bounding box center [164, 367] width 203 height 39
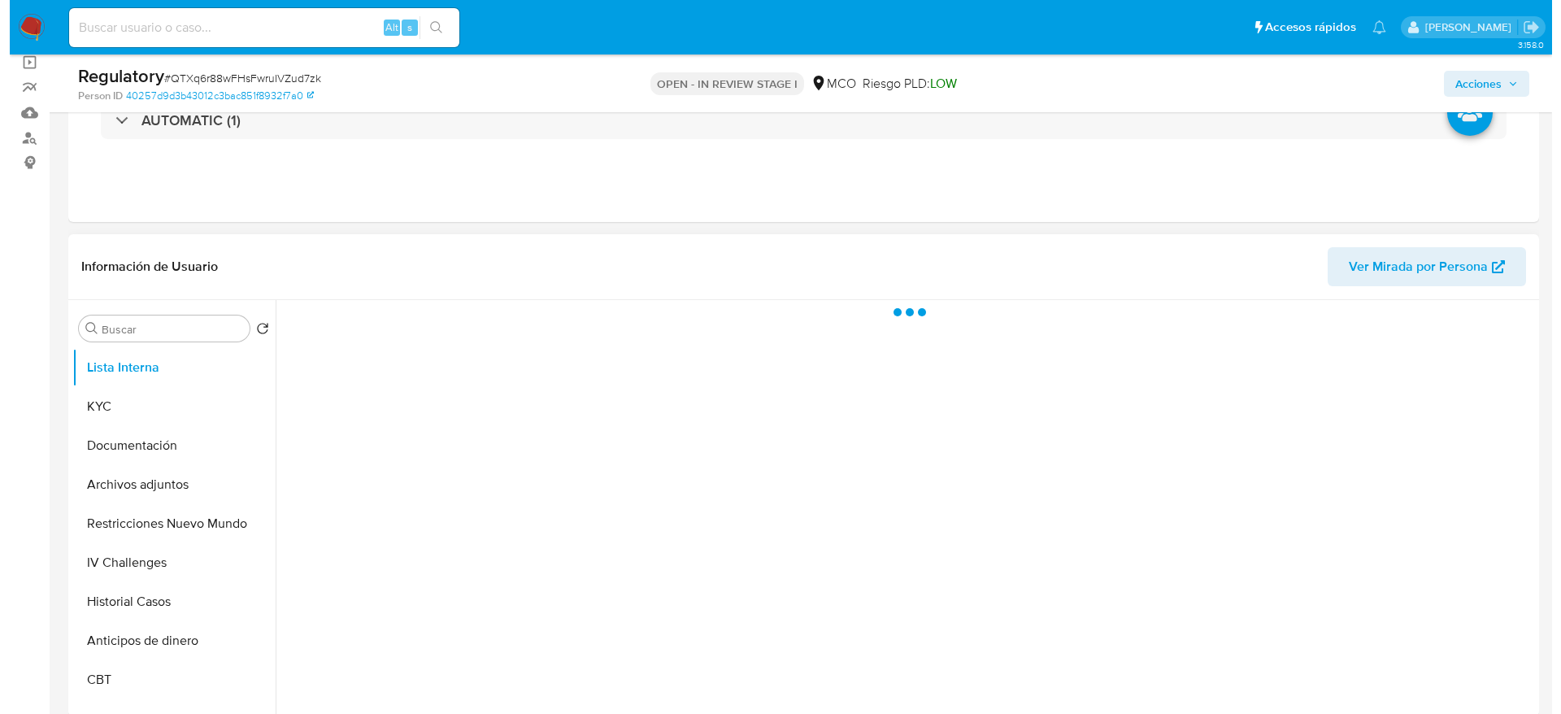
scroll to position [0, 0]
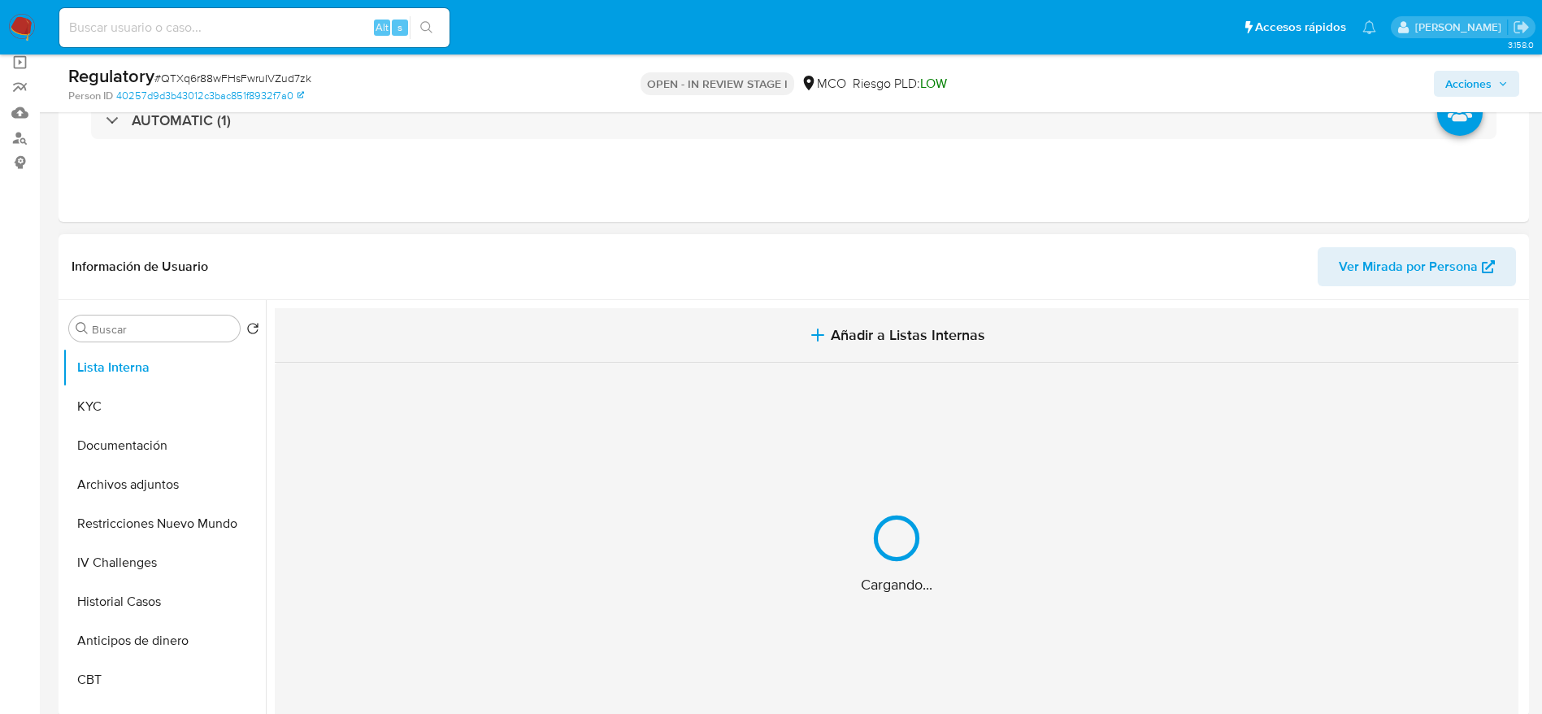
click at [595, 328] on button "Añadir a Listas Internas" at bounding box center [897, 335] width 1244 height 54
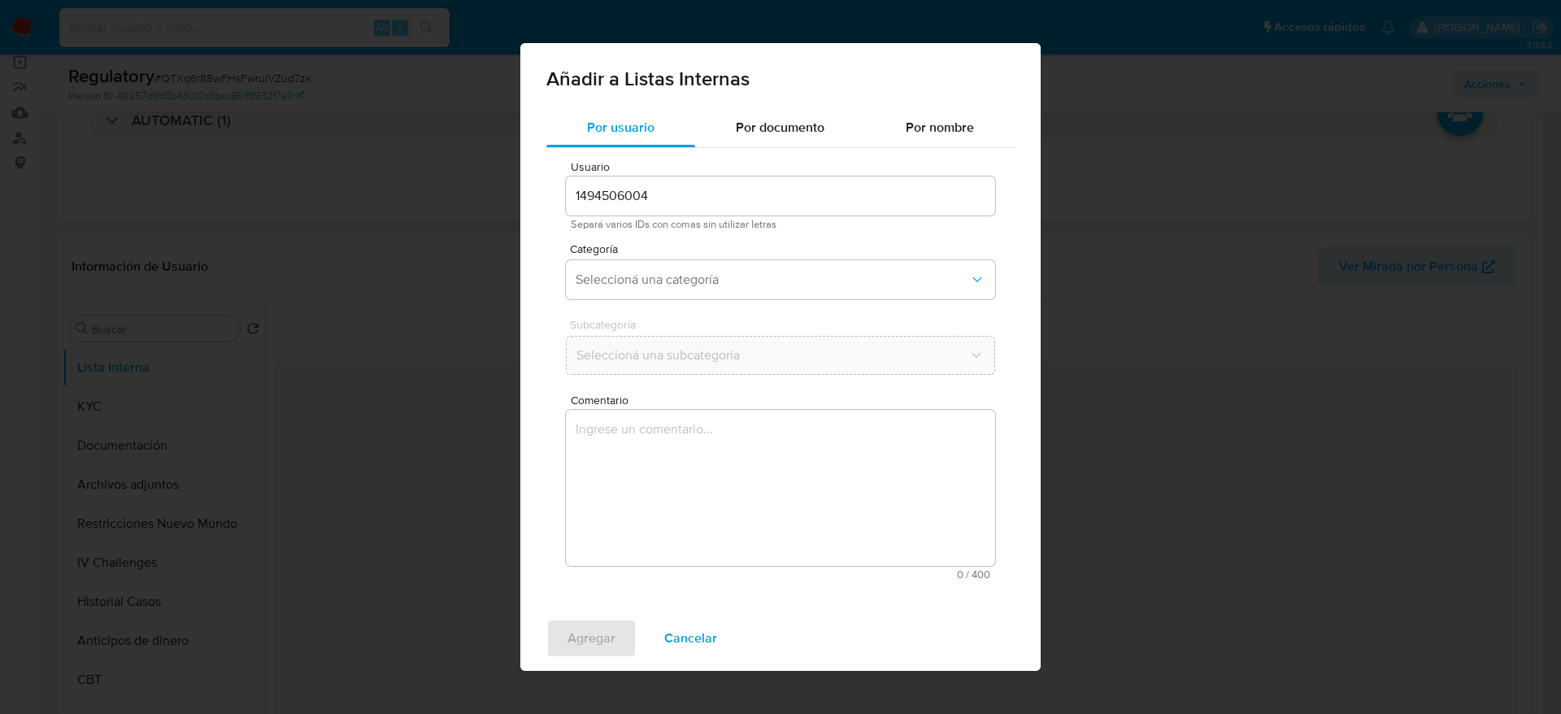
click at [629, 436] on div "Usuario 1494506004 Separá varios IDs con comas sin utilizar letras Categoría Se…" at bounding box center [780, 370] width 468 height 445
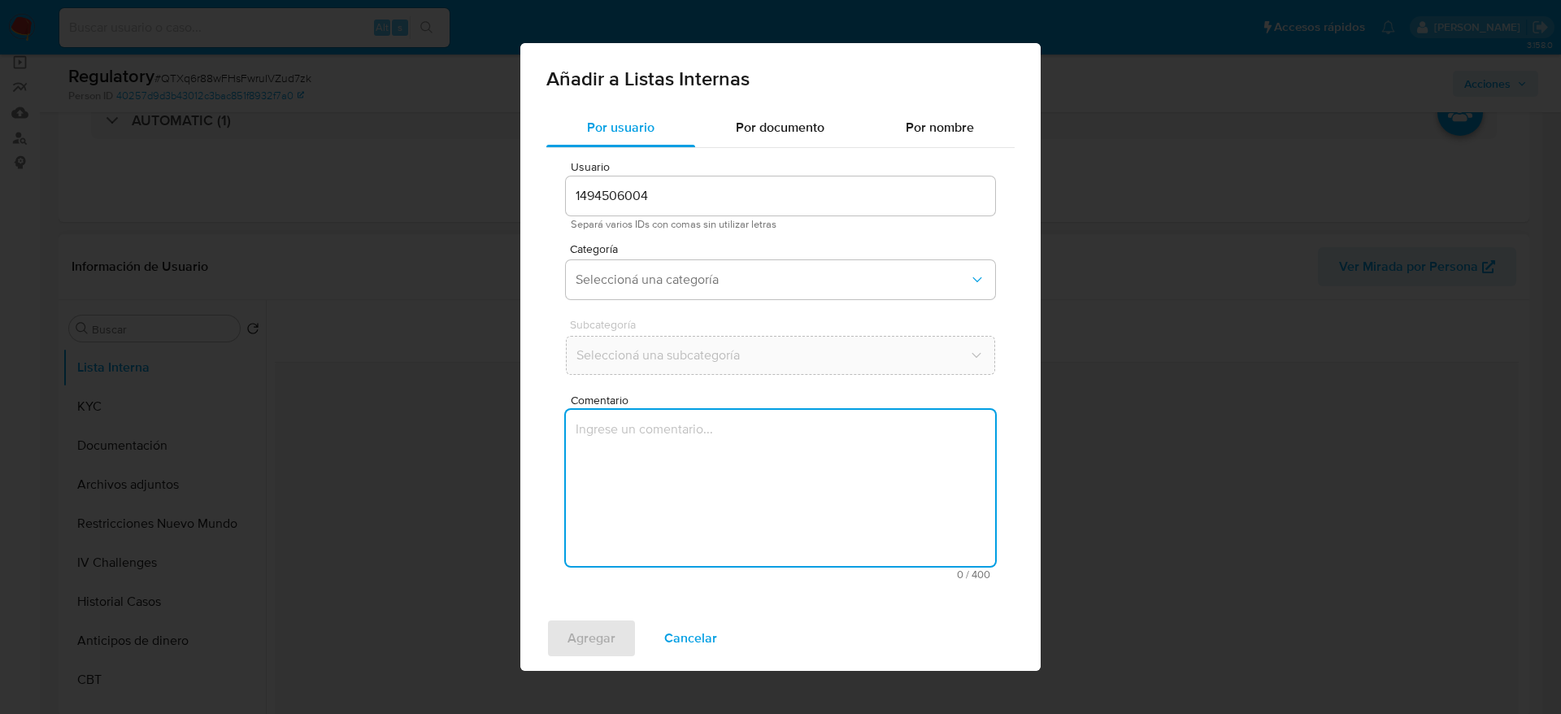
click at [644, 423] on textarea "Comentario" at bounding box center [780, 488] width 429 height 156
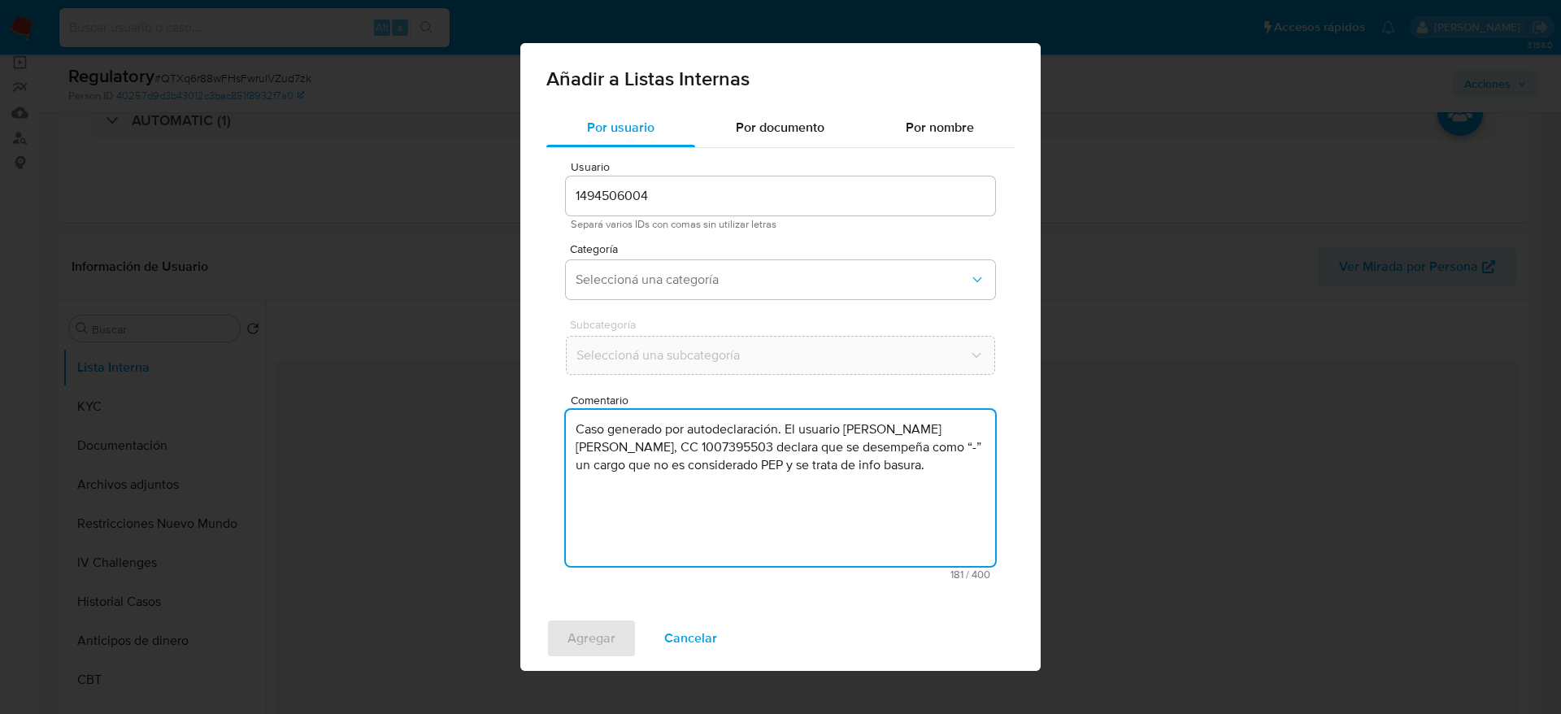
type textarea "Caso generado por autodeclaración. El usuario Miguel Angel Perez Cruz, CC 10073…"
click at [644, 323] on span "Subcategoría" at bounding box center [784, 324] width 429 height 11
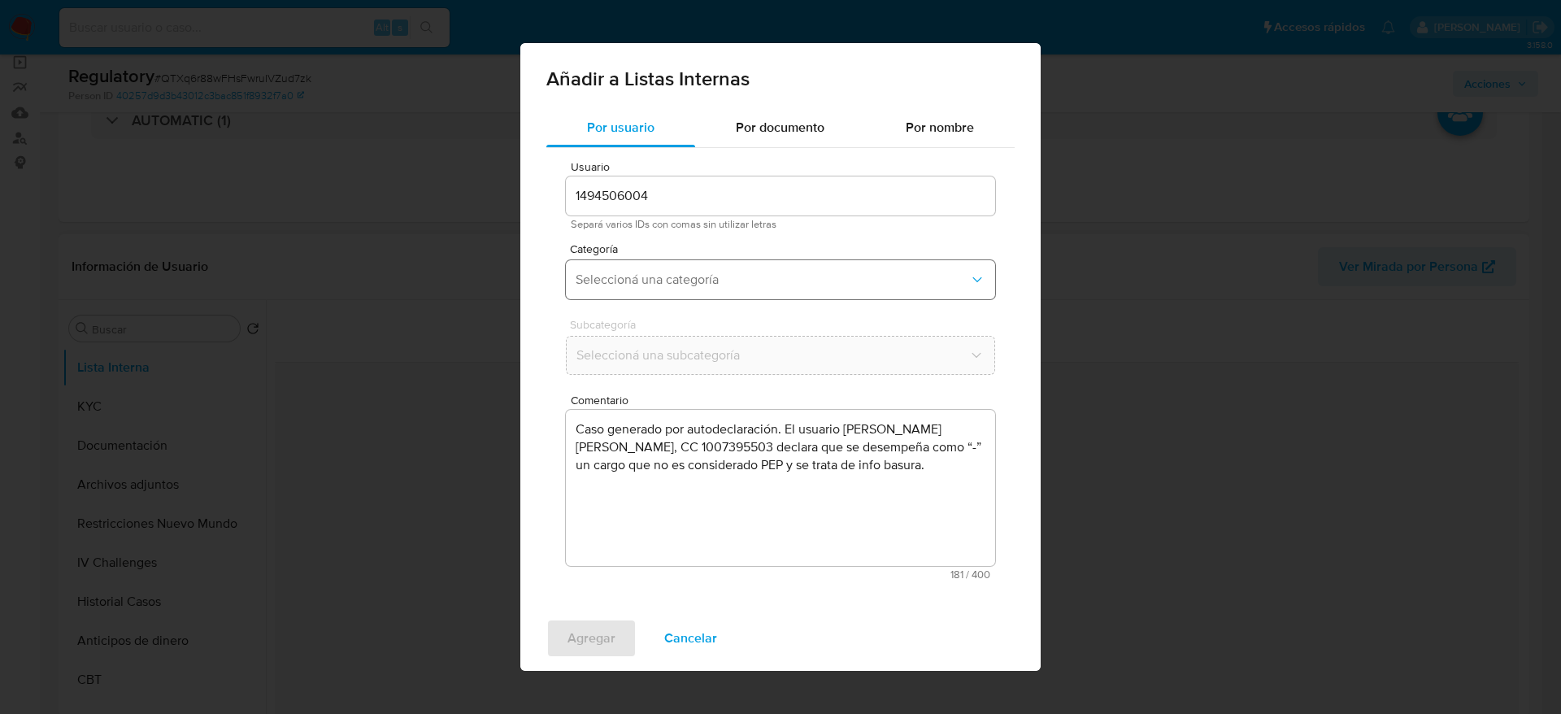
click at [654, 274] on span "Seleccioná una categoría" at bounding box center [771, 279] width 393 height 16
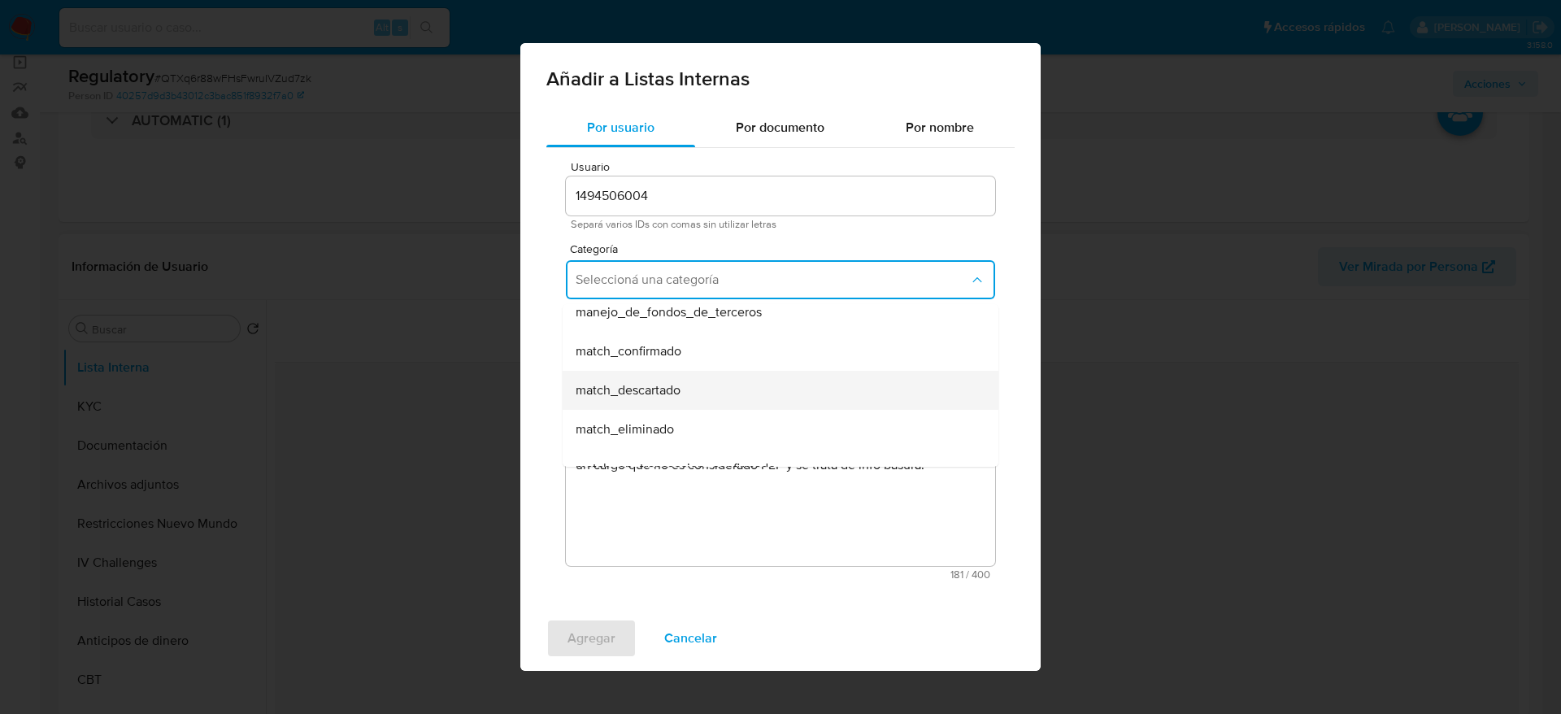
scroll to position [122, 0]
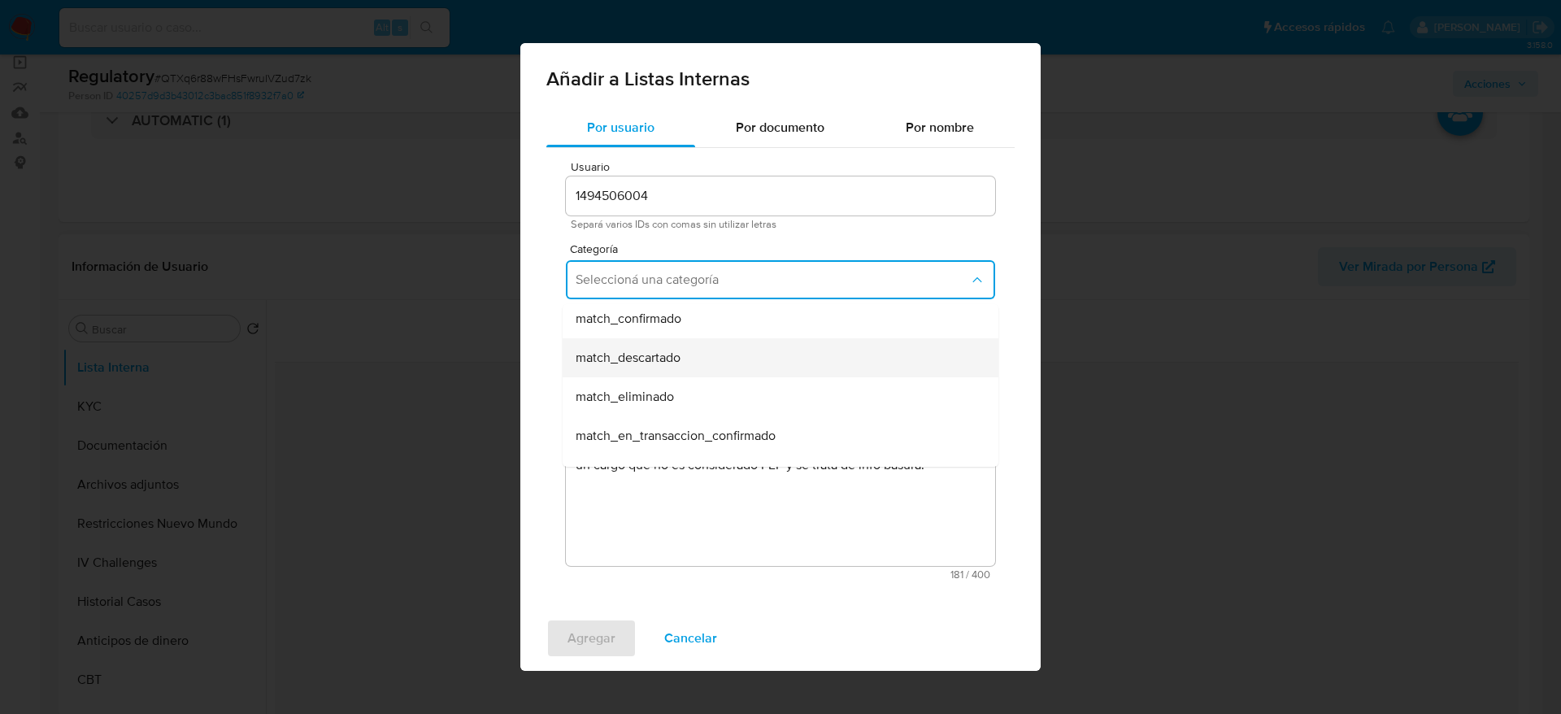
click at [655, 355] on span "match_descartado" at bounding box center [627, 358] width 105 height 16
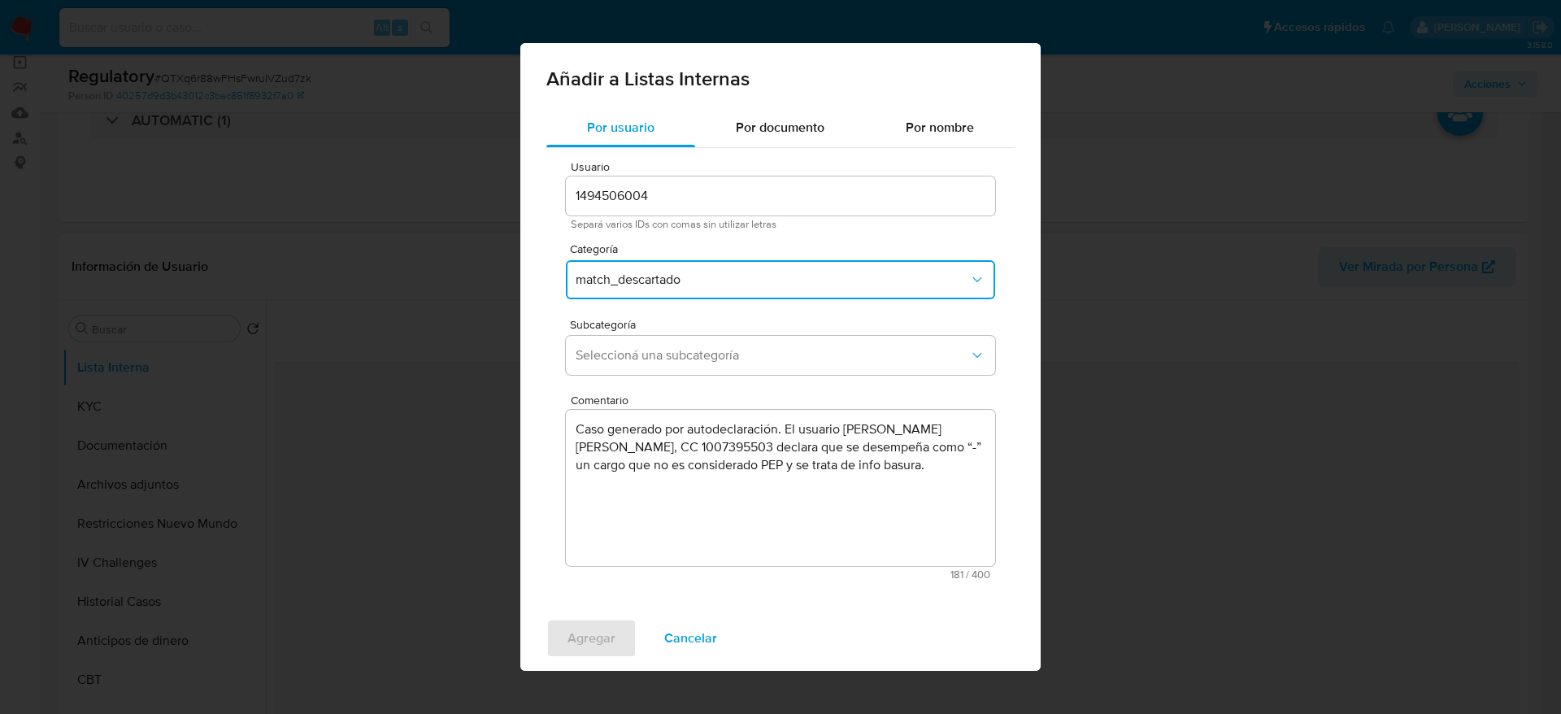
click at [655, 355] on span "Seleccioná una subcategoría" at bounding box center [771, 355] width 393 height 16
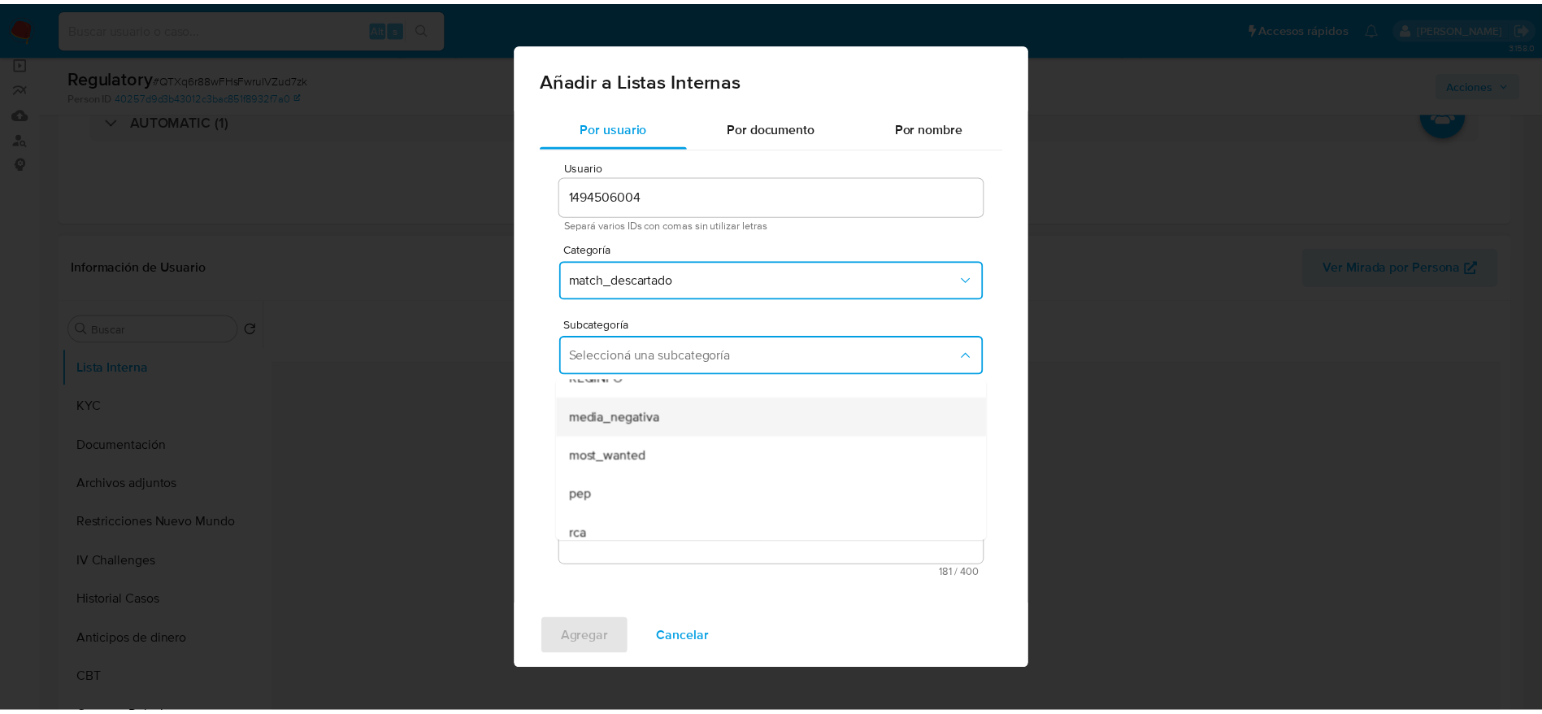
scroll to position [111, 0]
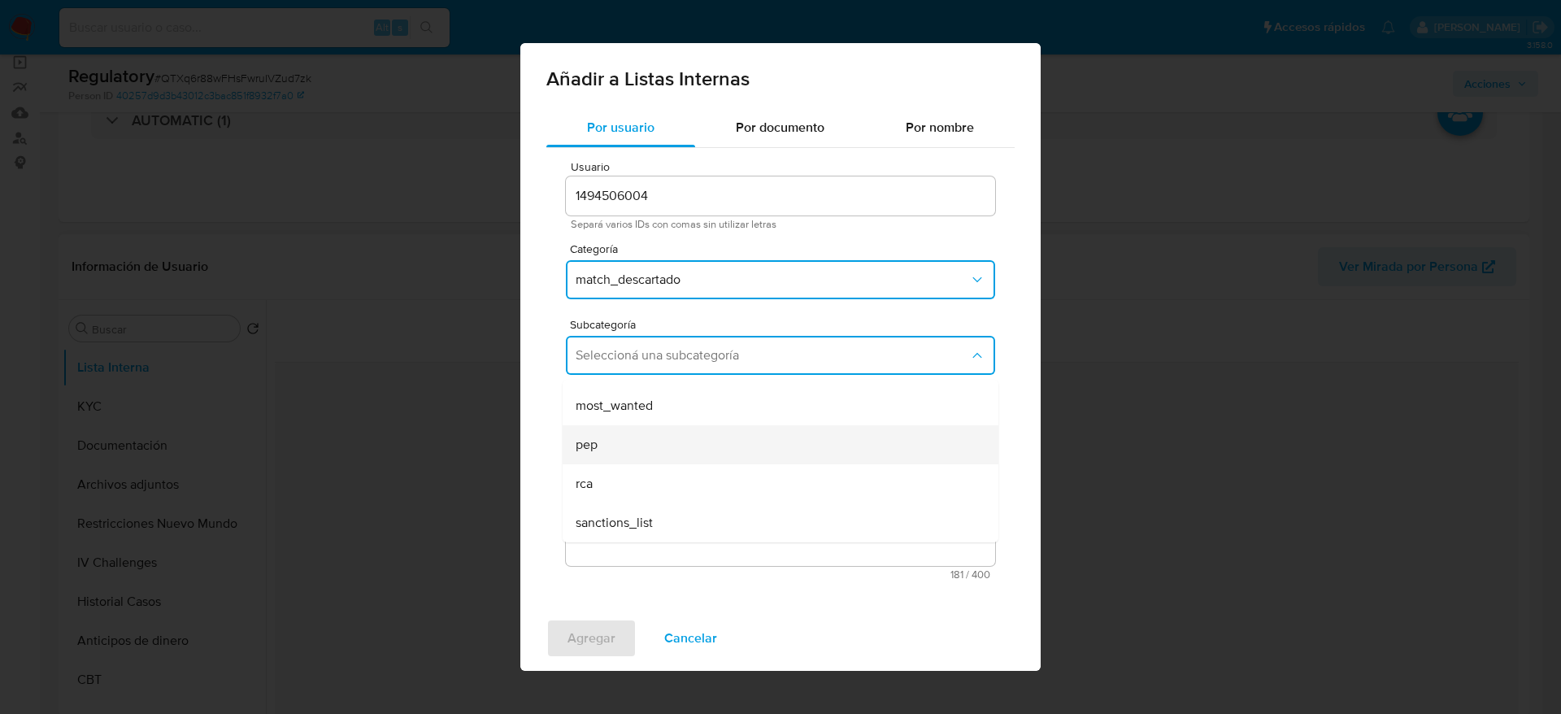
click at [645, 441] on div "pep" at bounding box center [775, 444] width 400 height 39
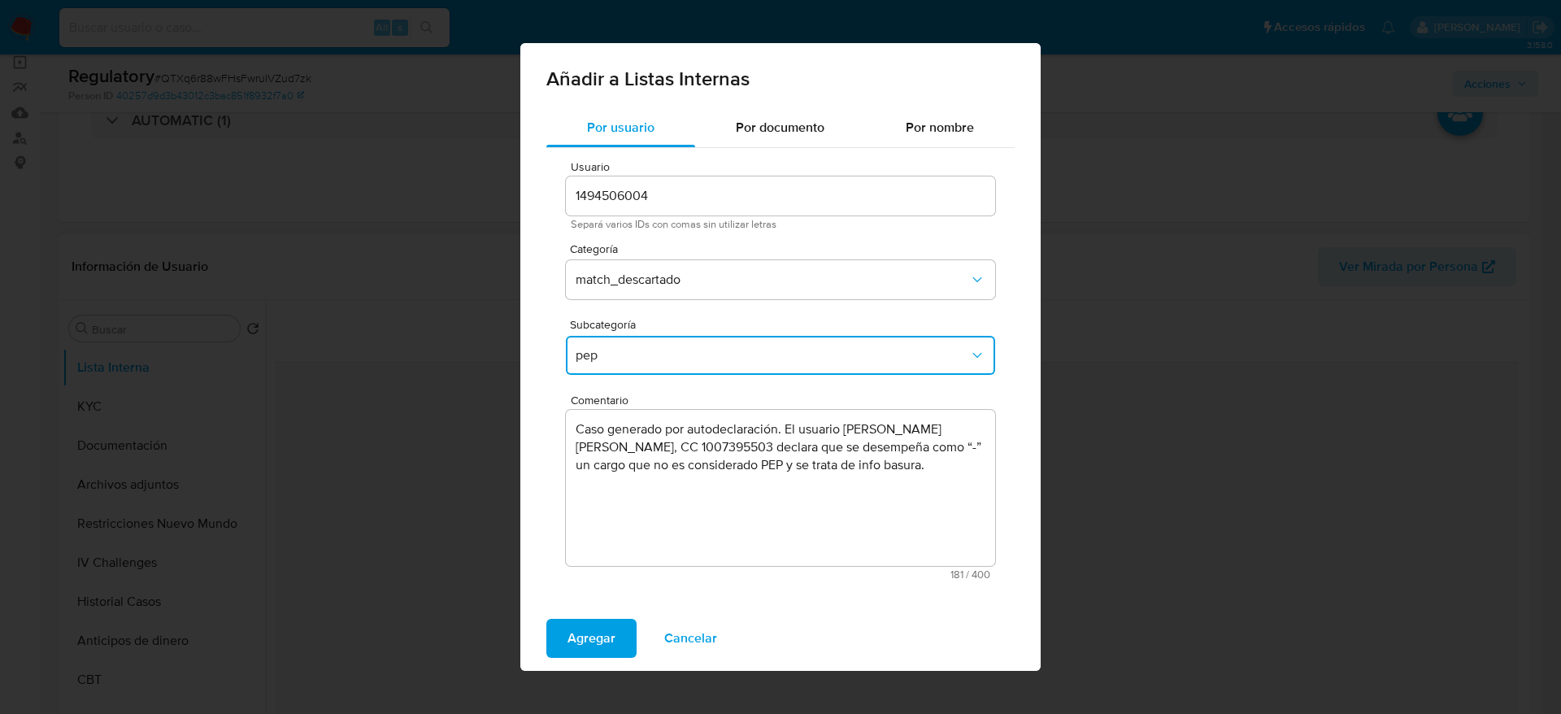
click at [587, 648] on span "Agregar" at bounding box center [591, 638] width 48 height 36
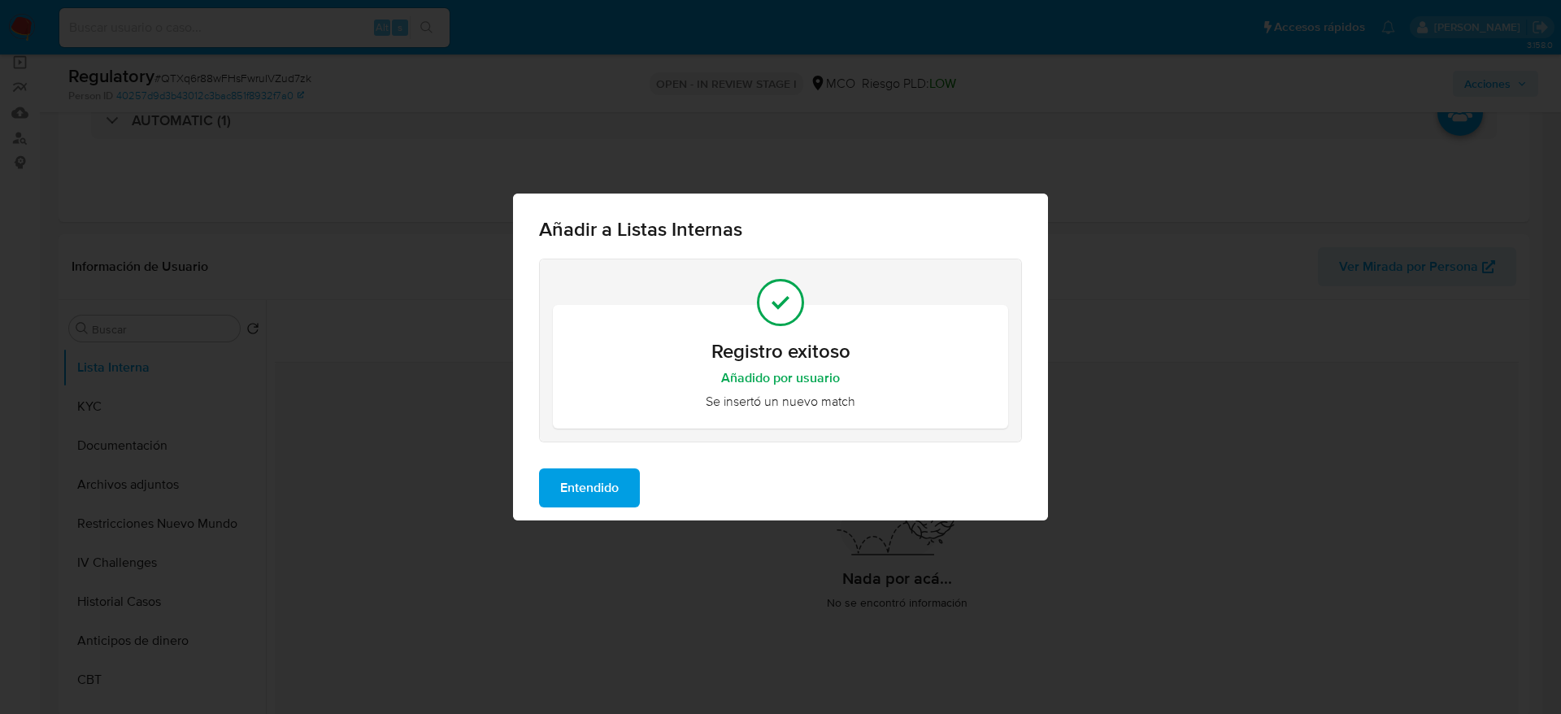
click at [594, 491] on span "Entendido" at bounding box center [589, 488] width 59 height 36
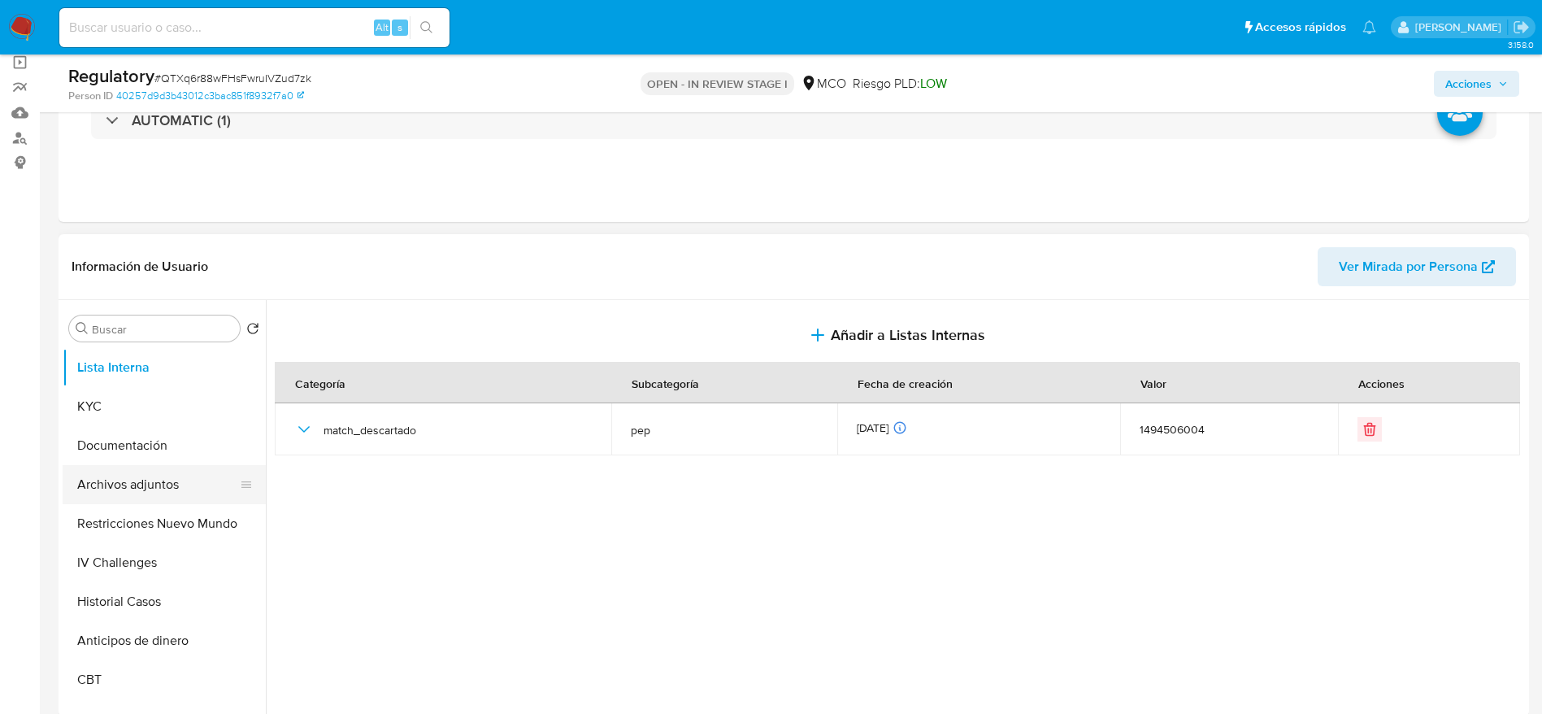
click at [122, 470] on button "Archivos adjuntos" at bounding box center [158, 484] width 190 height 39
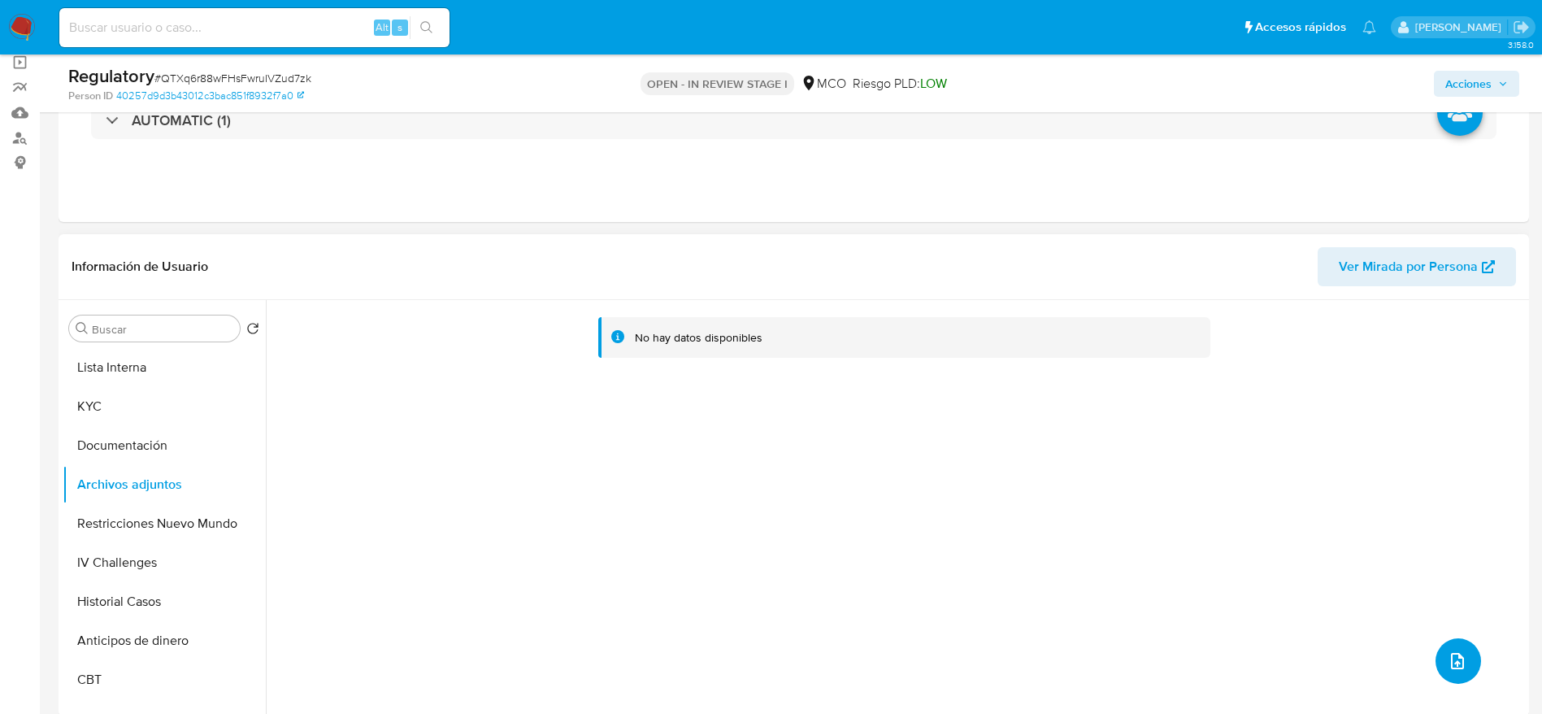
click at [1466, 667] on button "upload-file" at bounding box center [1458, 661] width 46 height 46
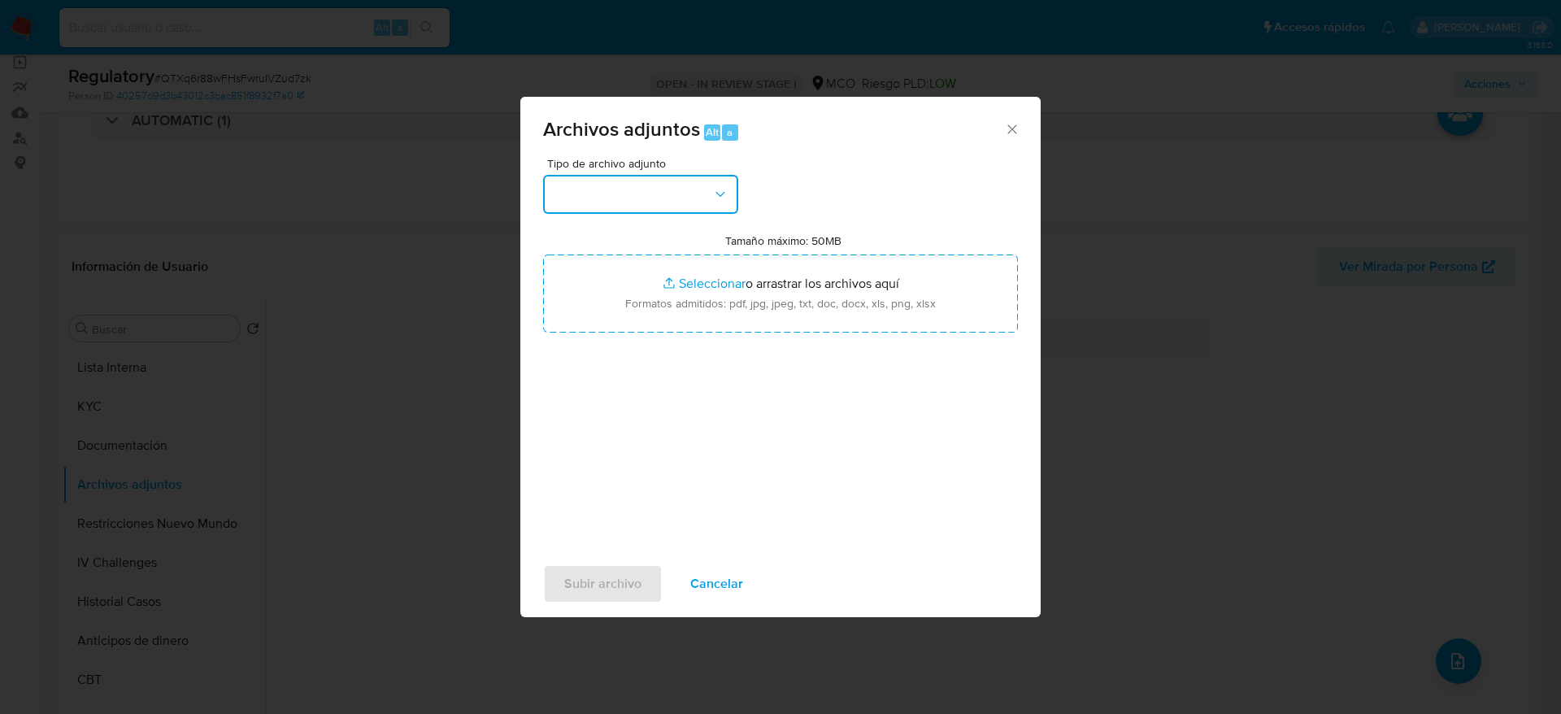
click at [727, 206] on button "button" at bounding box center [640, 194] width 195 height 39
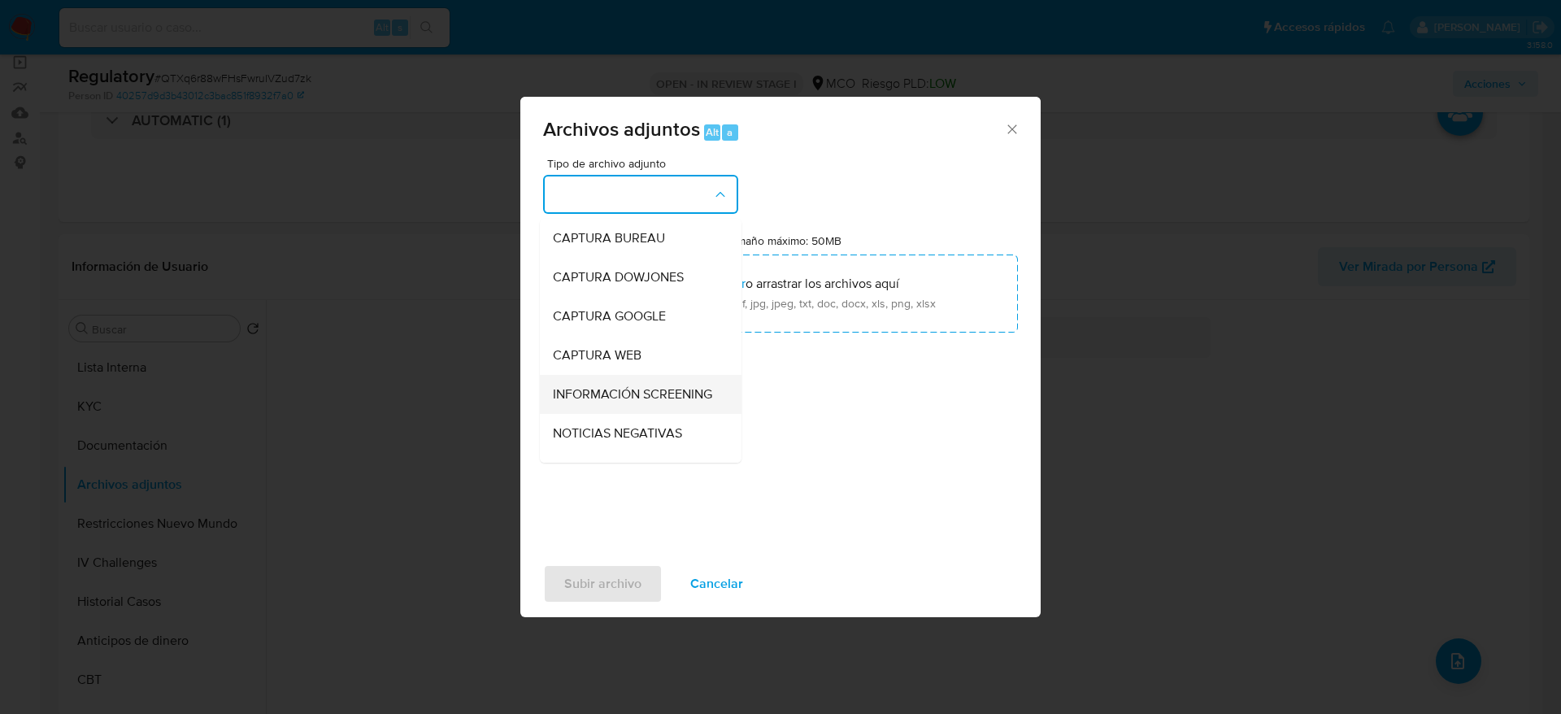
click at [669, 392] on span "INFORMACIÓN SCREENING" at bounding box center [632, 394] width 159 height 16
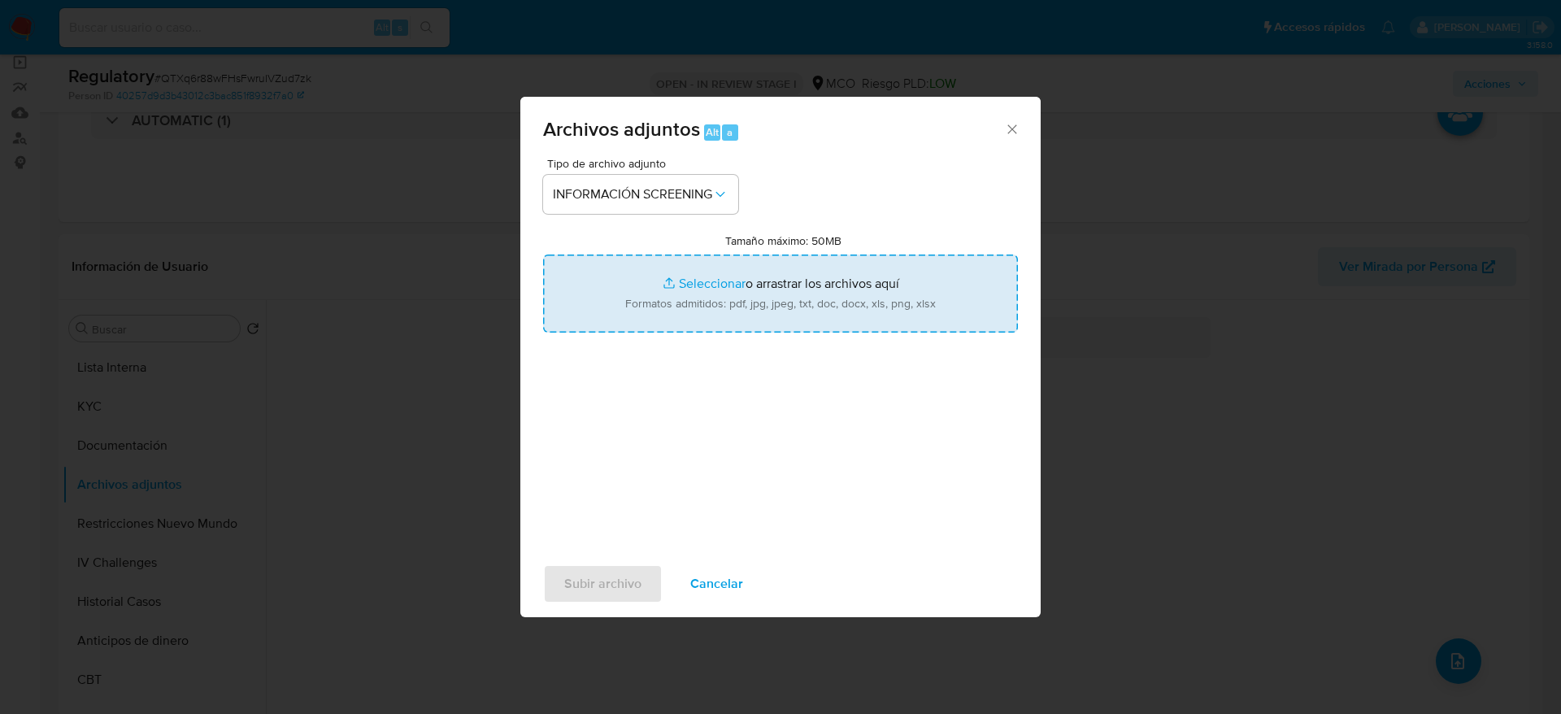
click at [704, 289] on input "Tamaño máximo: 50MB Seleccionar archivos" at bounding box center [780, 293] width 475 height 78
type input "C:\fakepath\_Miguel Angel Perez Cruz_ - Buscar con Google.pdf"
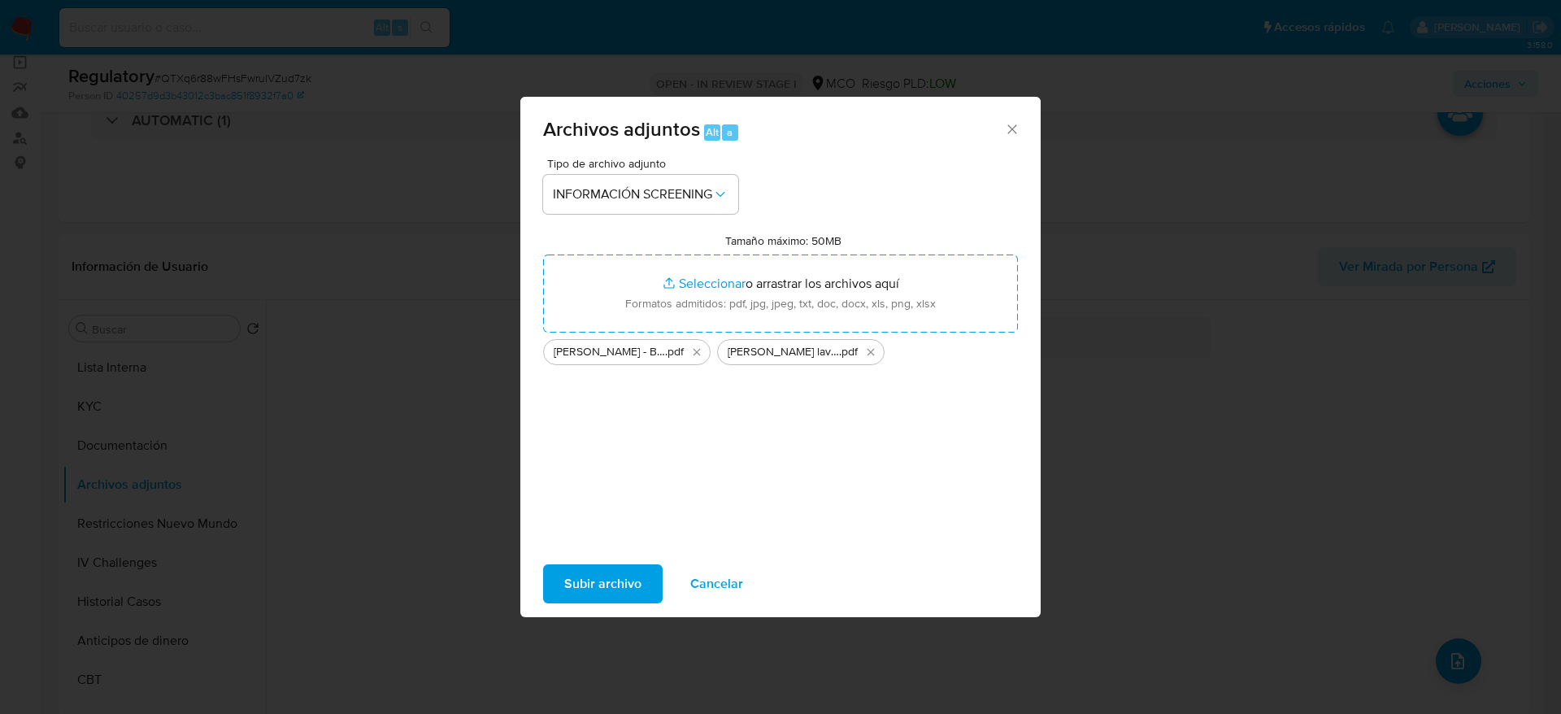
click at [648, 575] on button "Subir archivo" at bounding box center [602, 583] width 119 height 39
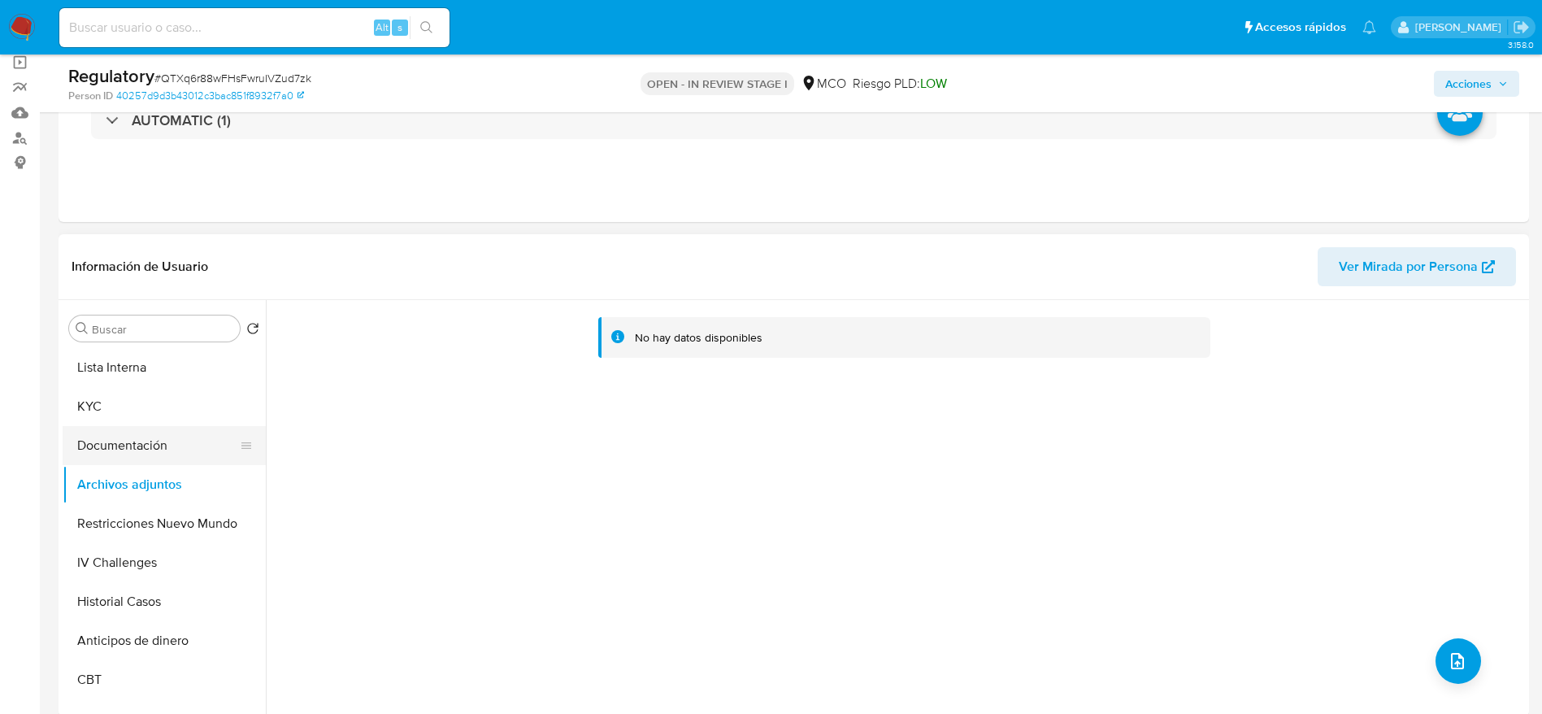
click at [119, 441] on button "Documentación" at bounding box center [158, 445] width 190 height 39
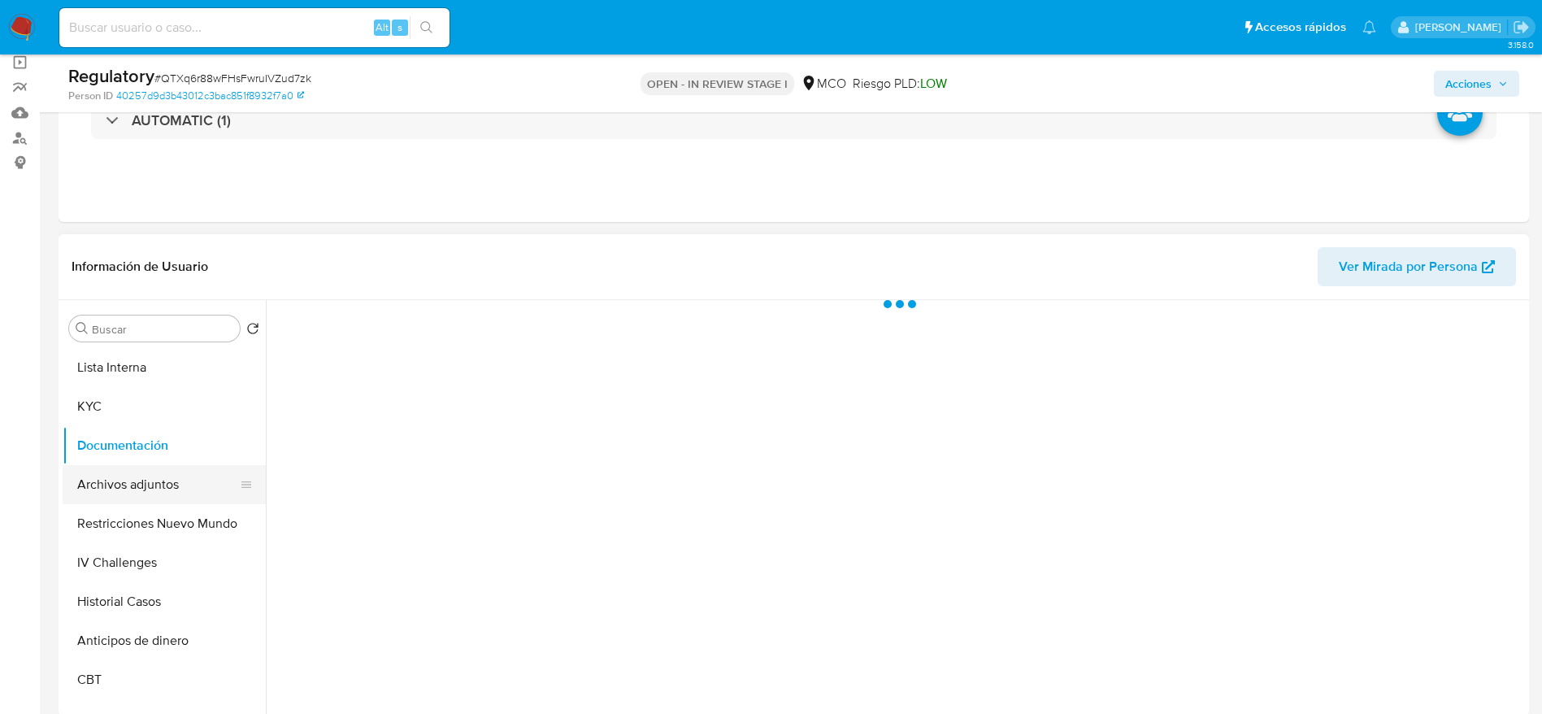
click at [119, 477] on button "Archivos adjuntos" at bounding box center [158, 484] width 190 height 39
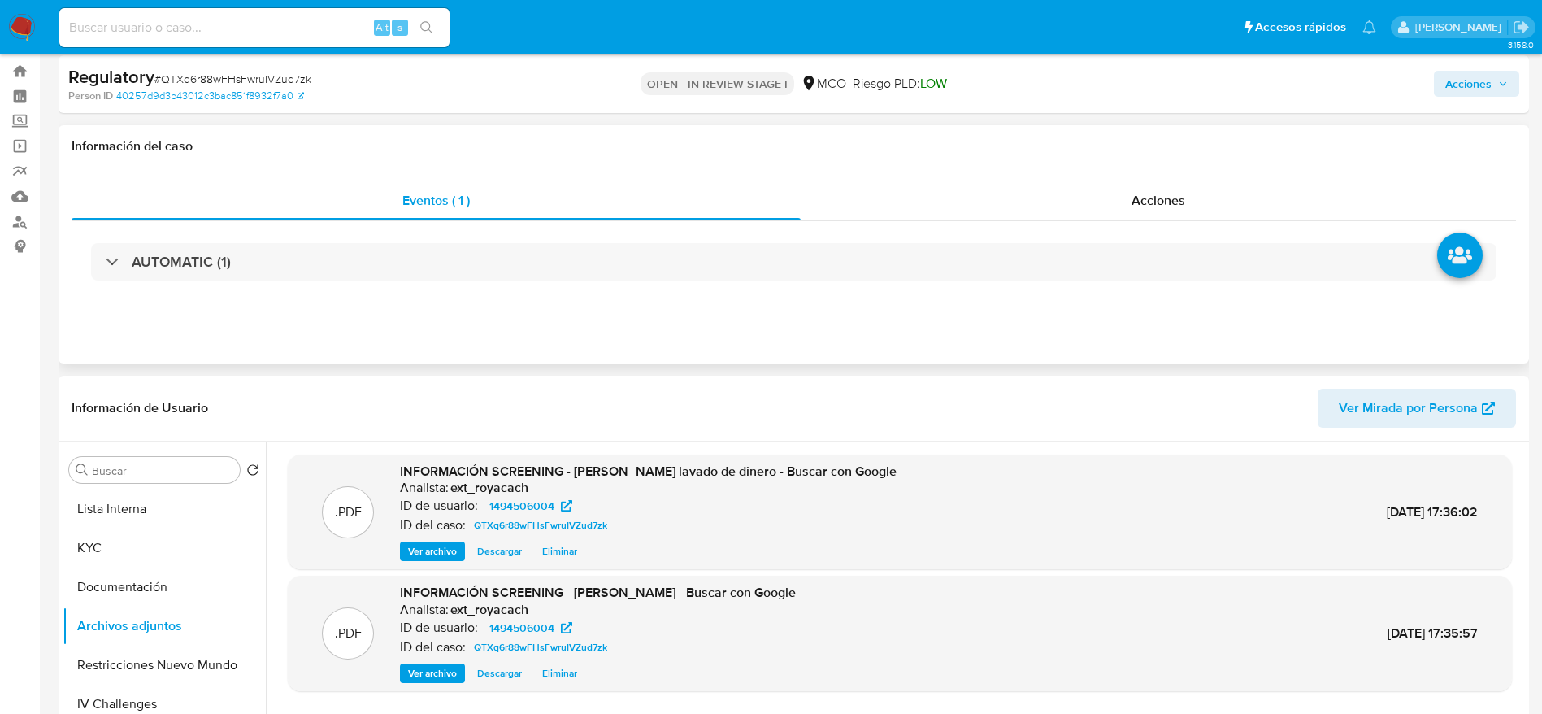
scroll to position [0, 0]
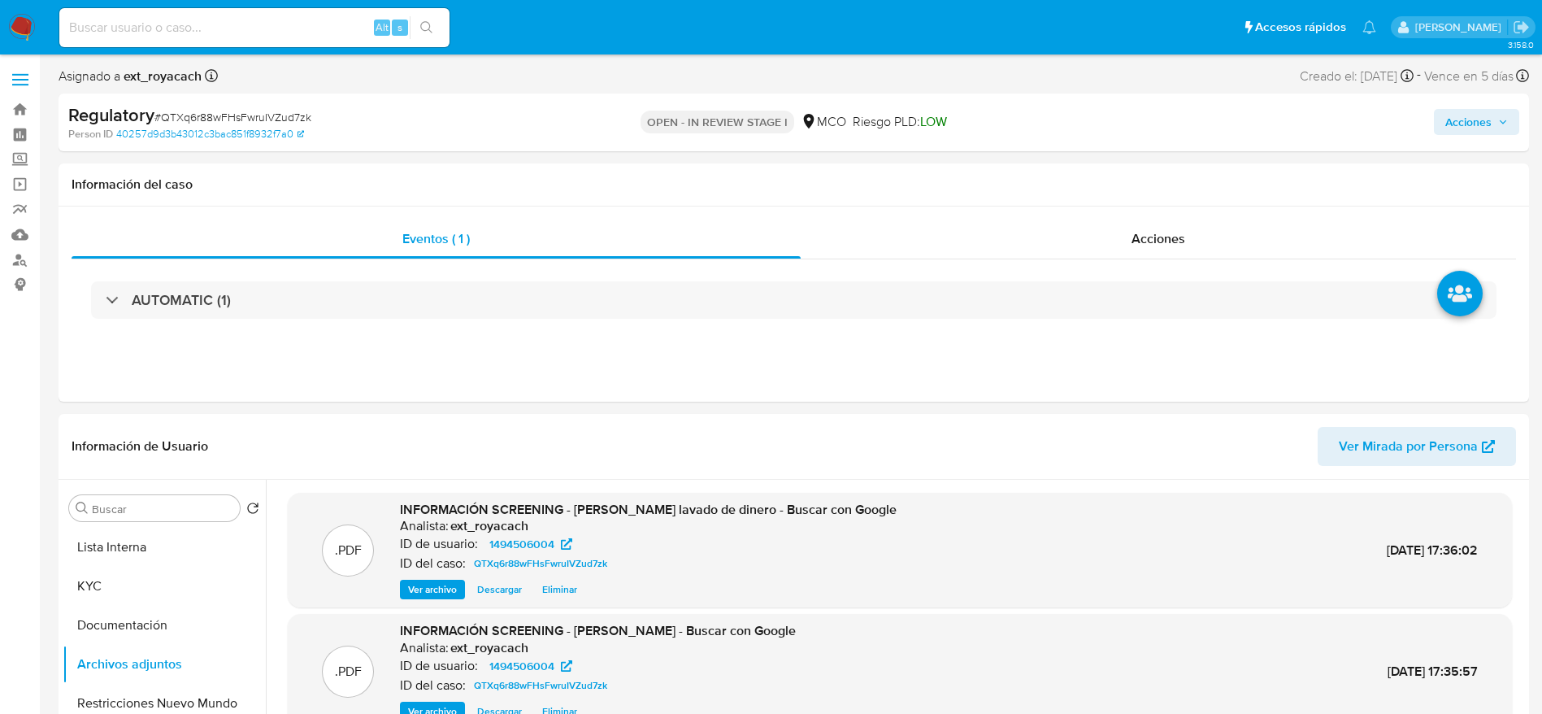
click at [1486, 127] on span "Acciones" at bounding box center [1468, 122] width 46 height 26
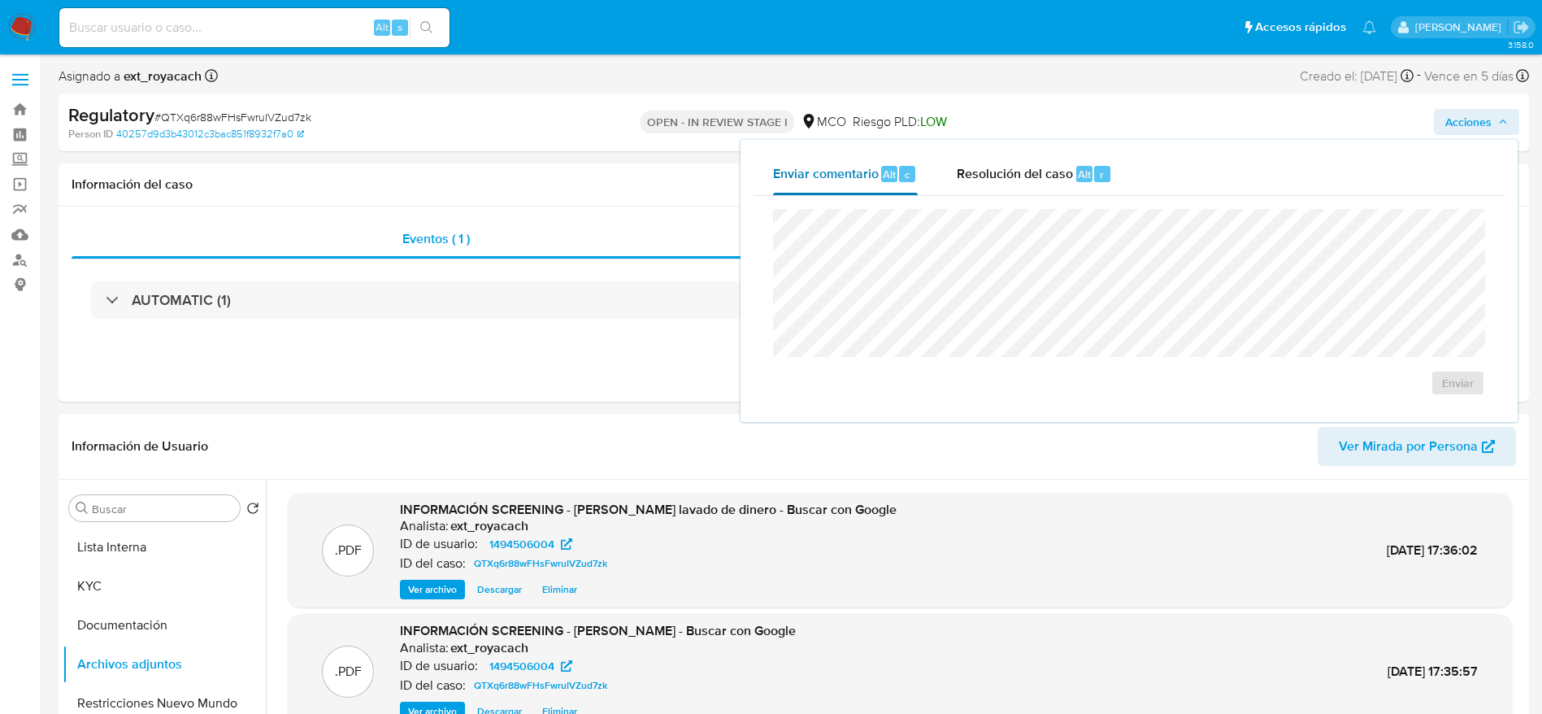
click at [895, 172] on span "Alt" at bounding box center [889, 174] width 13 height 15
click at [984, 169] on span "Resolución del caso" at bounding box center [1015, 173] width 116 height 19
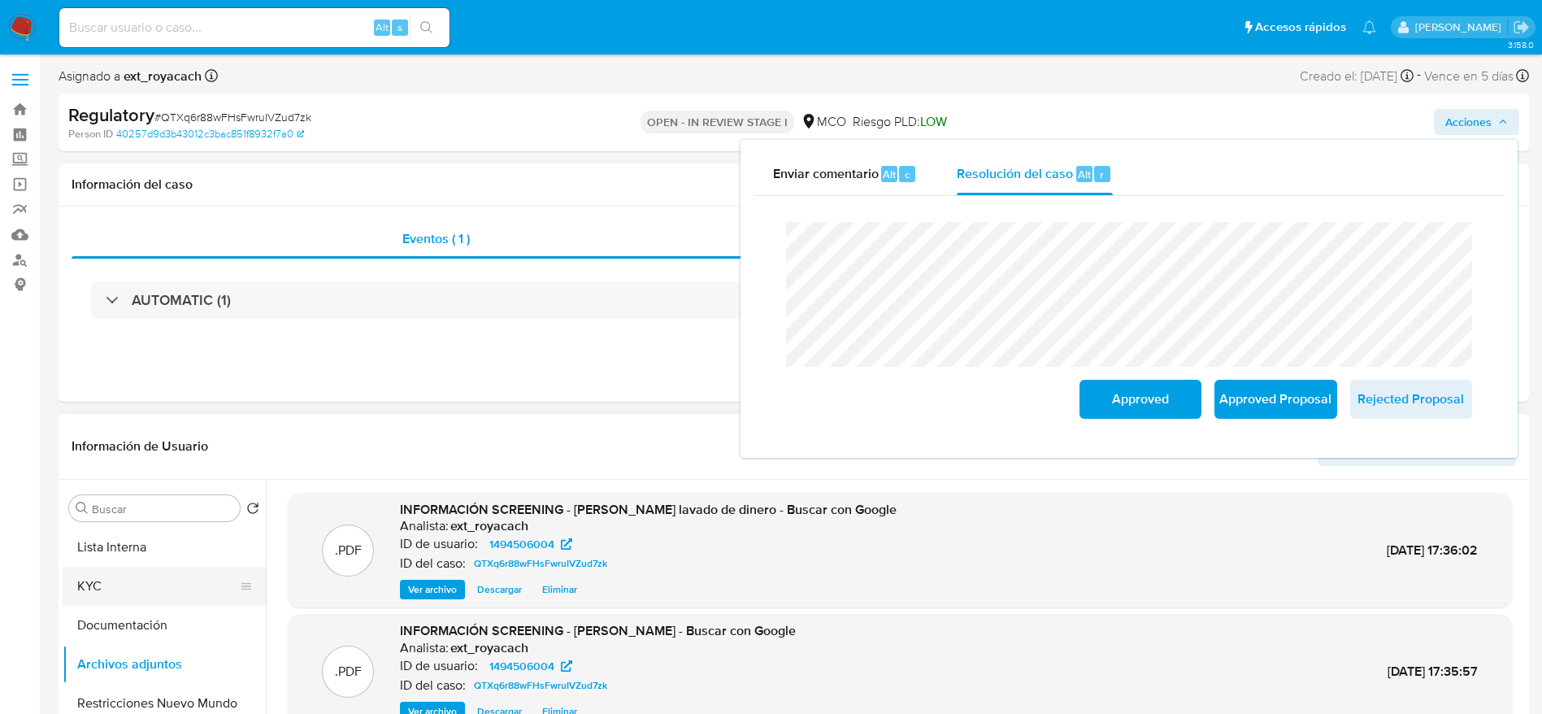
click at [136, 598] on button "KYC" at bounding box center [158, 586] width 190 height 39
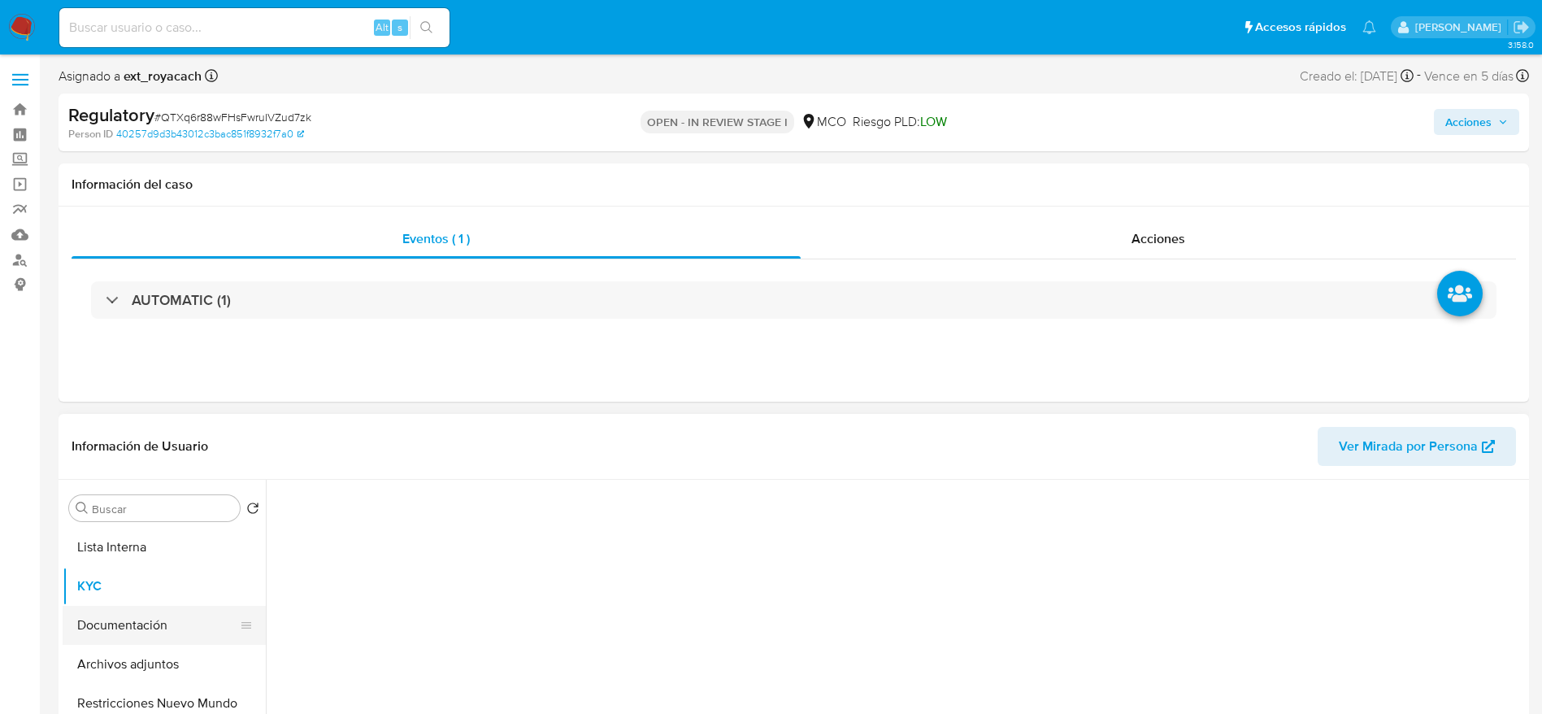
click at [141, 611] on button "Documentación" at bounding box center [158, 625] width 190 height 39
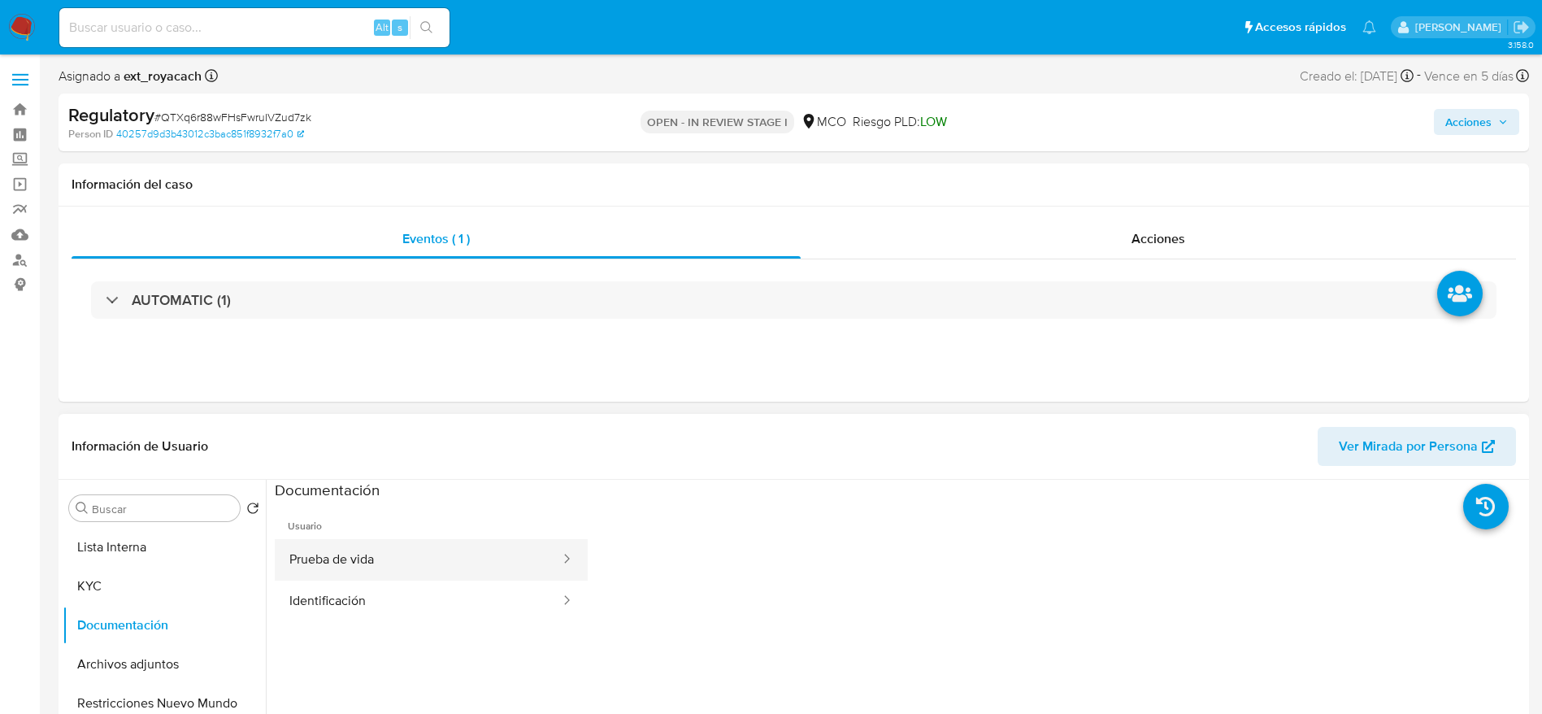
click at [393, 568] on button "Prueba de vida" at bounding box center [418, 559] width 287 height 41
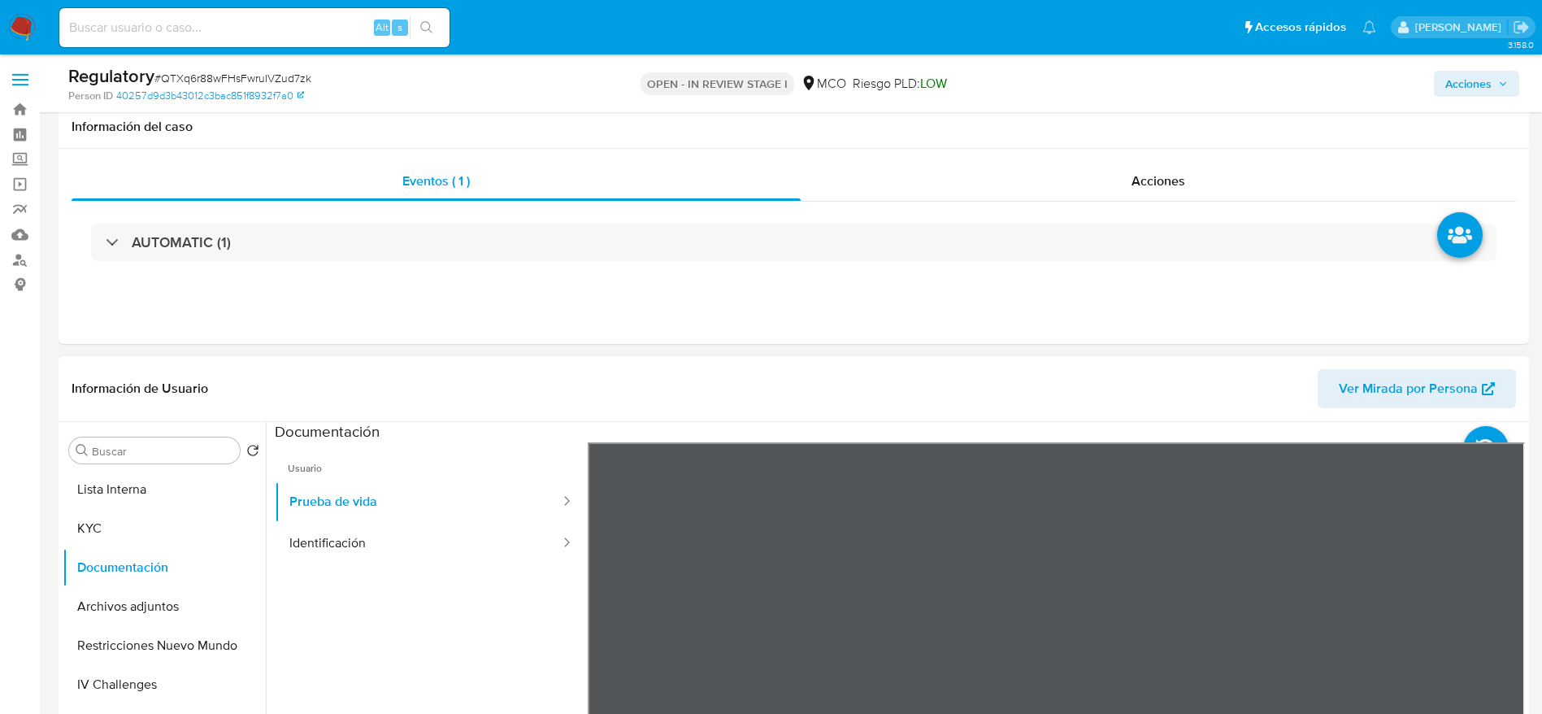
scroll to position [122, 0]
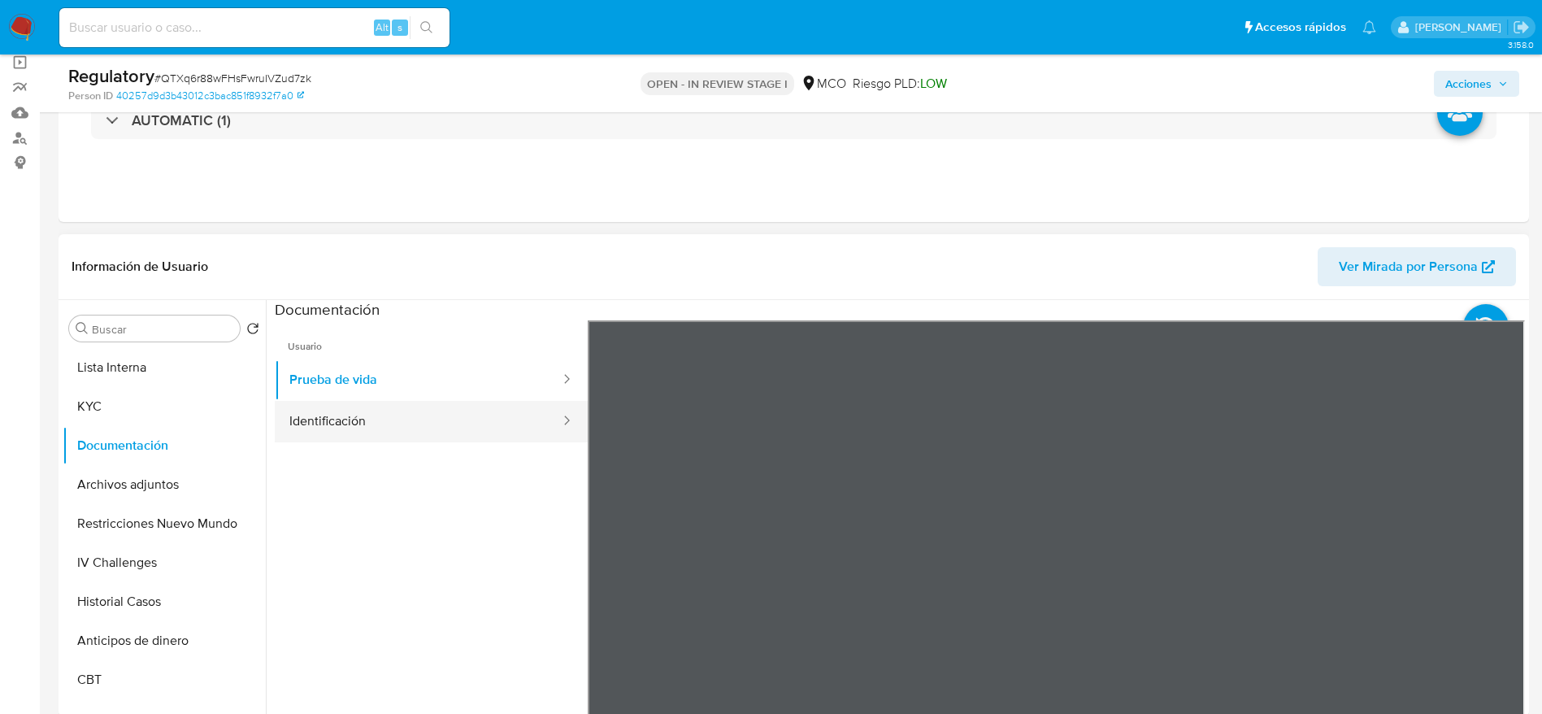
click at [317, 408] on button "Identificación" at bounding box center [418, 421] width 287 height 41
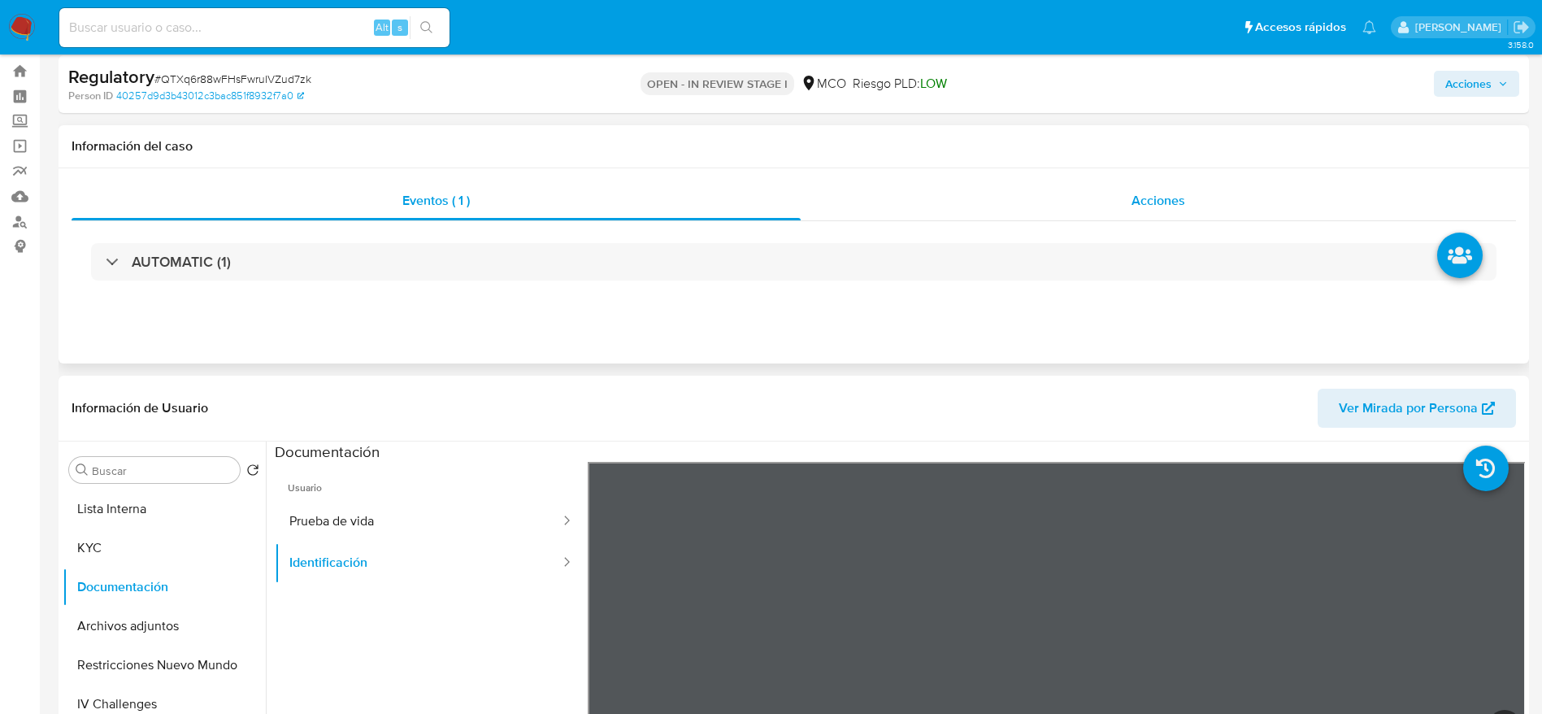
scroll to position [0, 0]
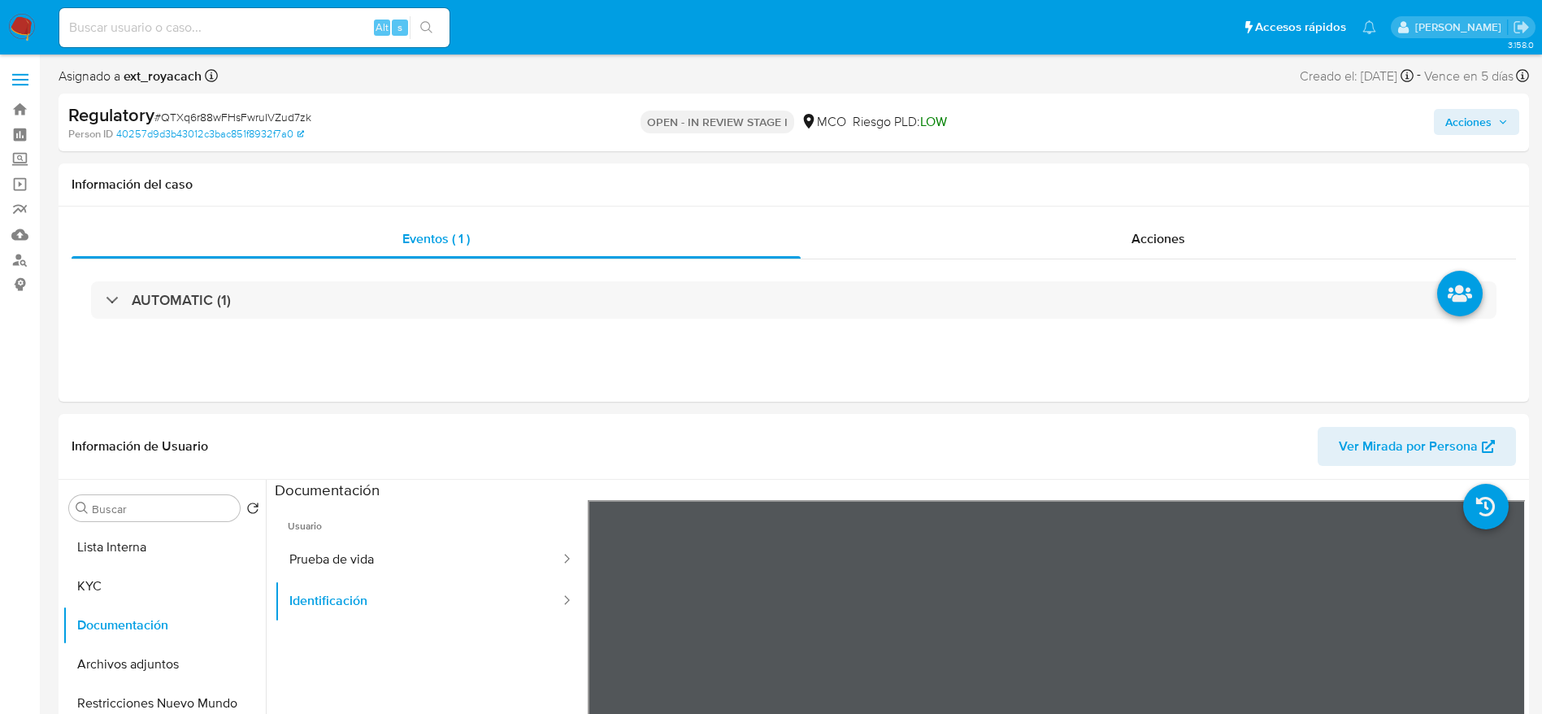
click at [1458, 118] on span "Acciones" at bounding box center [1468, 122] width 46 height 26
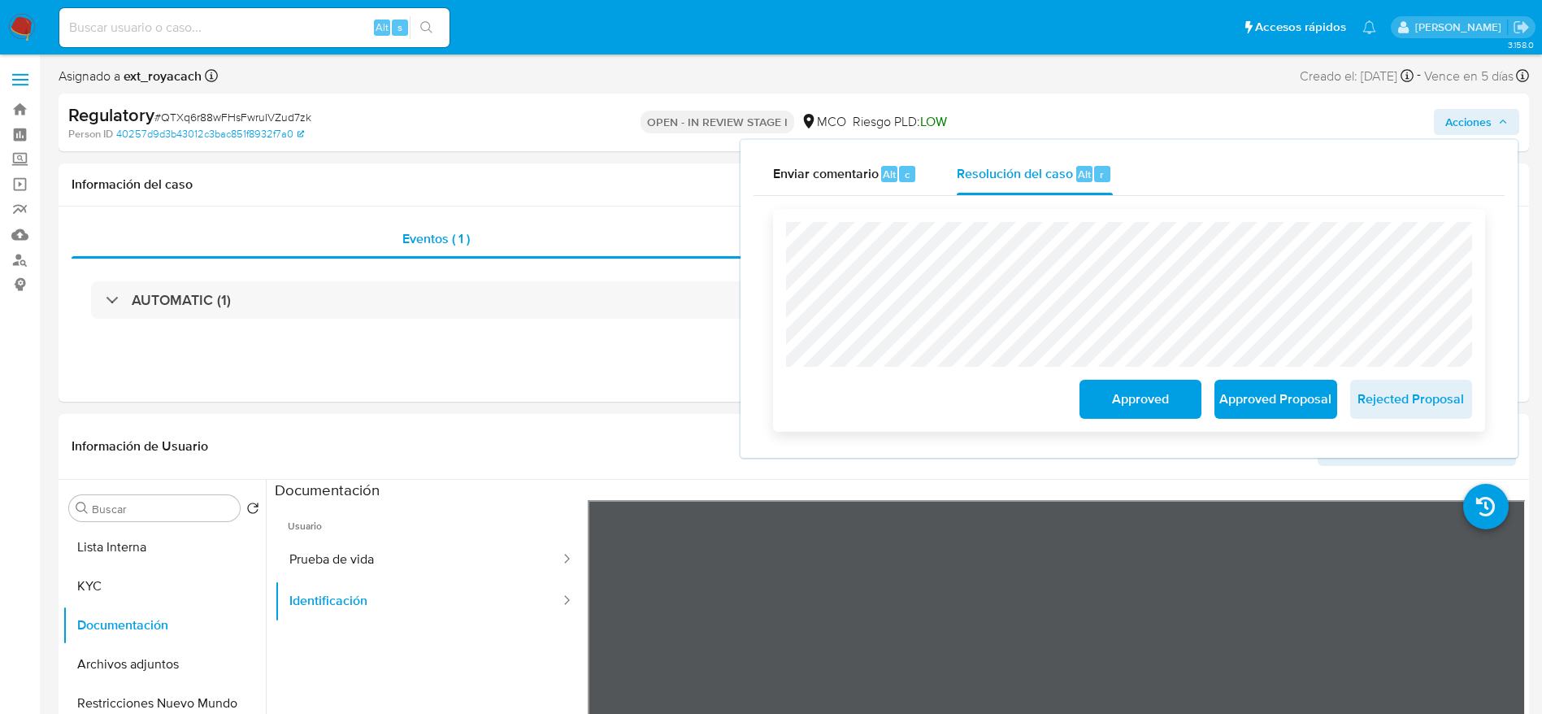
click at [1092, 406] on button "Approved" at bounding box center [1140, 399] width 122 height 39
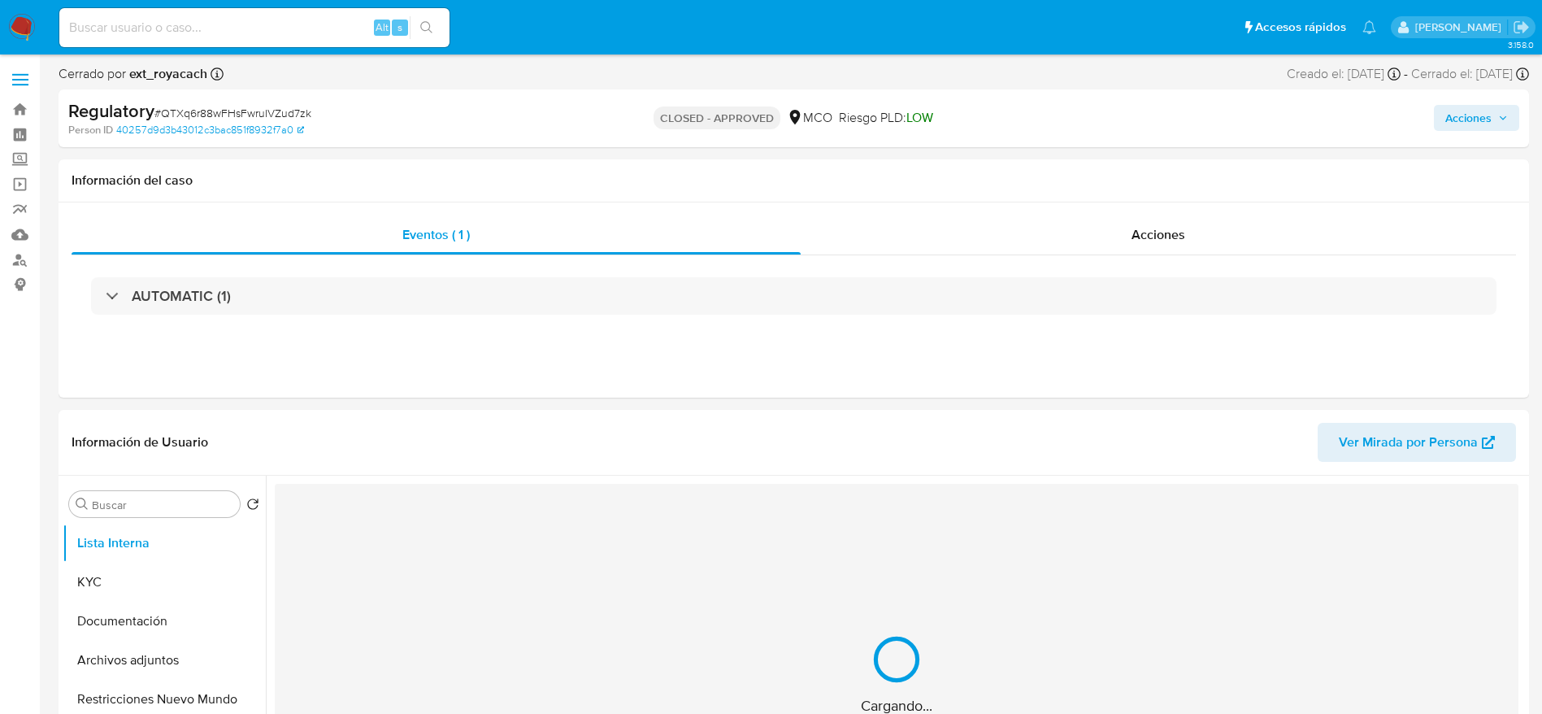
select select "10"
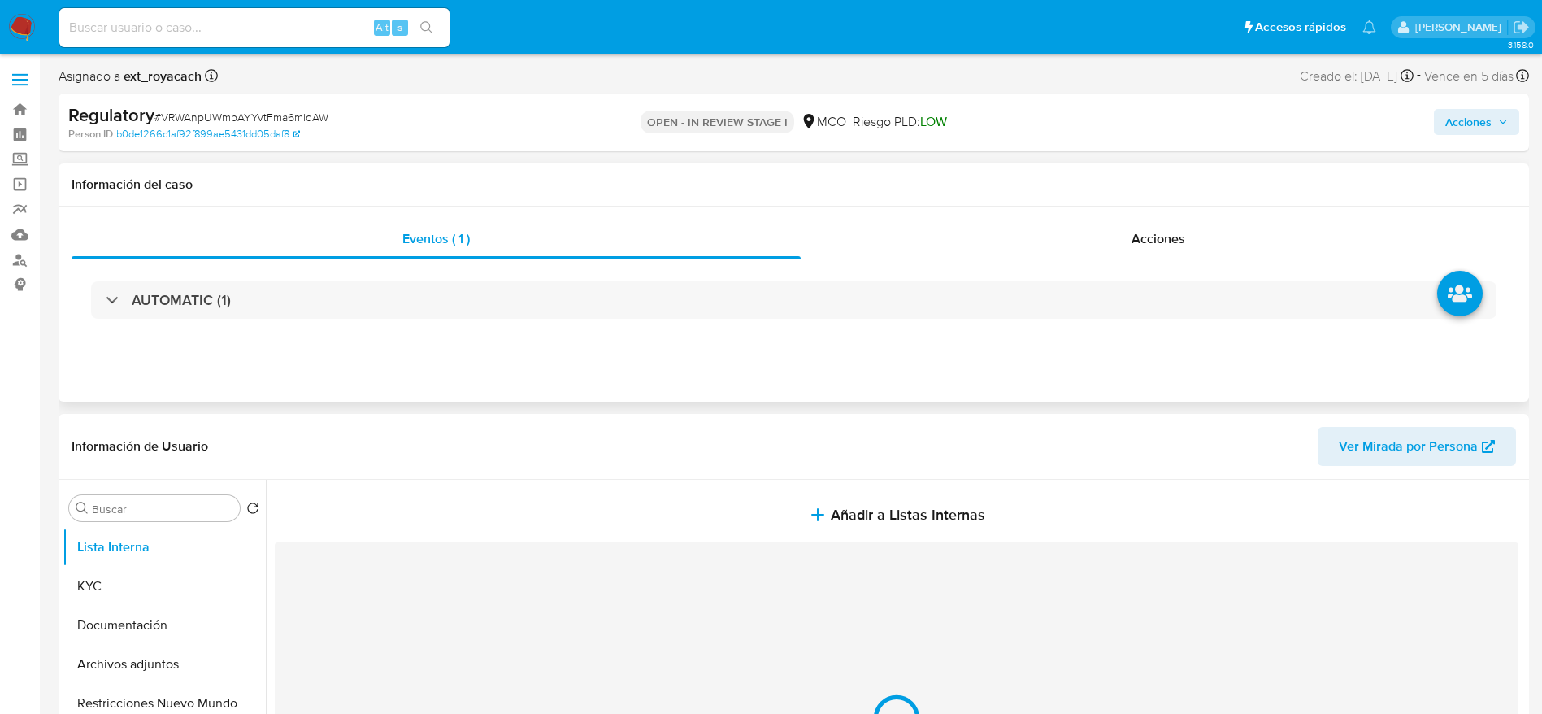
select select "10"
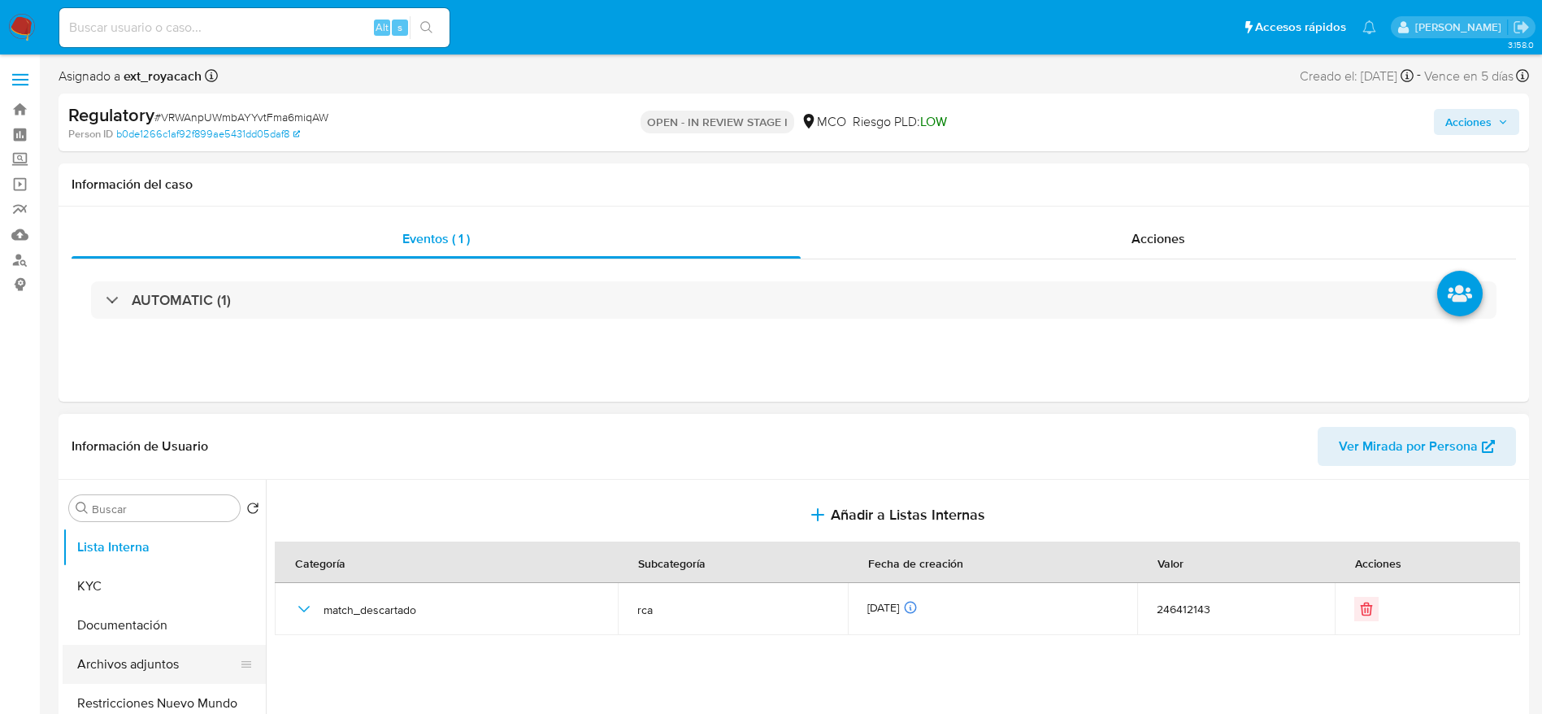
click at [146, 673] on button "Archivos adjuntos" at bounding box center [158, 664] width 190 height 39
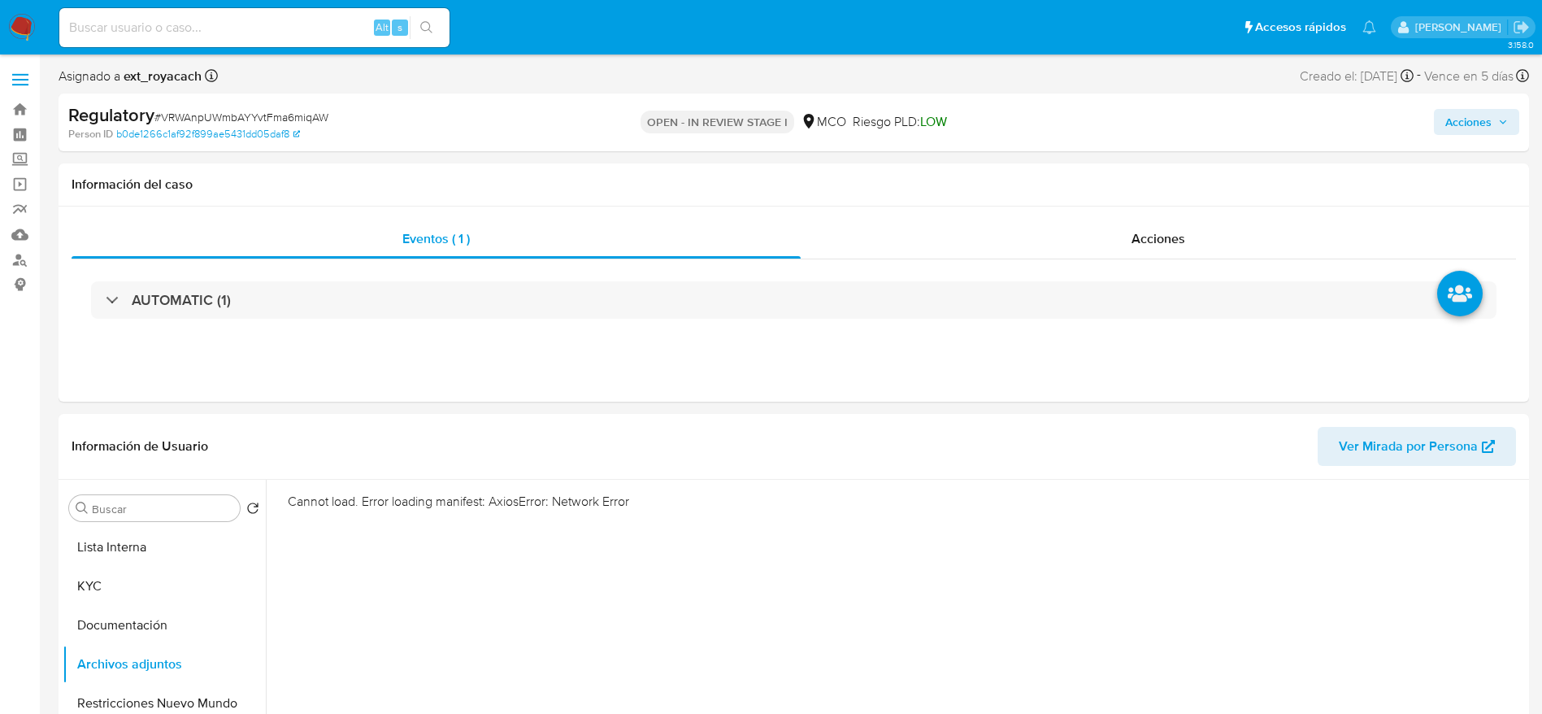
click at [1453, 119] on span "Acciones" at bounding box center [1468, 122] width 46 height 26
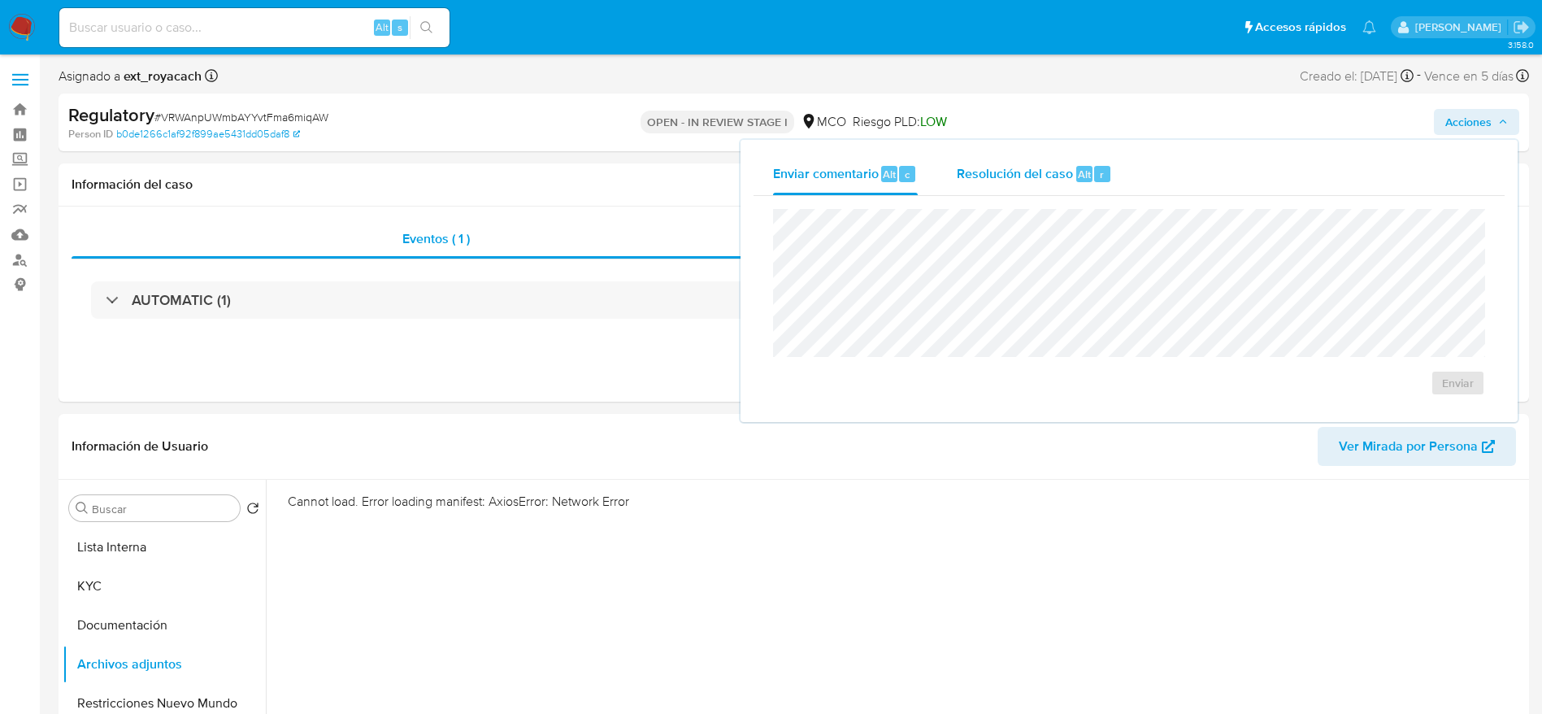
click at [984, 166] on span "Resolución del caso" at bounding box center [1015, 173] width 116 height 19
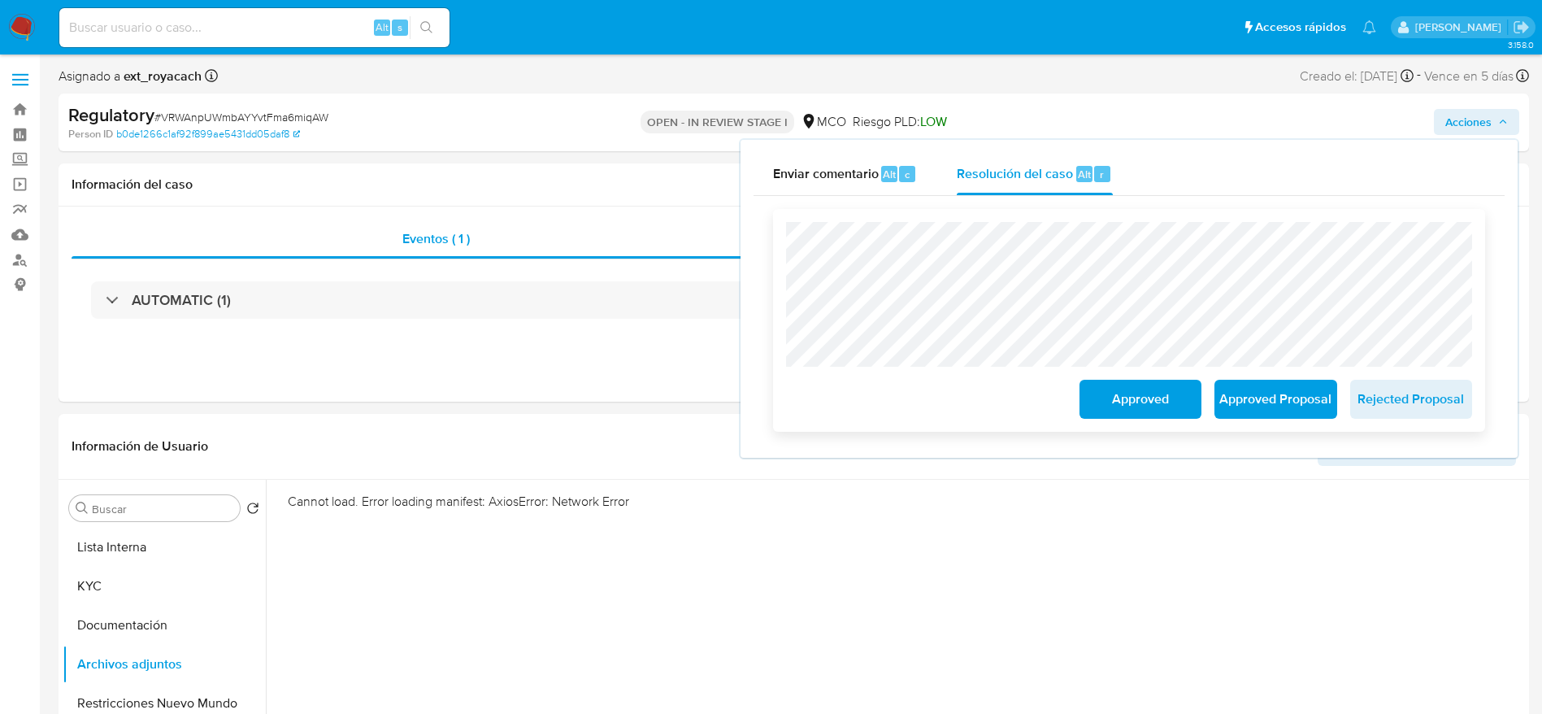
click at [1166, 408] on span "Approved" at bounding box center [1141, 399] width 80 height 36
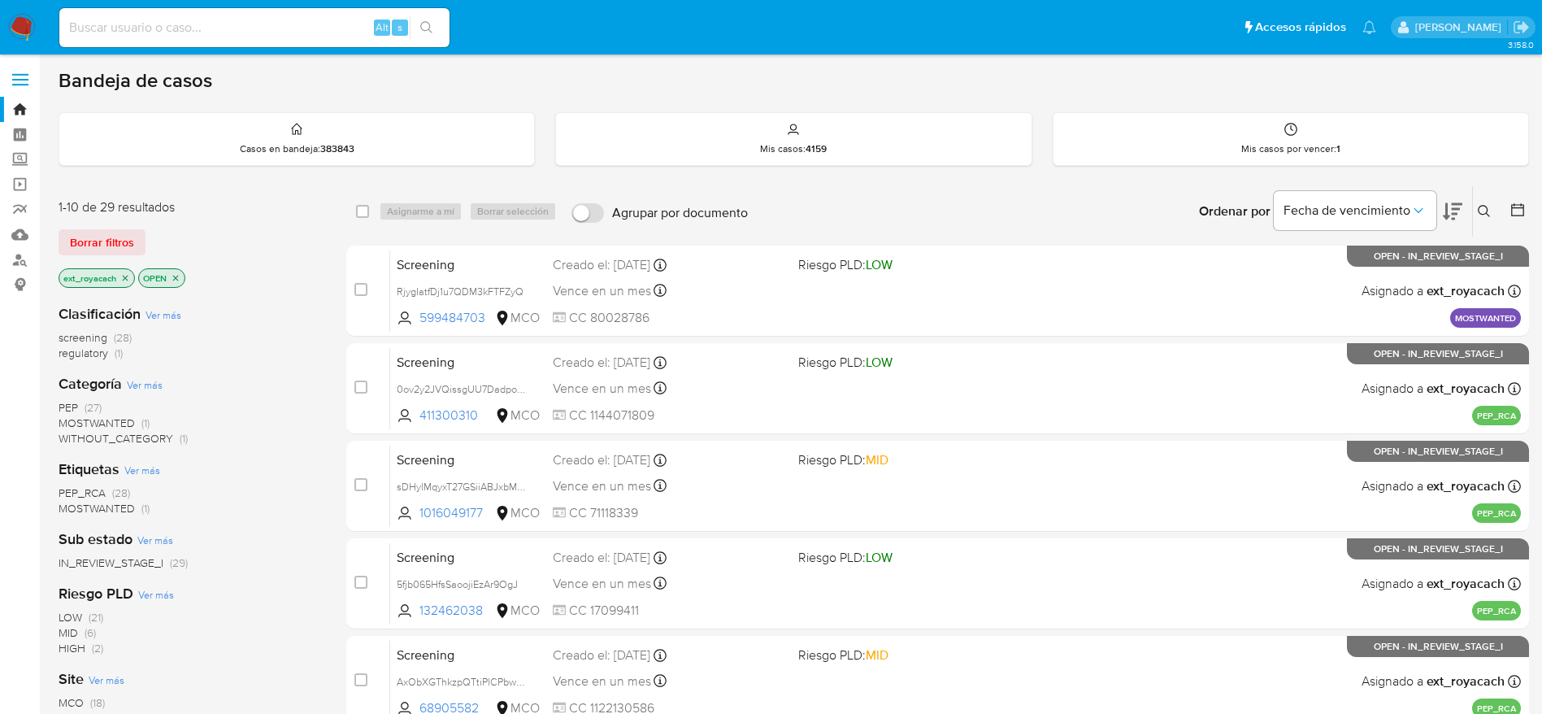
click at [117, 354] on span "(1)" at bounding box center [119, 353] width 8 height 16
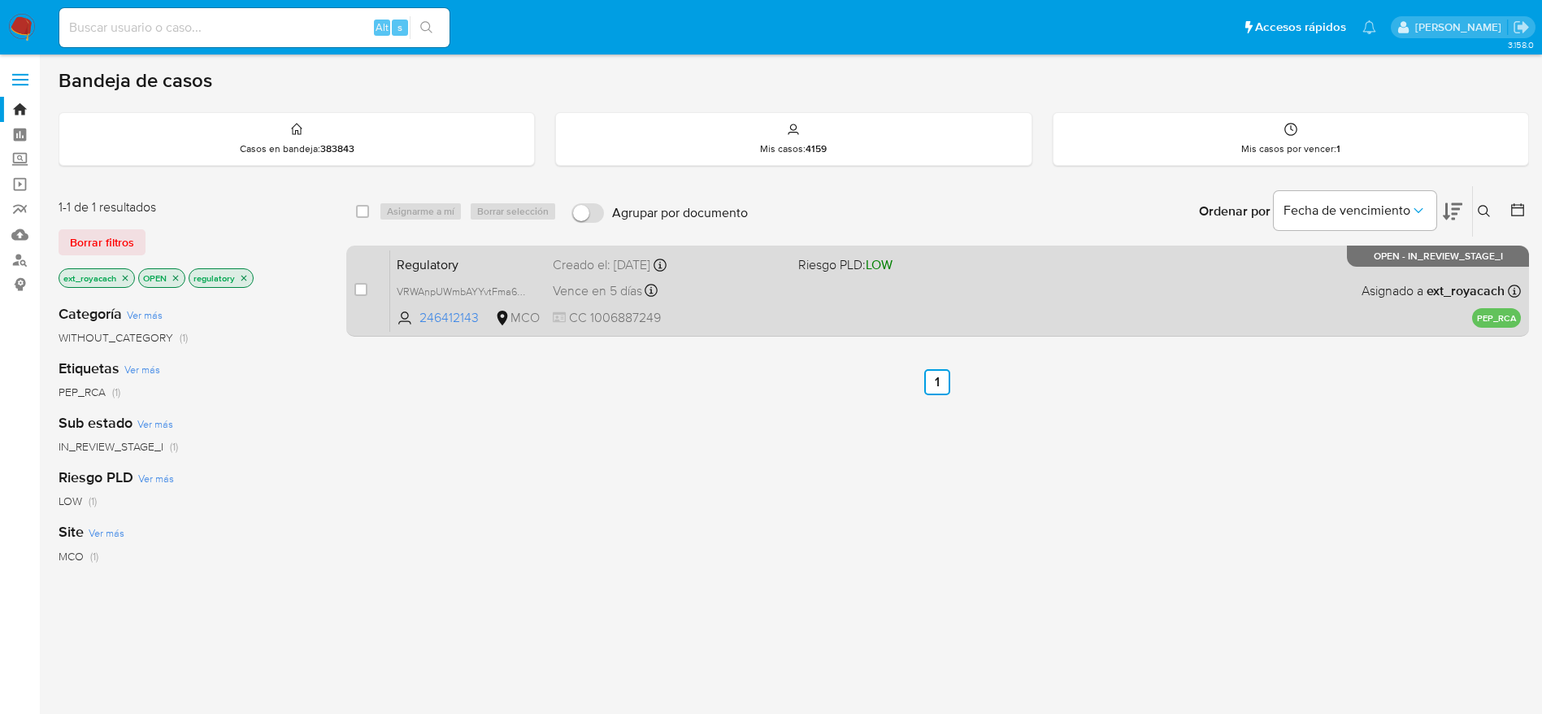
click at [822, 296] on div "Regulatory VRWAnpUWmbAYYvtFma6miqAW 246412143 MCO Riesgo PLD: LOW Creado el: [D…" at bounding box center [955, 291] width 1131 height 82
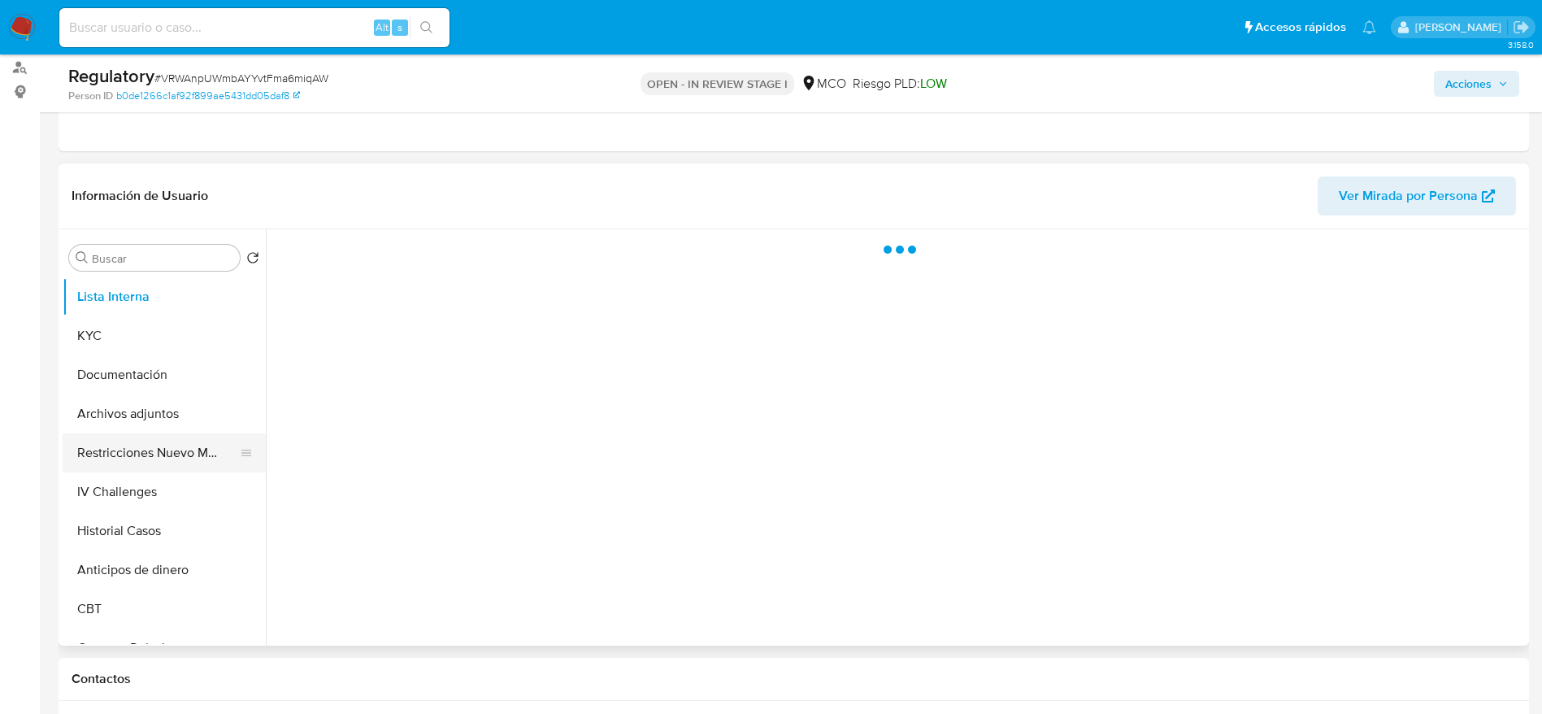
scroll to position [244, 0]
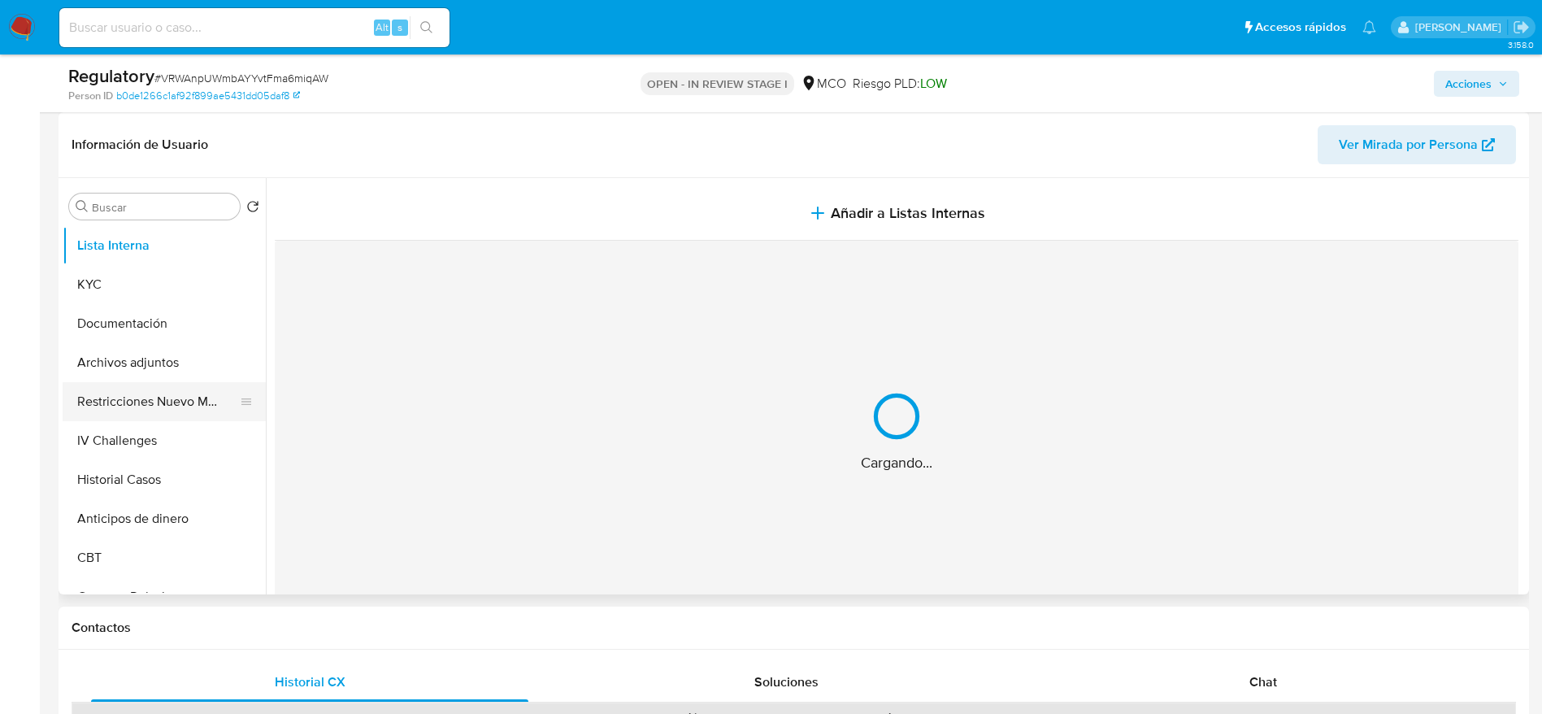
click at [179, 409] on button "Restricciones Nuevo Mundo" at bounding box center [158, 401] width 190 height 39
select select "10"
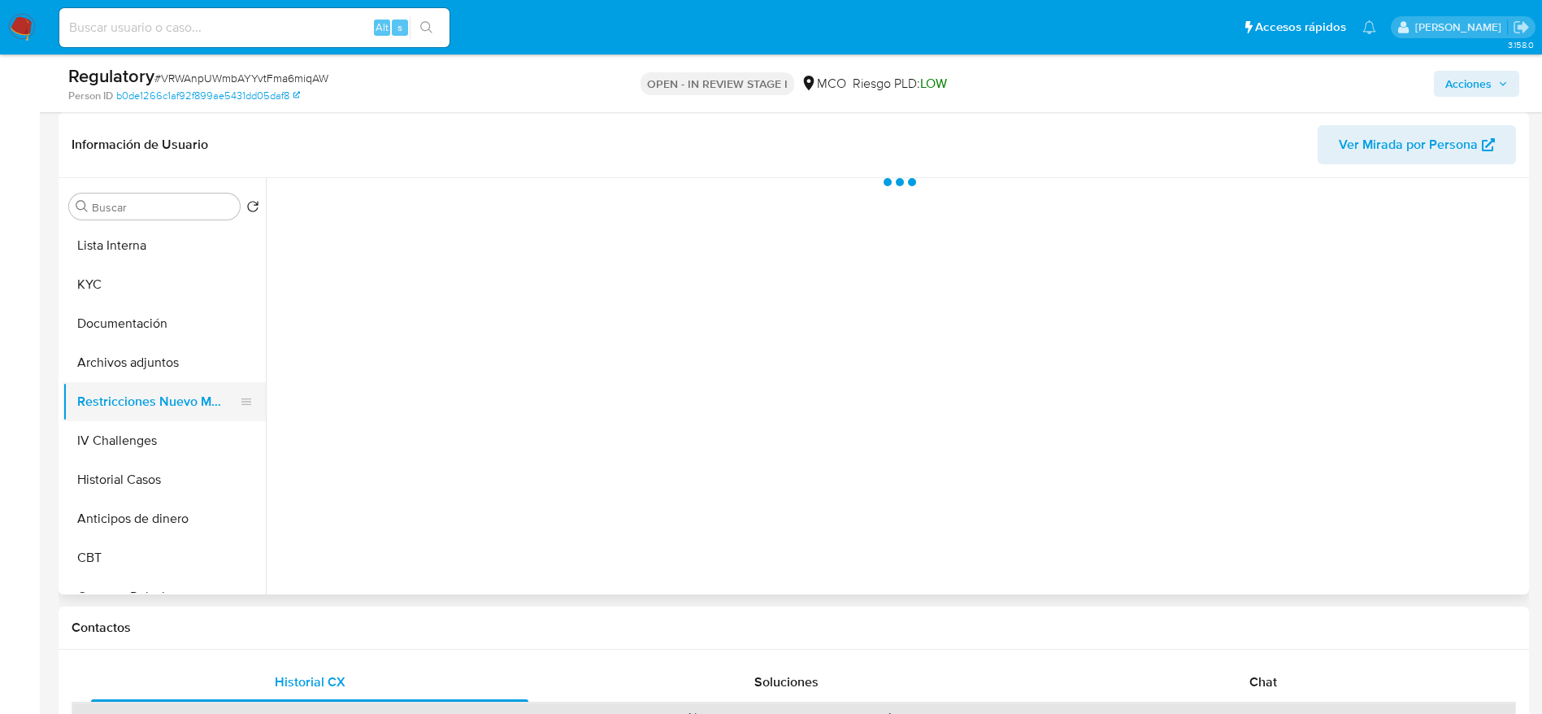
click at [180, 382] on button "Restricciones Nuevo Mundo" at bounding box center [158, 401] width 190 height 39
click at [178, 371] on button "Archivos adjuntos" at bounding box center [158, 362] width 190 height 39
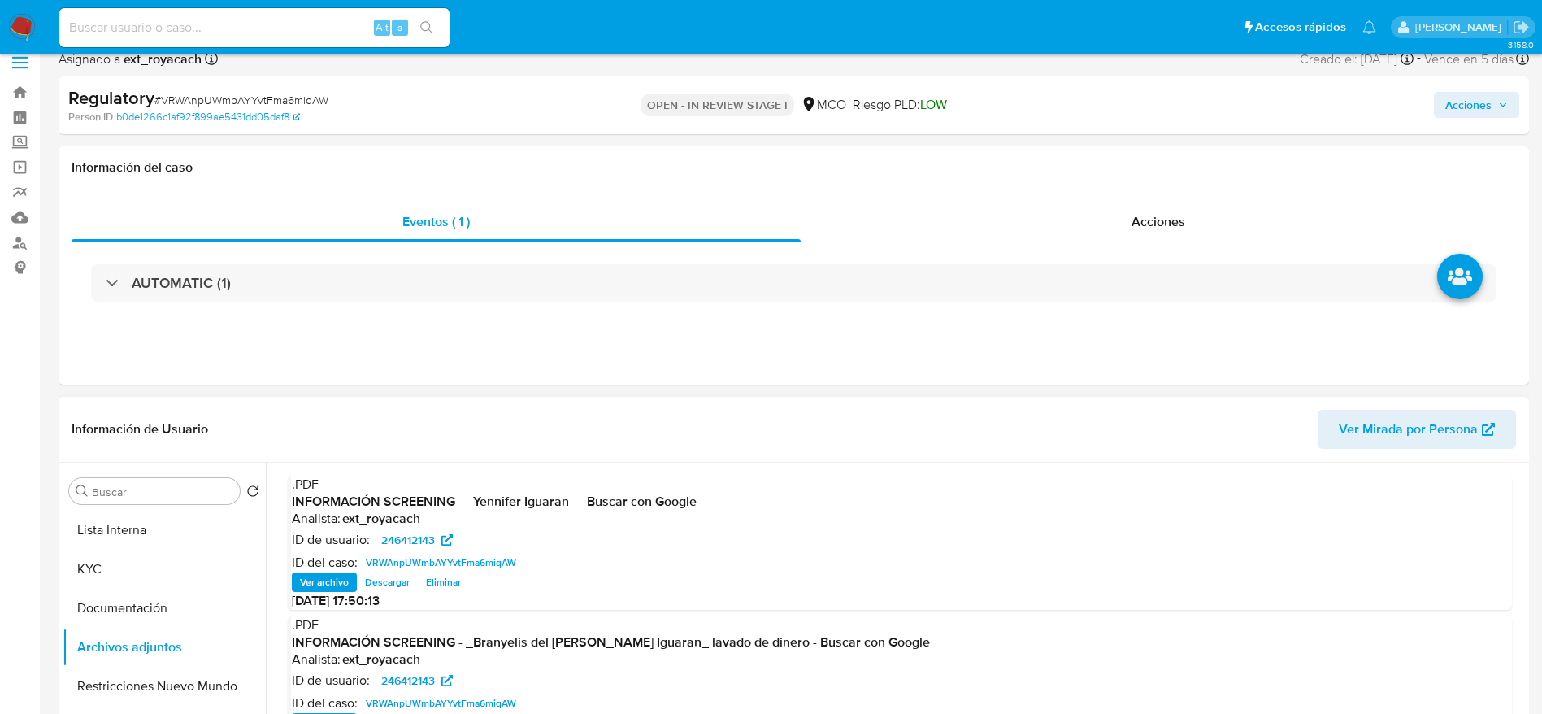
scroll to position [0, 0]
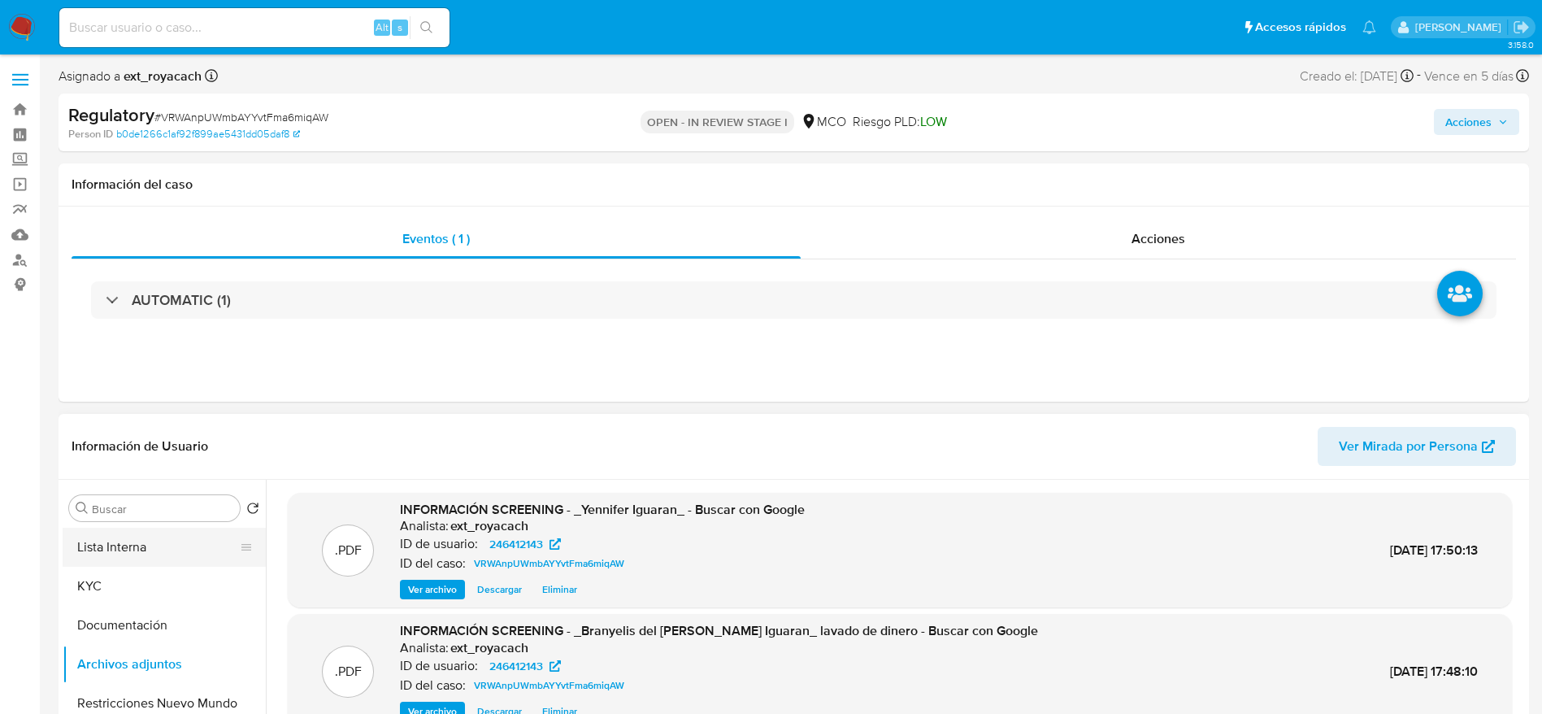
click at [174, 541] on button "Lista Interna" at bounding box center [158, 547] width 190 height 39
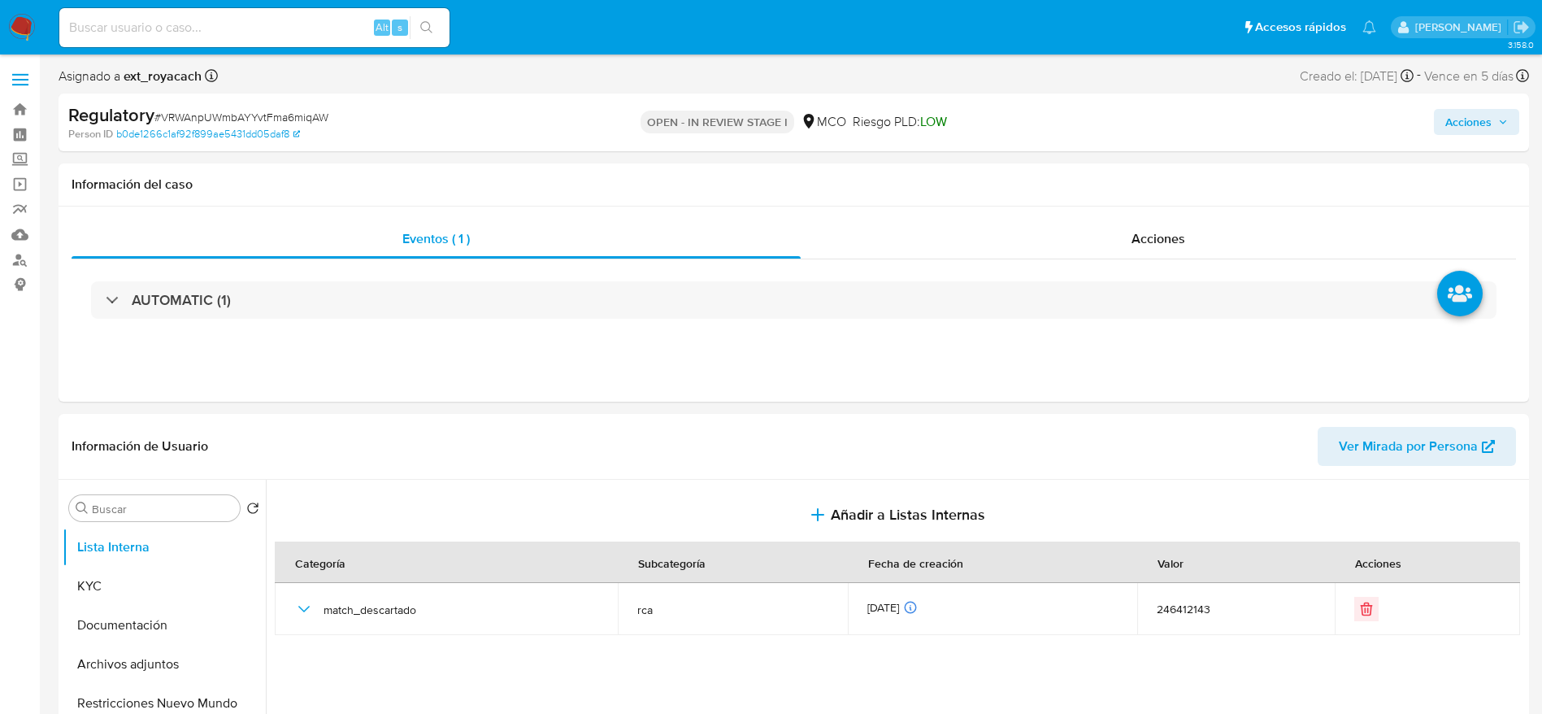
click at [1504, 126] on icon "button" at bounding box center [1503, 122] width 10 height 10
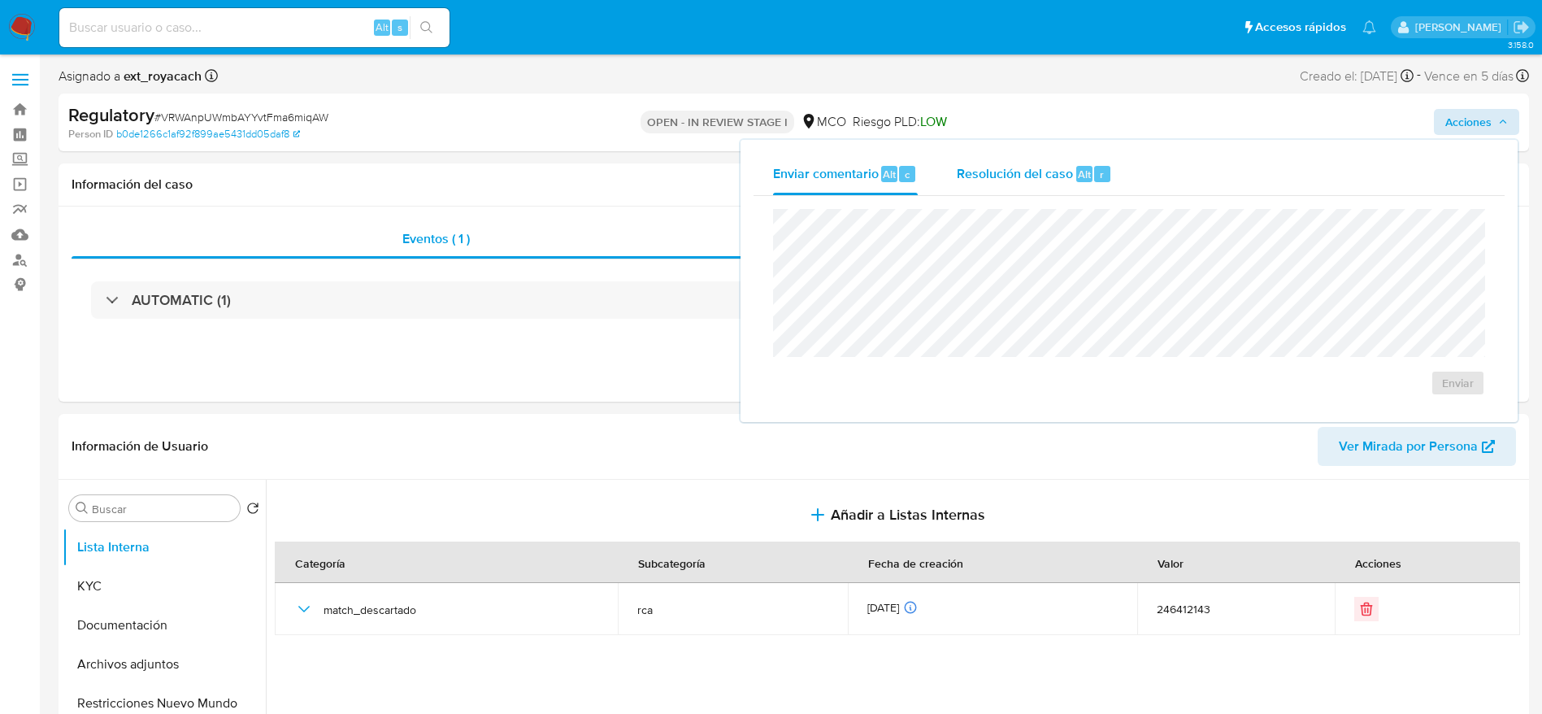
click at [1048, 191] on div "Resolución del caso Alt r" at bounding box center [1034, 174] width 155 height 42
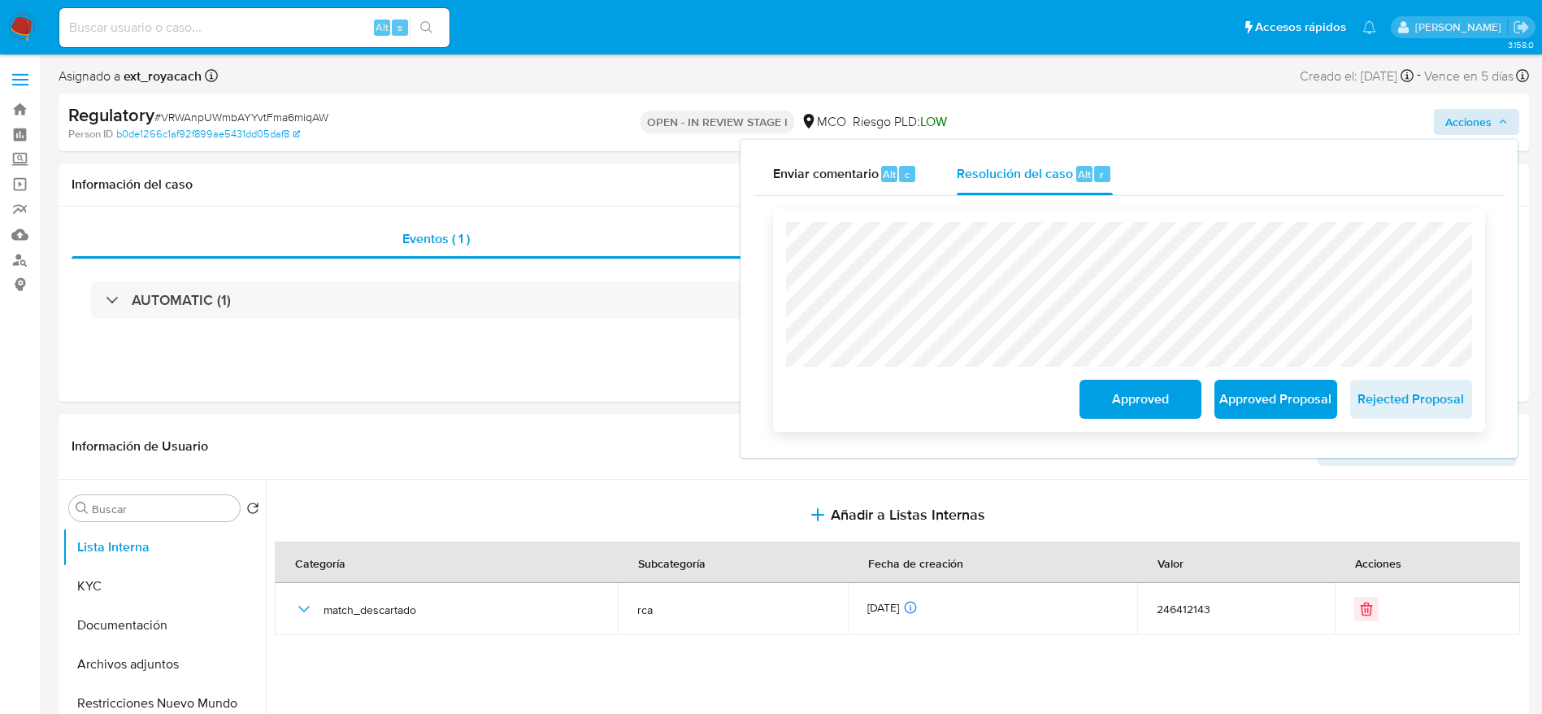
click at [1119, 401] on span "Approved" at bounding box center [1141, 399] width 80 height 36
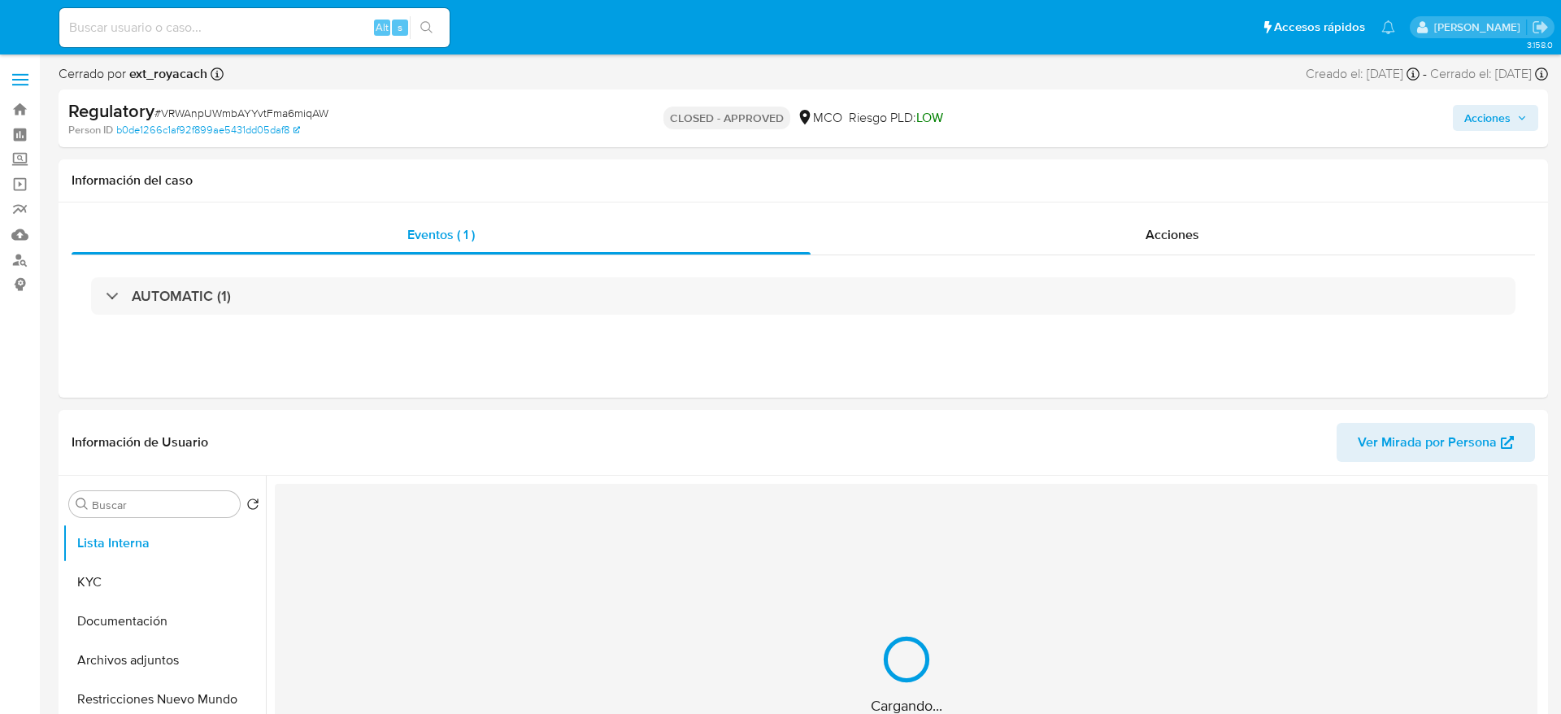
select select "10"
